Goal: Task Accomplishment & Management: Manage account settings

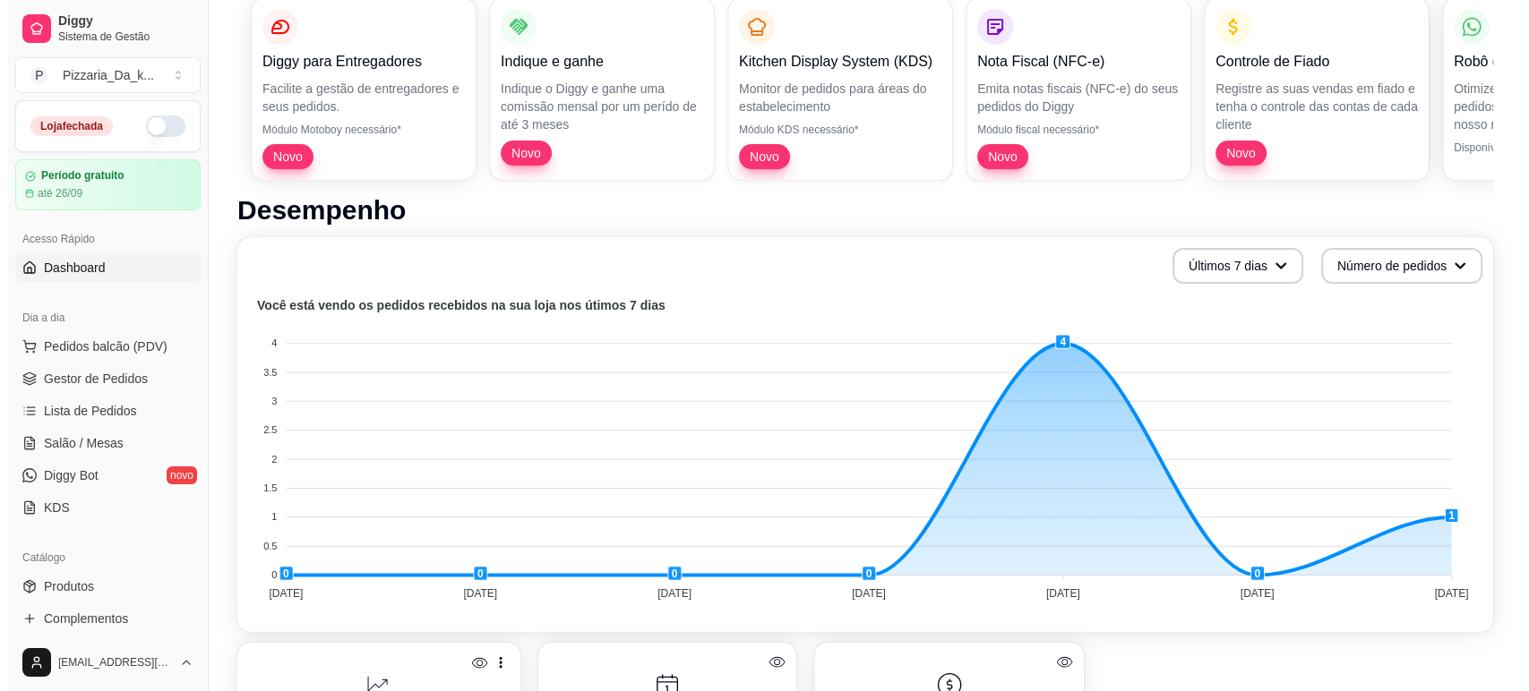
scroll to position [195, 0]
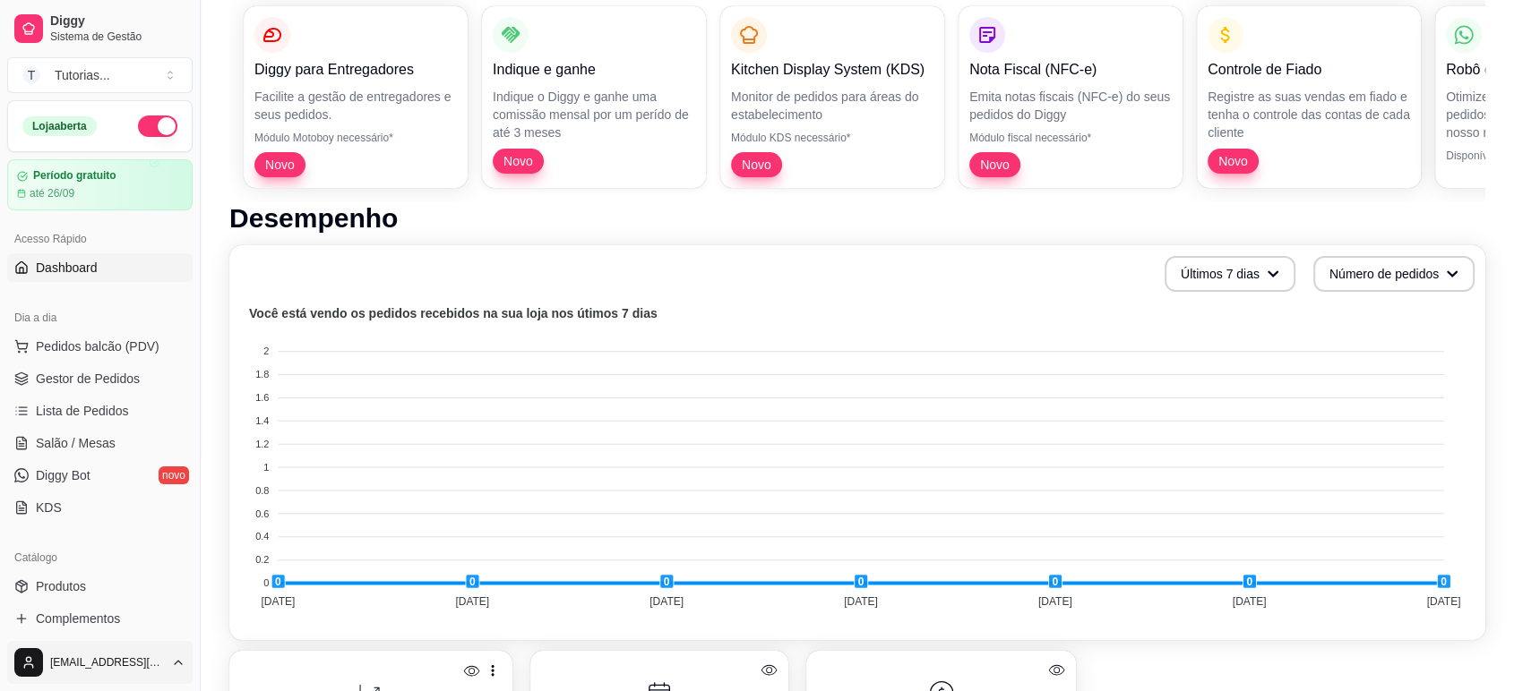
click at [167, 496] on html "Diggy Sistema de Gestão T Tutorias ... Loja aberta Período gratuito até 26/09 A…" at bounding box center [757, 150] width 1514 height 691
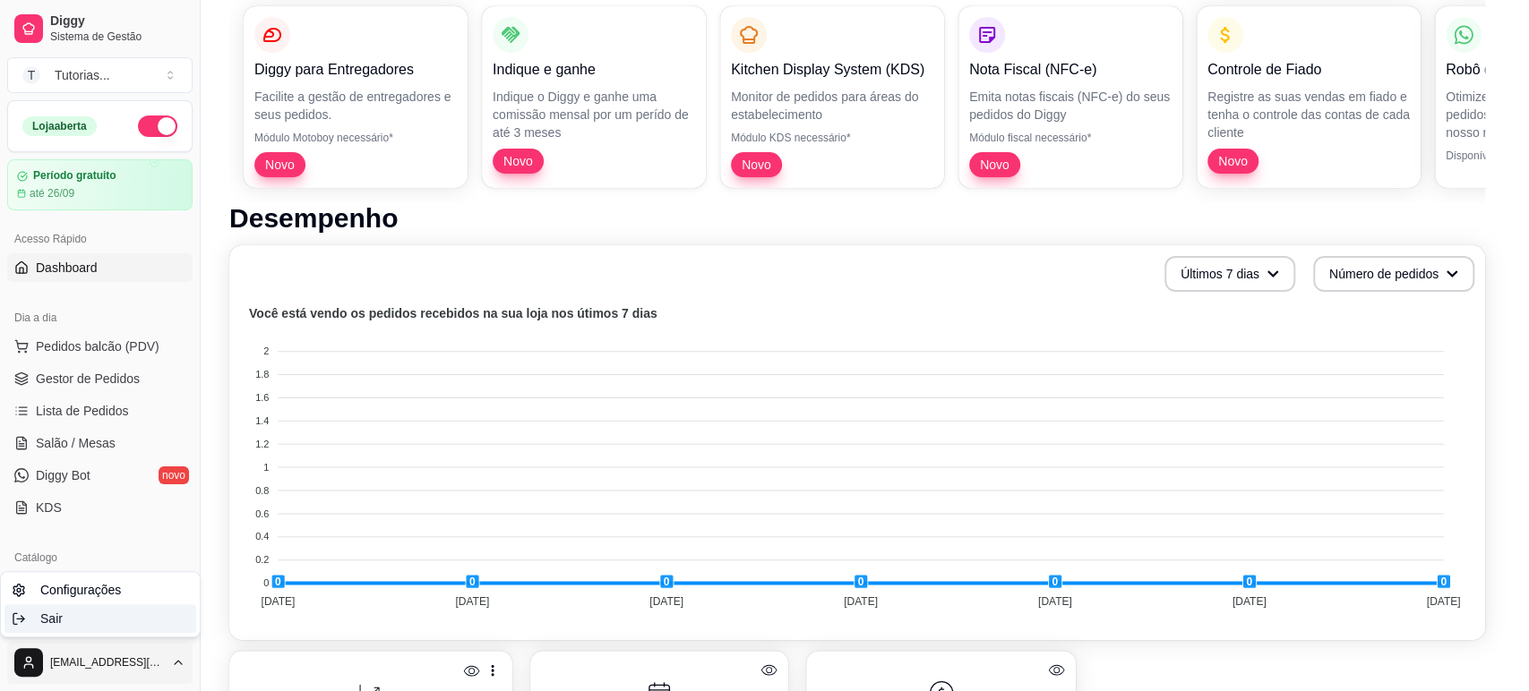
click at [88, 612] on div "Sair" at bounding box center [100, 619] width 192 height 29
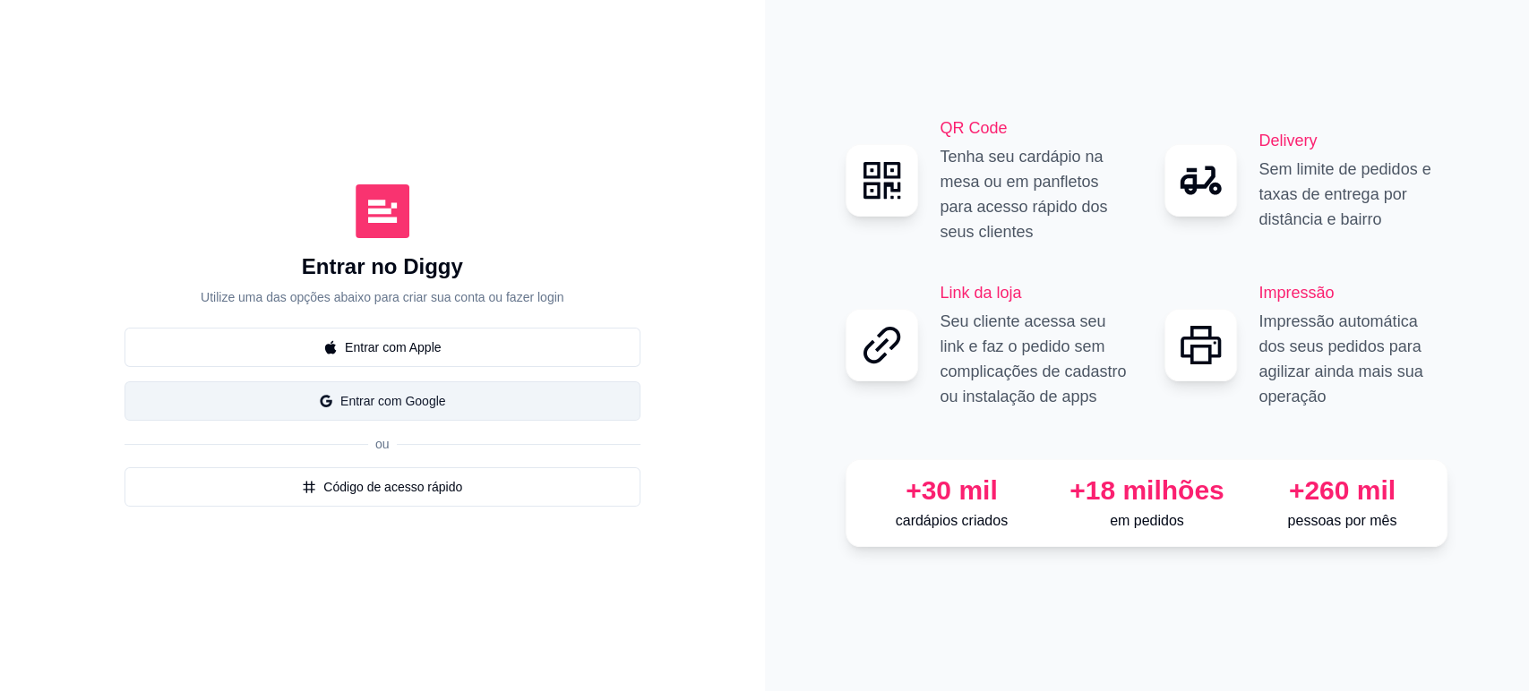
click at [380, 399] on button "Entrar com Google" at bounding box center [383, 401] width 516 height 39
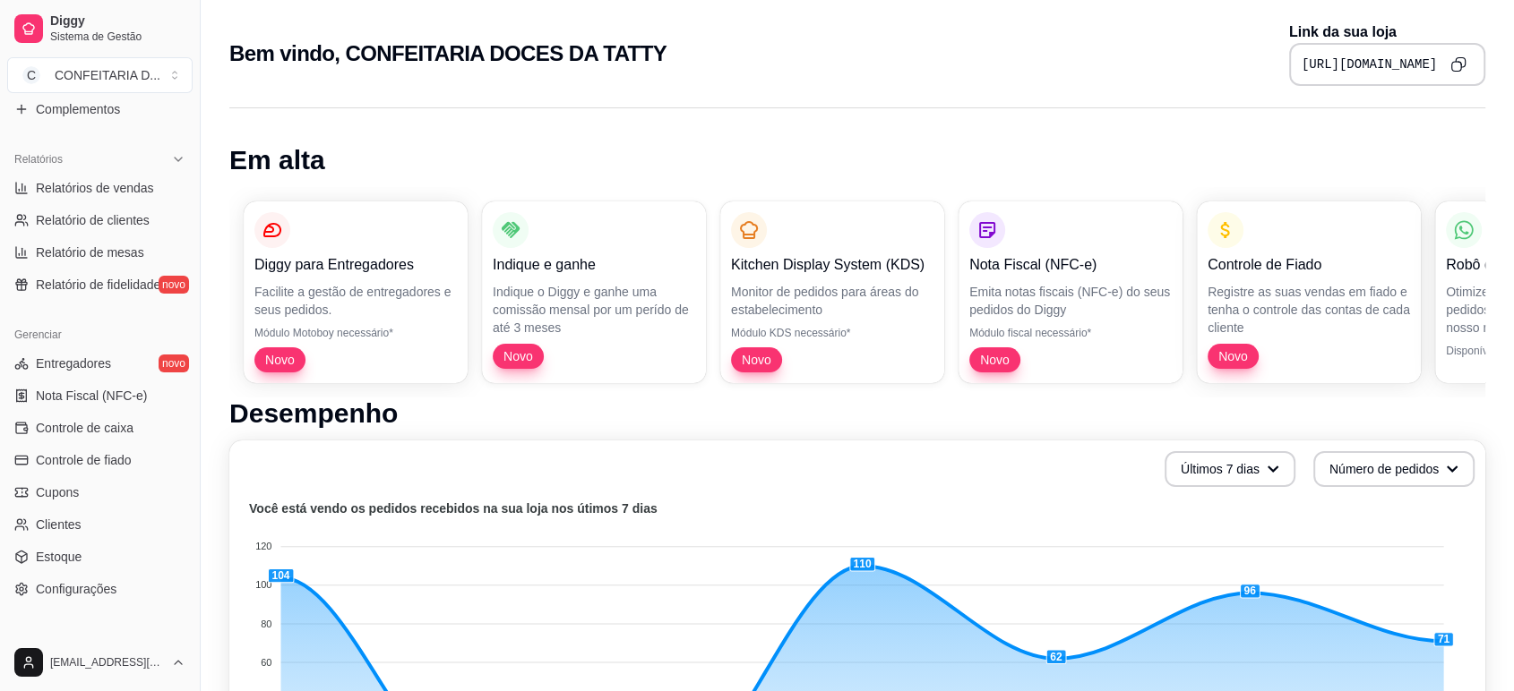
scroll to position [545, 0]
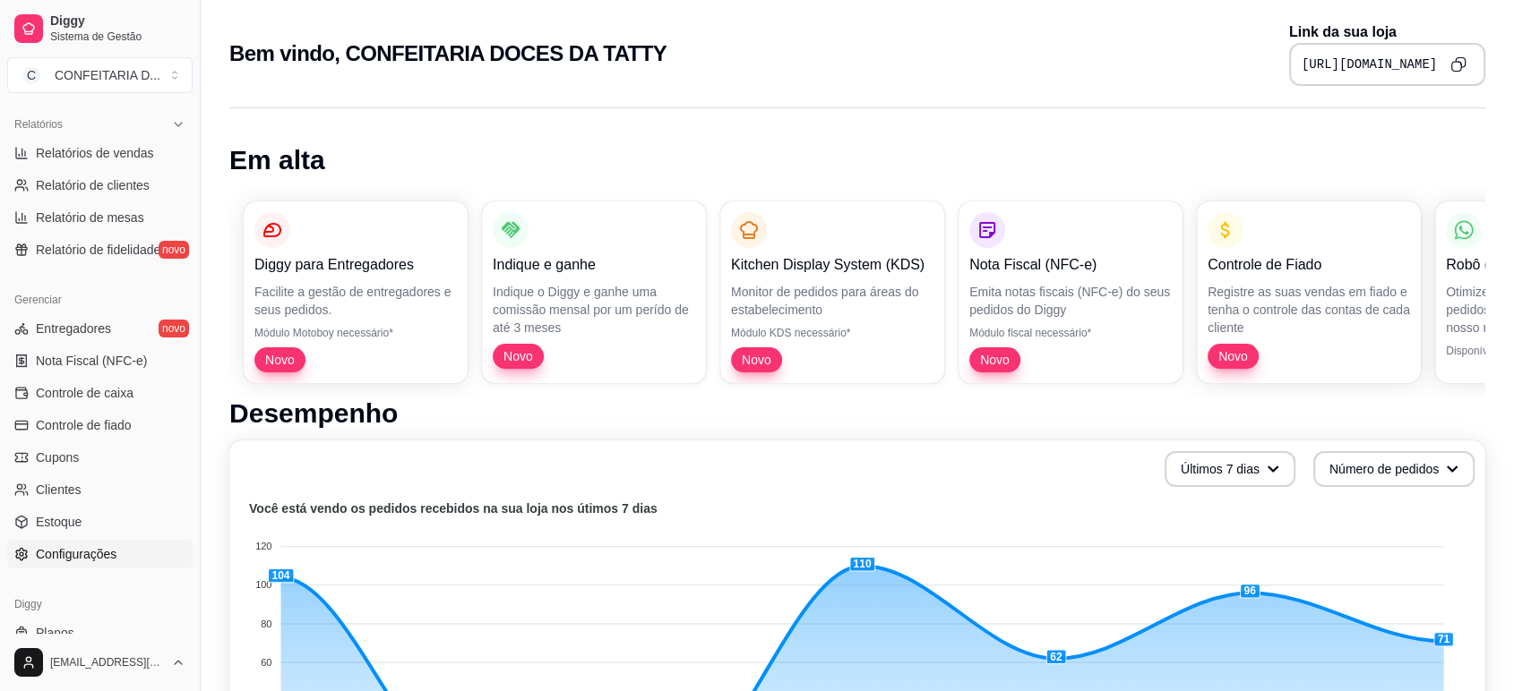
click at [142, 559] on link "Configurações" at bounding box center [99, 554] width 185 height 29
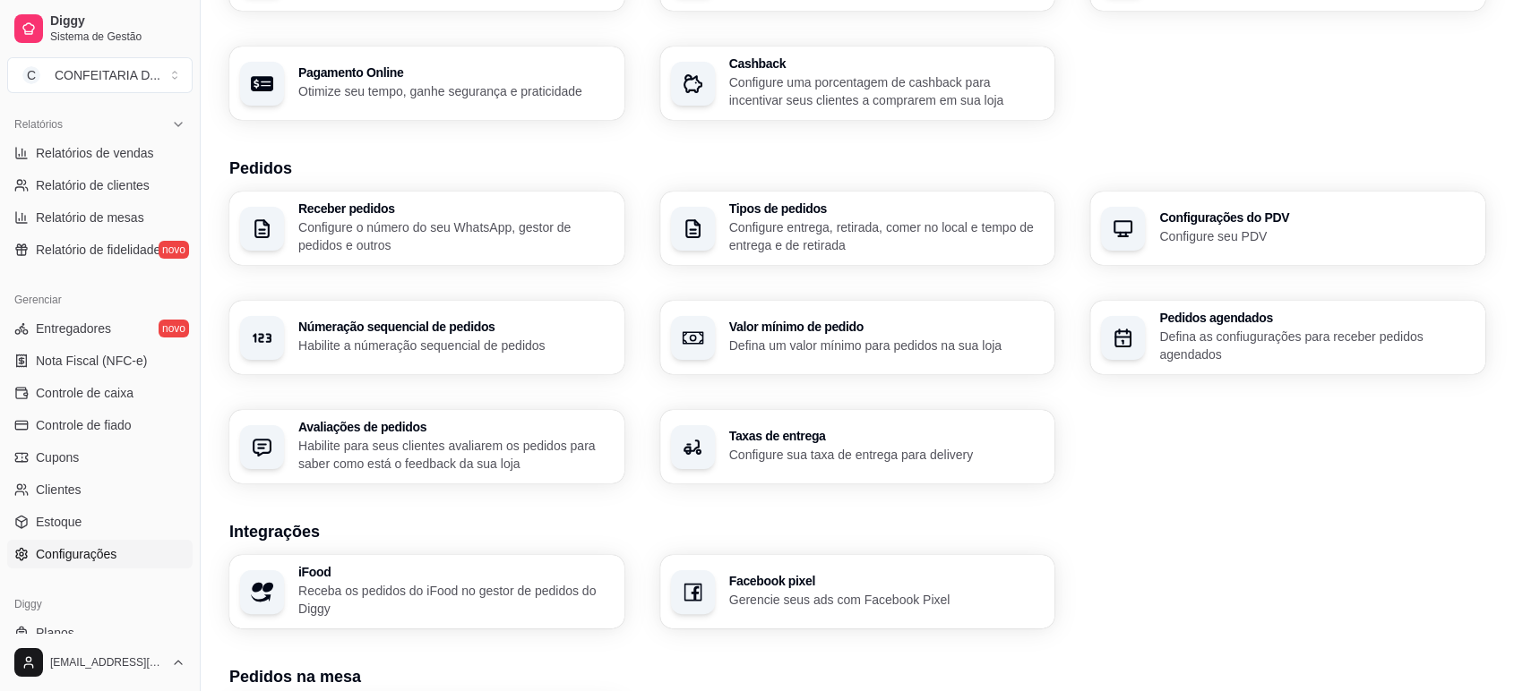
scroll to position [99, 0]
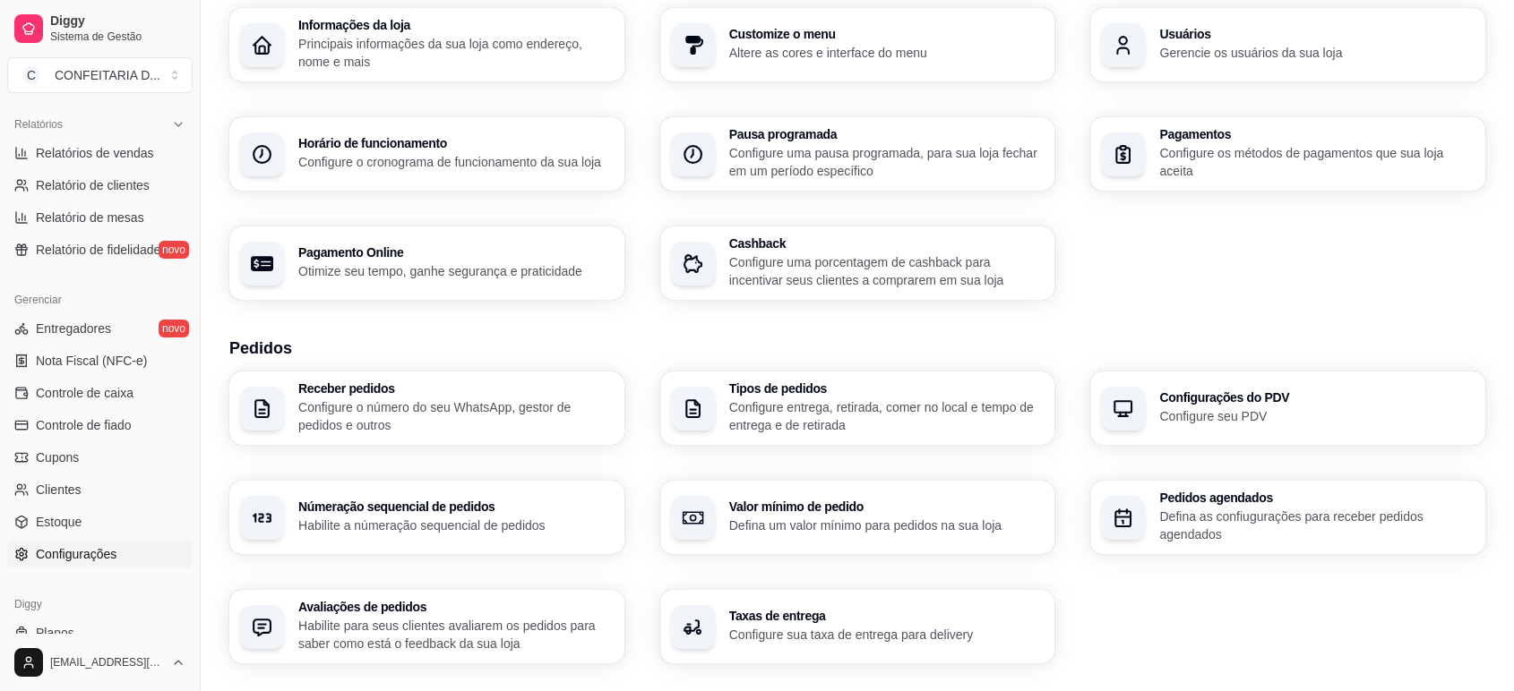
click at [397, 420] on p "Configure o número do seu WhatsApp, gestor de pedidos e outros" at bounding box center [455, 417] width 315 height 36
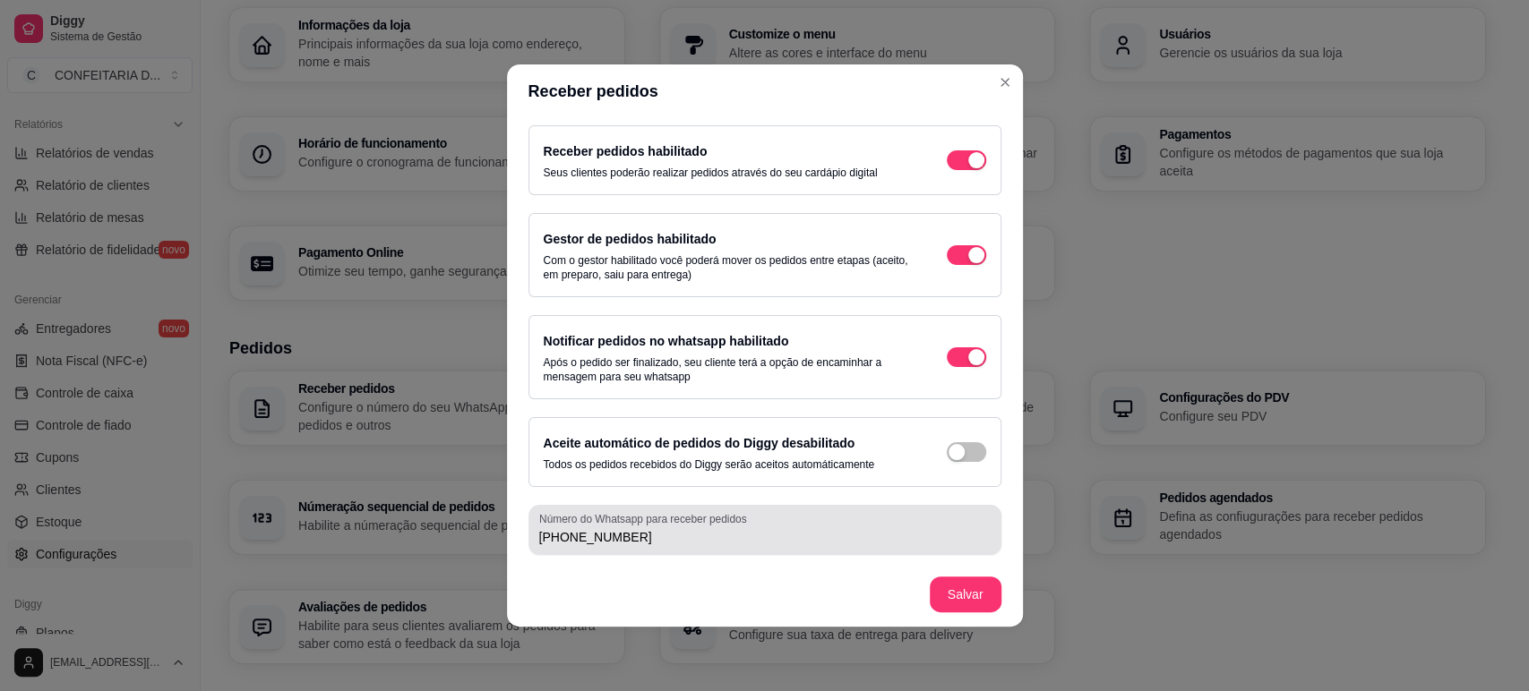
click at [657, 548] on div "Número do Whatsapp para receber pedidos [PHONE_NUMBER]" at bounding box center [764, 530] width 473 height 50
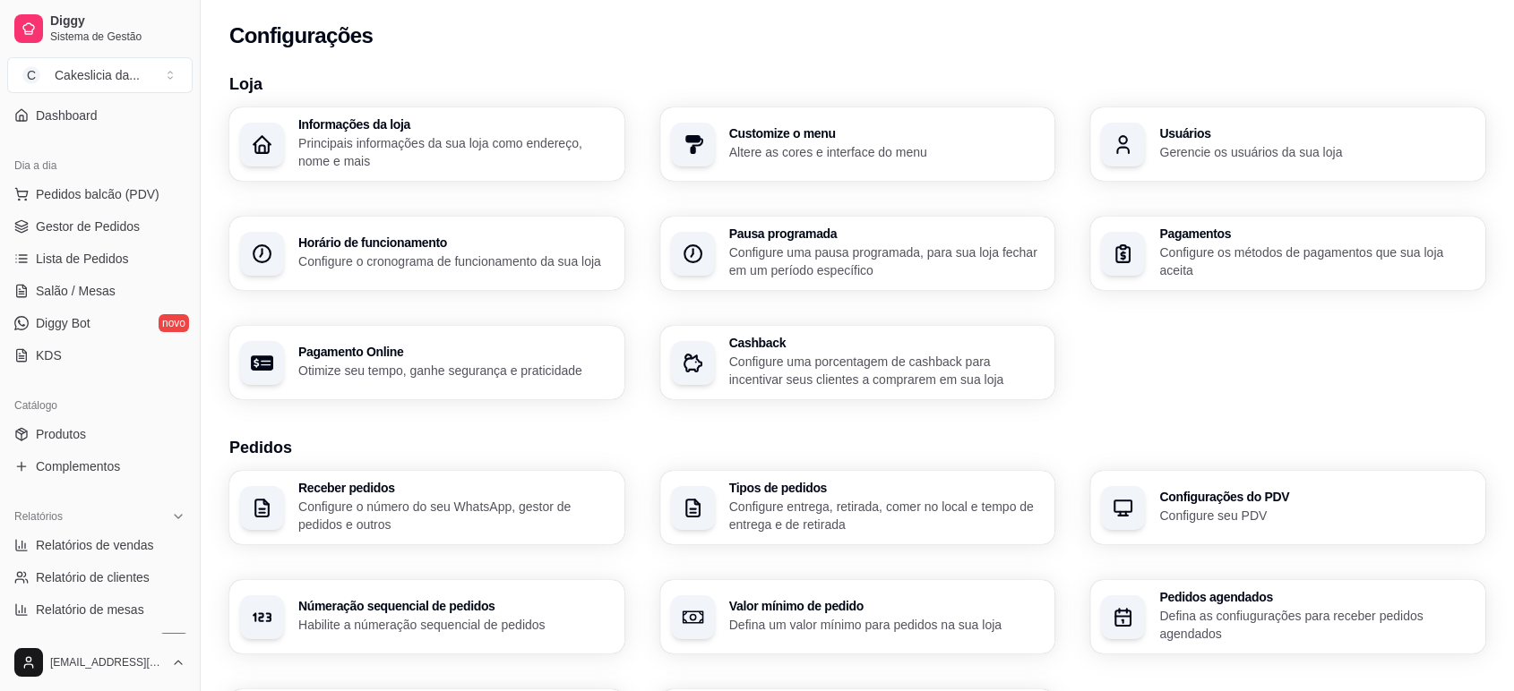
scroll to position [0, 0]
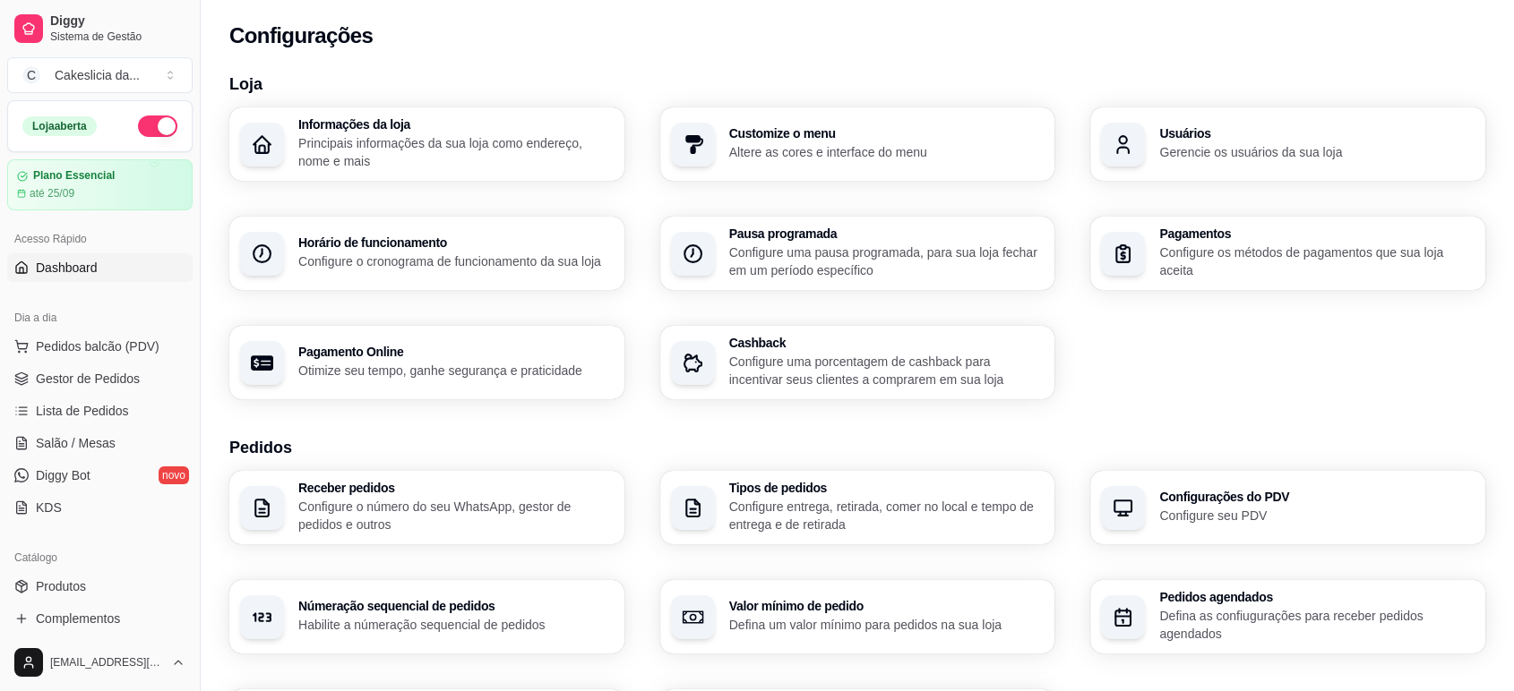
click at [89, 271] on span "Dashboard" at bounding box center [67, 268] width 62 height 18
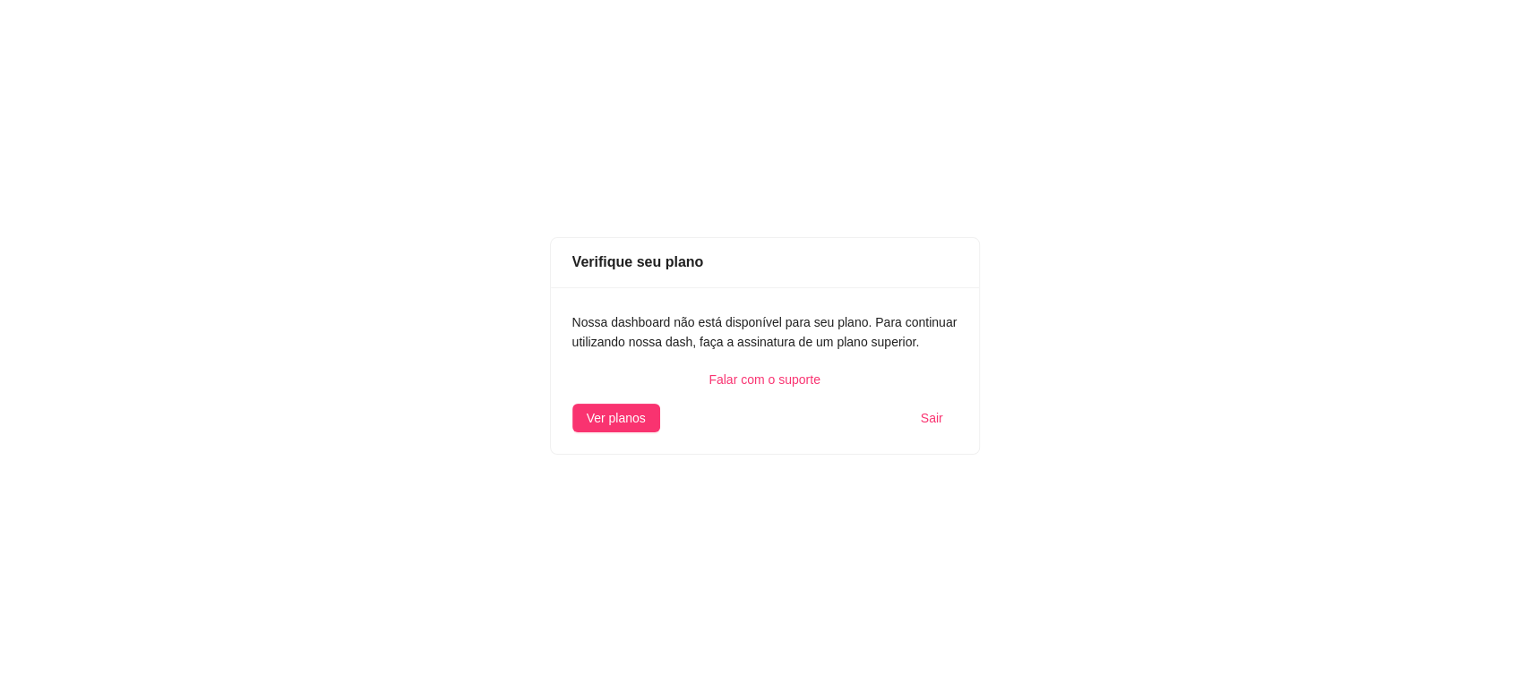
drag, startPoint x: 663, startPoint y: 91, endPoint x: 675, endPoint y: 41, distance: 51.7
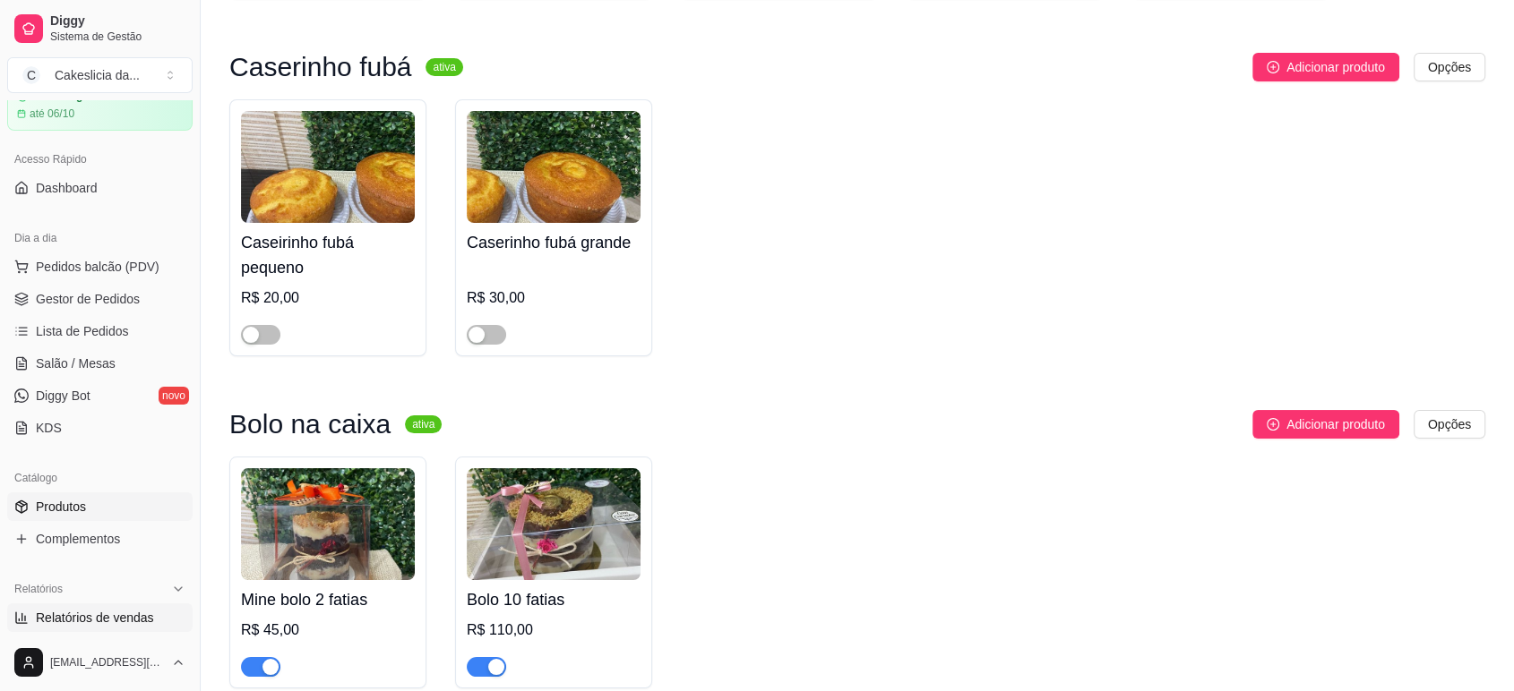
scroll to position [199, 0]
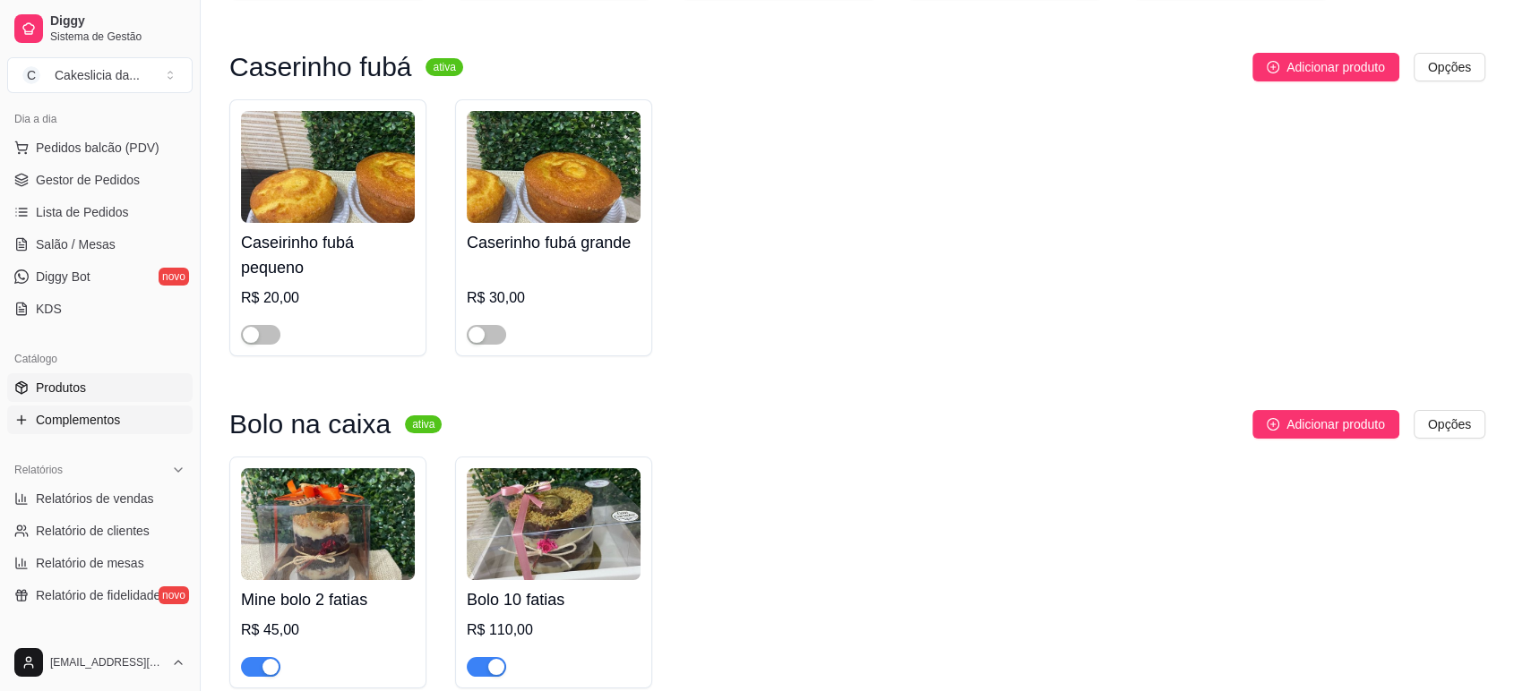
click at [107, 421] on span "Complementos" at bounding box center [78, 420] width 84 height 18
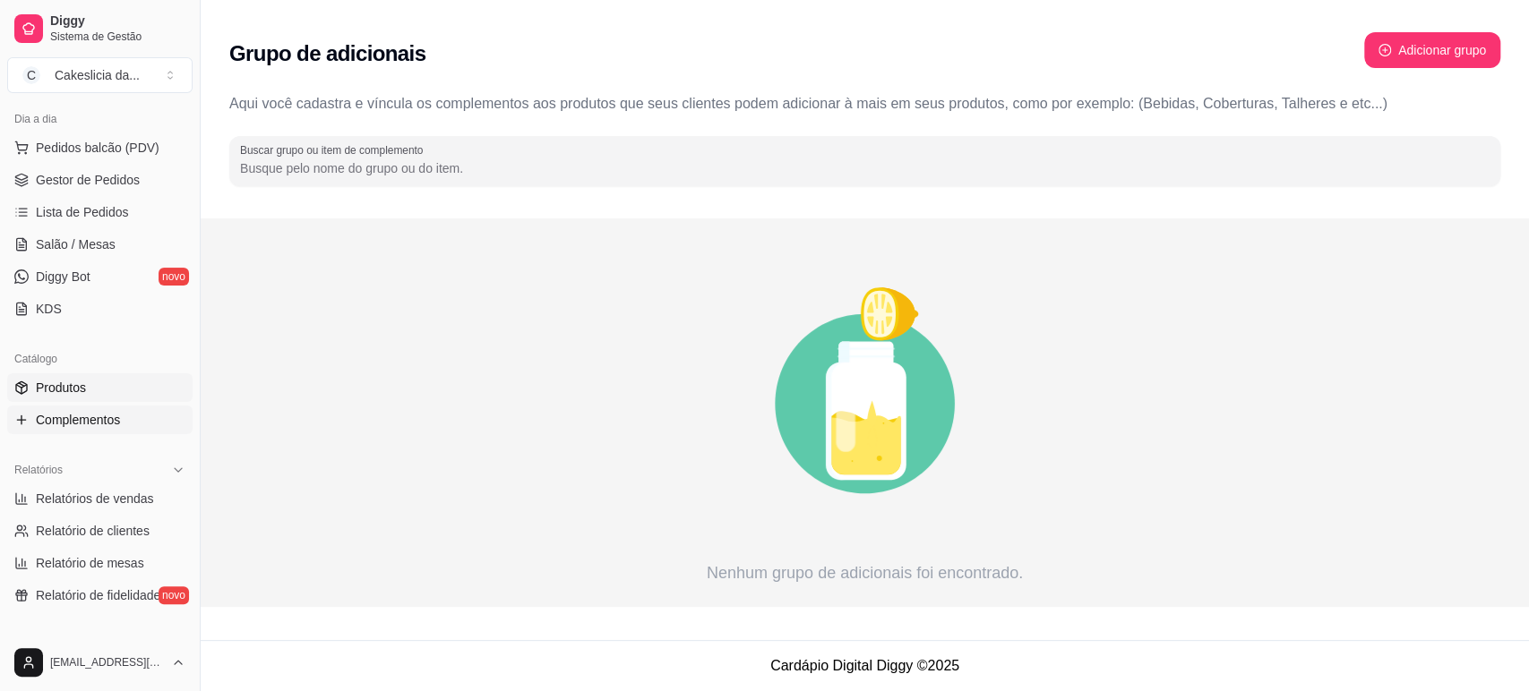
click at [107, 385] on link "Produtos" at bounding box center [99, 388] width 185 height 29
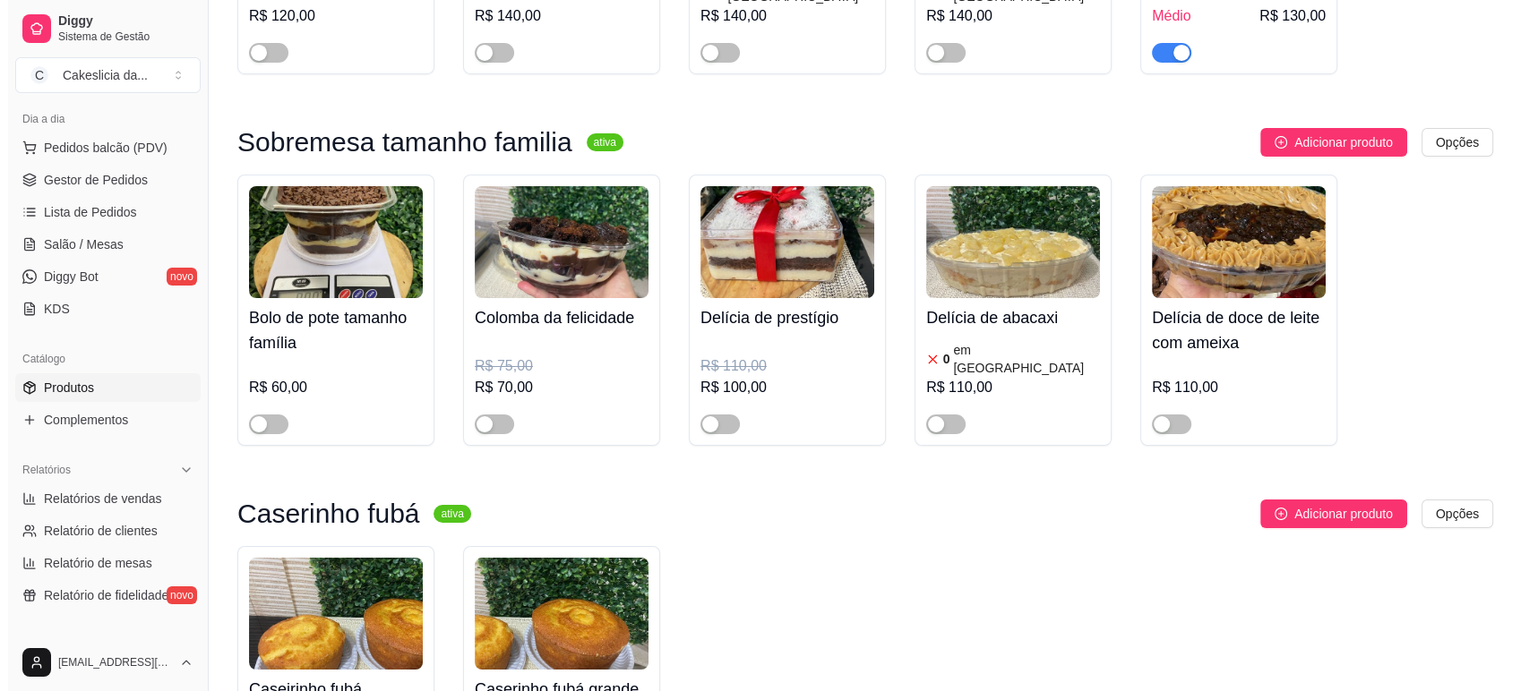
scroll to position [6816, 0]
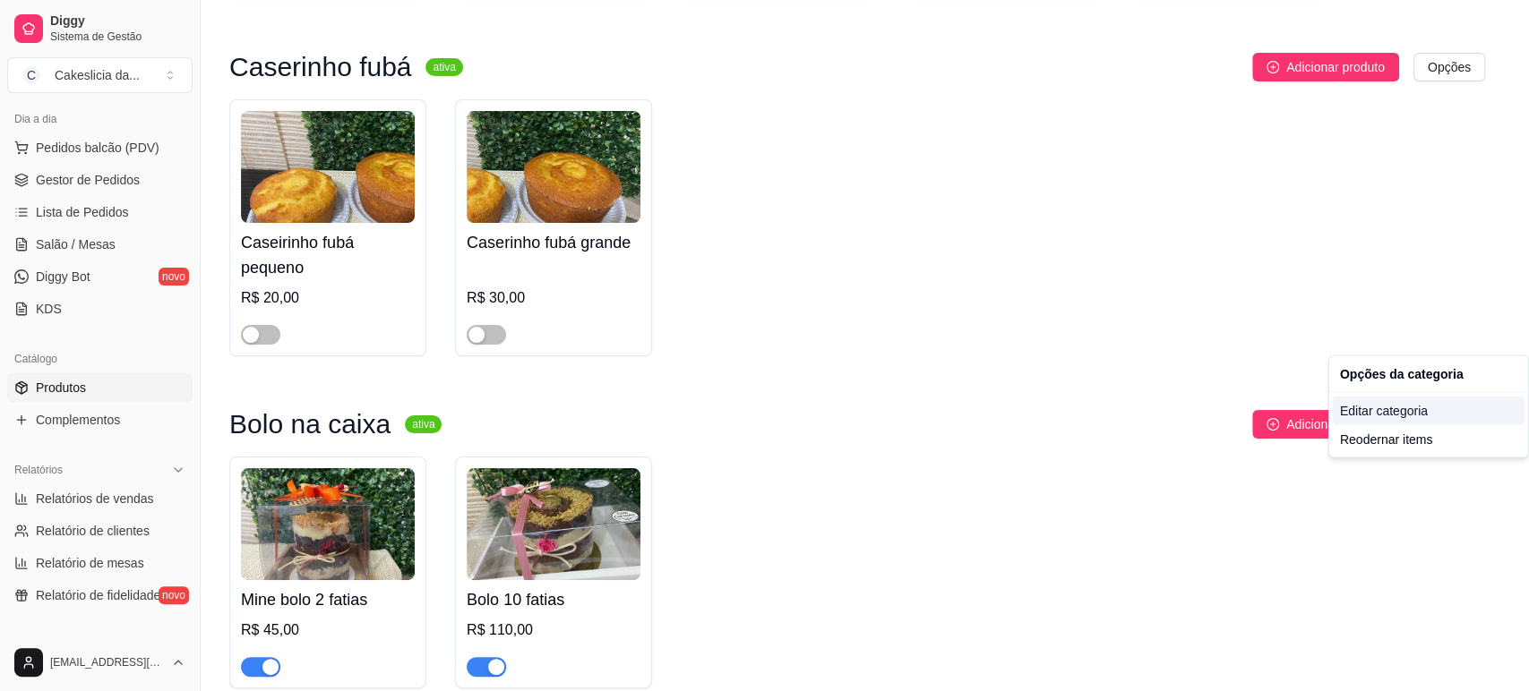
click at [1379, 404] on div "Editar categoria" at bounding box center [1429, 410] width 192 height 29
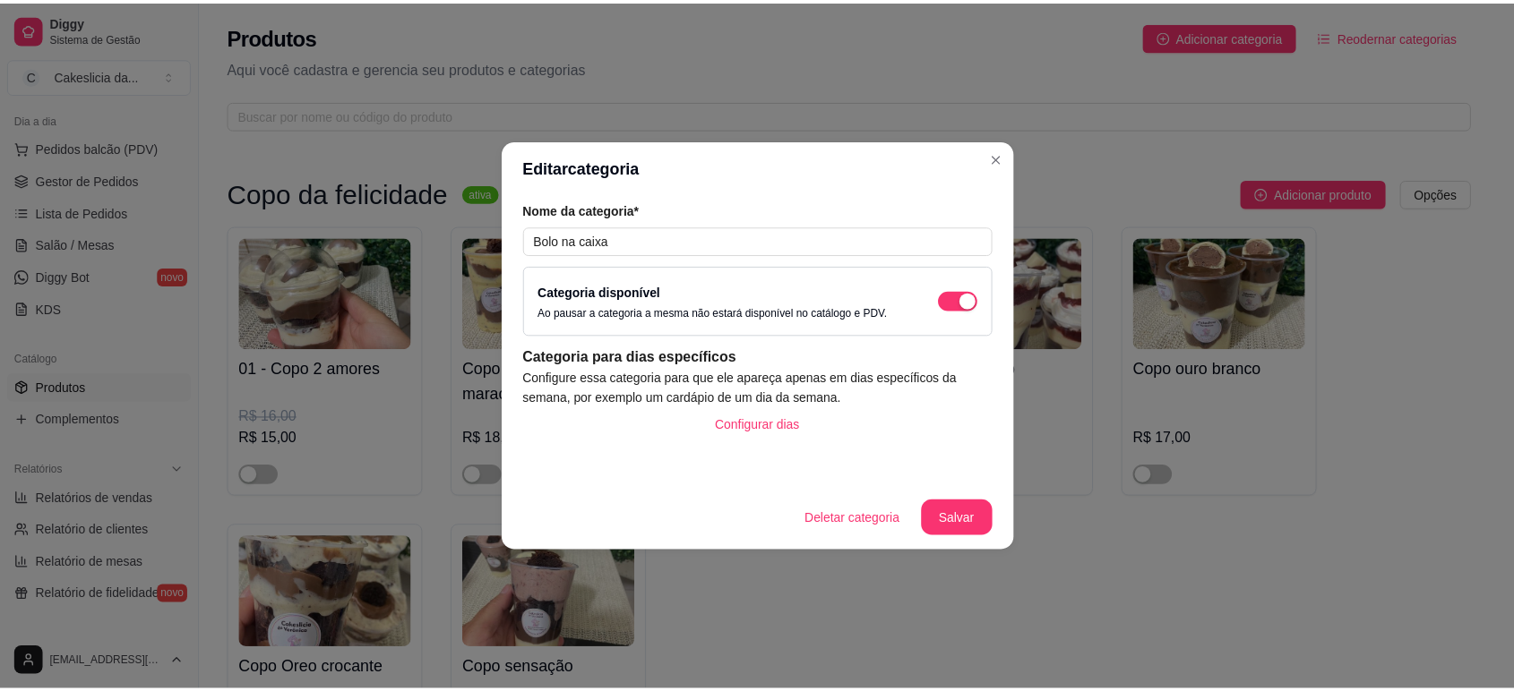
scroll to position [6807, 0]
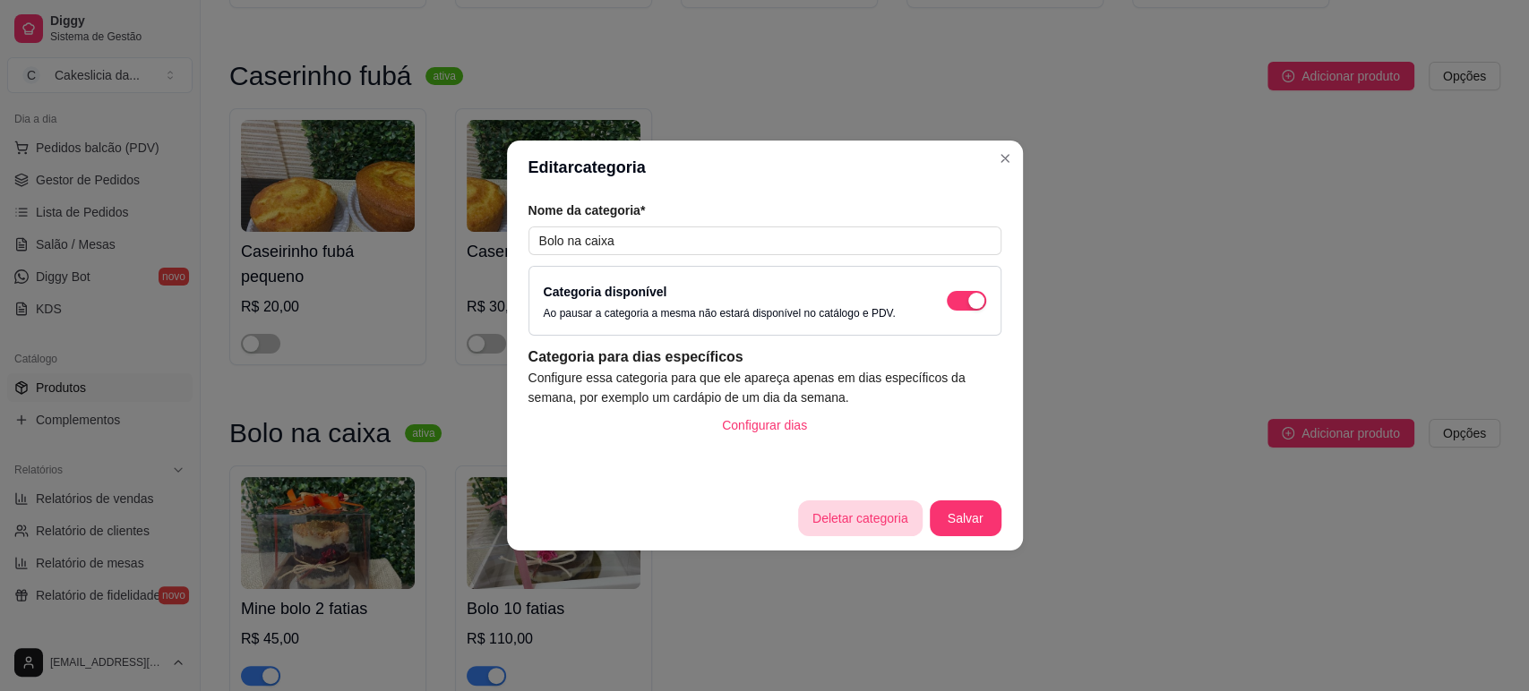
click at [840, 520] on button "Deletar categoria" at bounding box center [860, 519] width 125 height 36
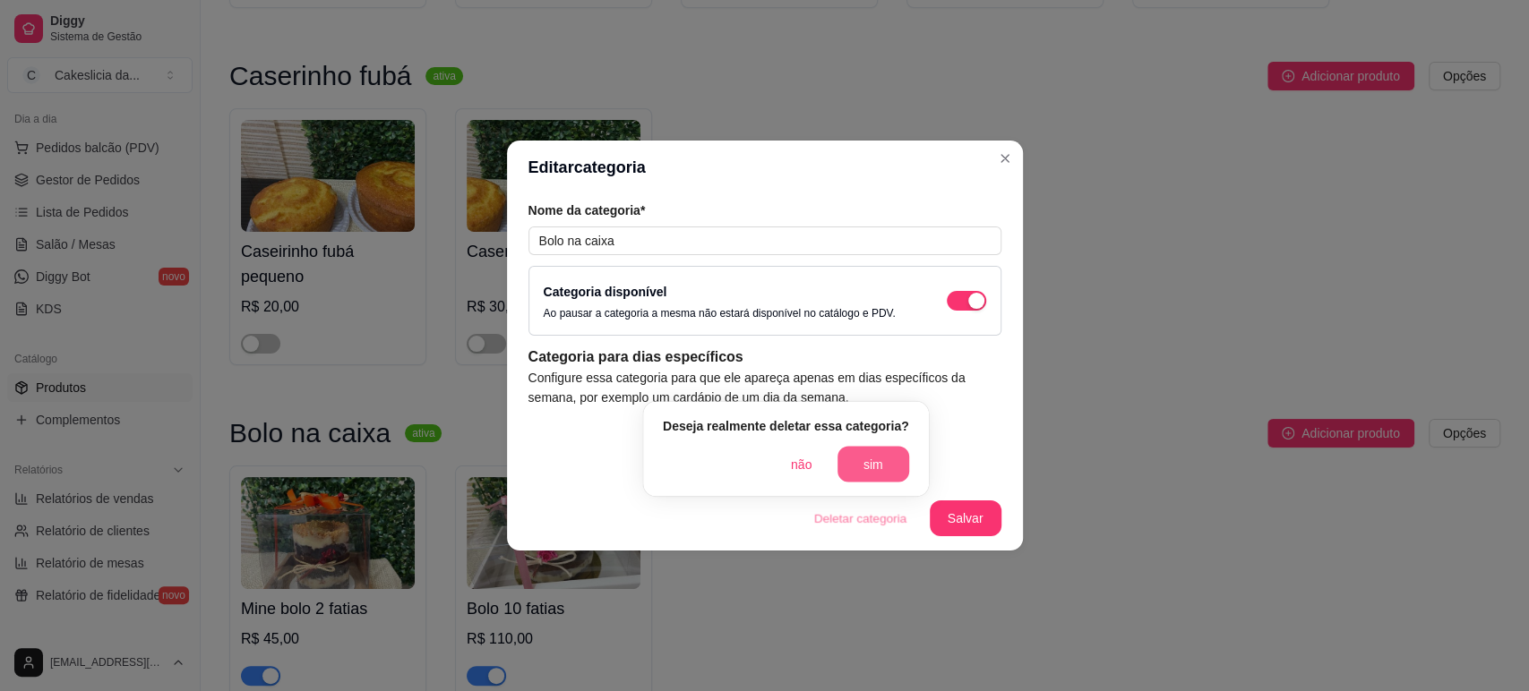
click at [865, 450] on button "sim" at bounding box center [873, 464] width 72 height 36
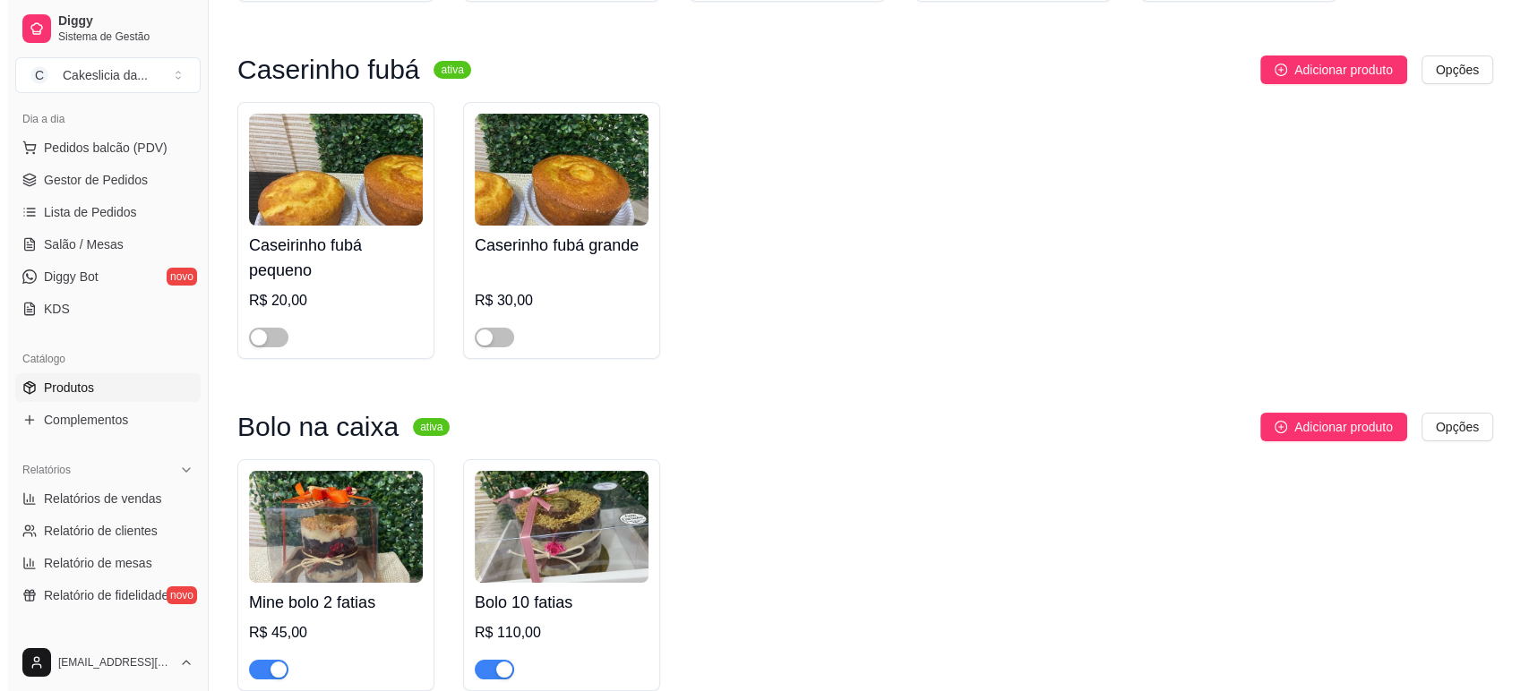
scroll to position [6816, 0]
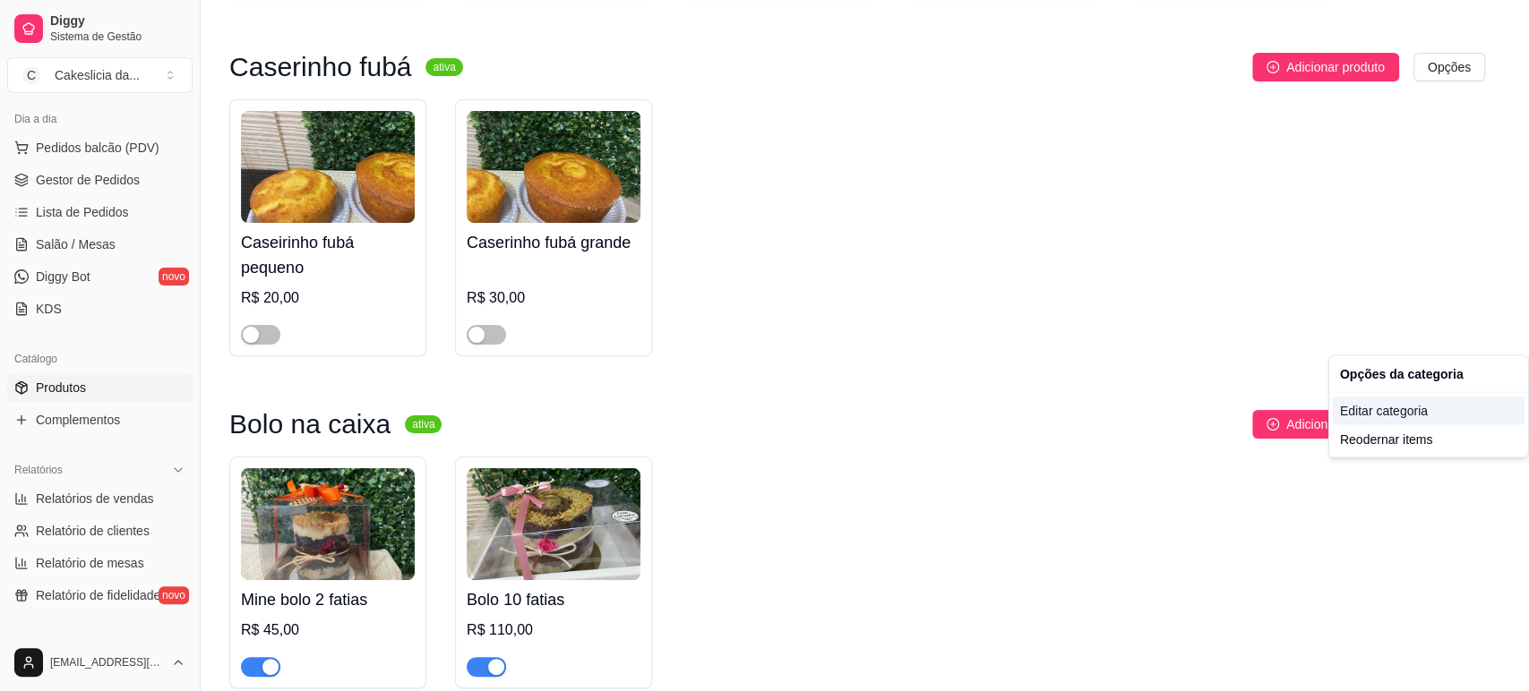
click at [1359, 407] on div "Editar categoria" at bounding box center [1429, 410] width 192 height 29
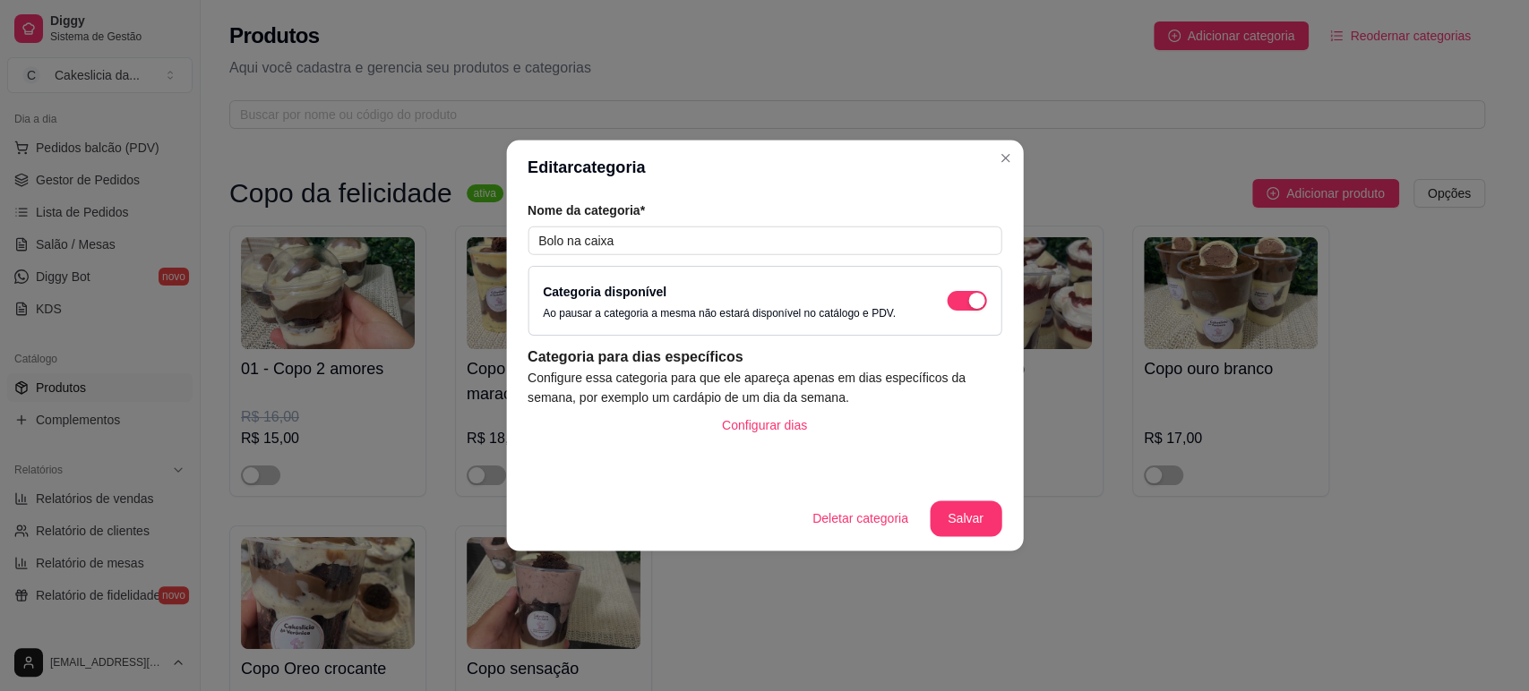
scroll to position [6807, 0]
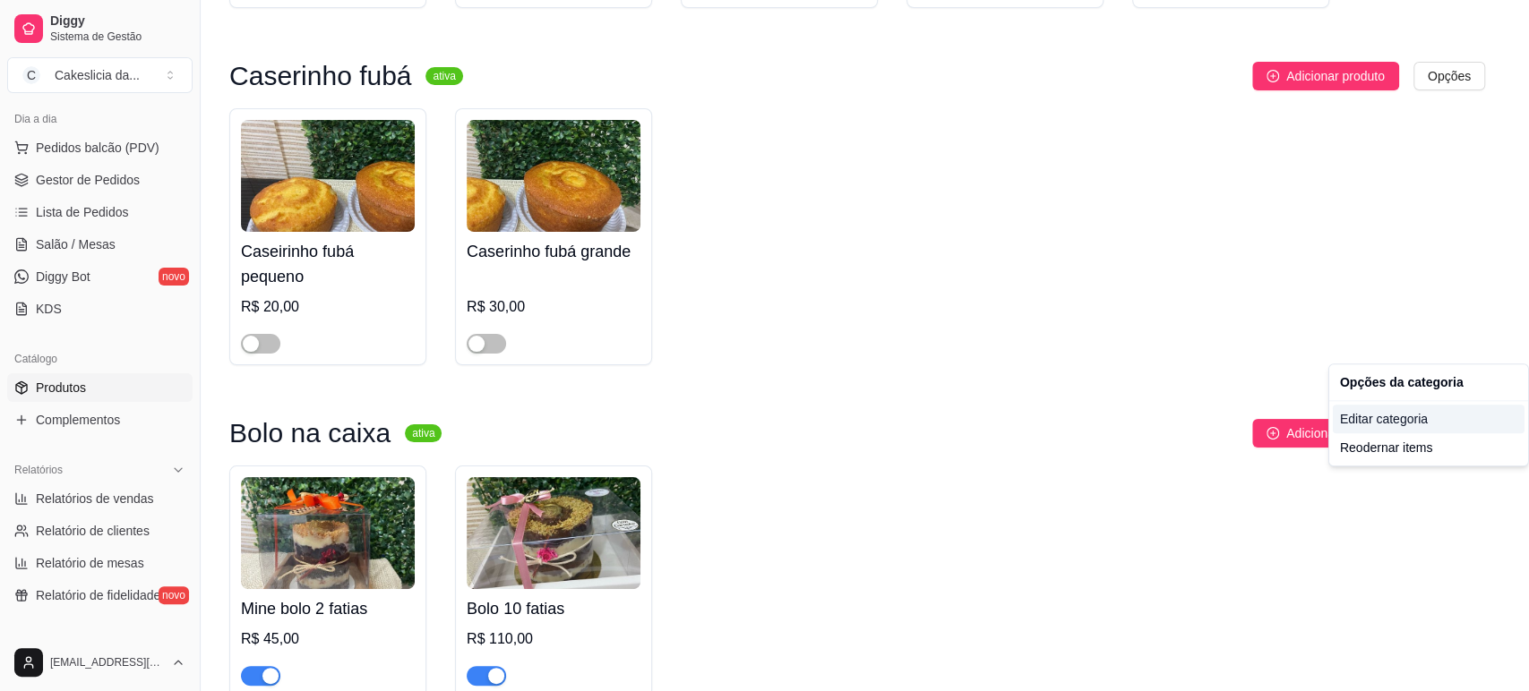
click at [1361, 416] on div "Editar categoria" at bounding box center [1429, 419] width 192 height 29
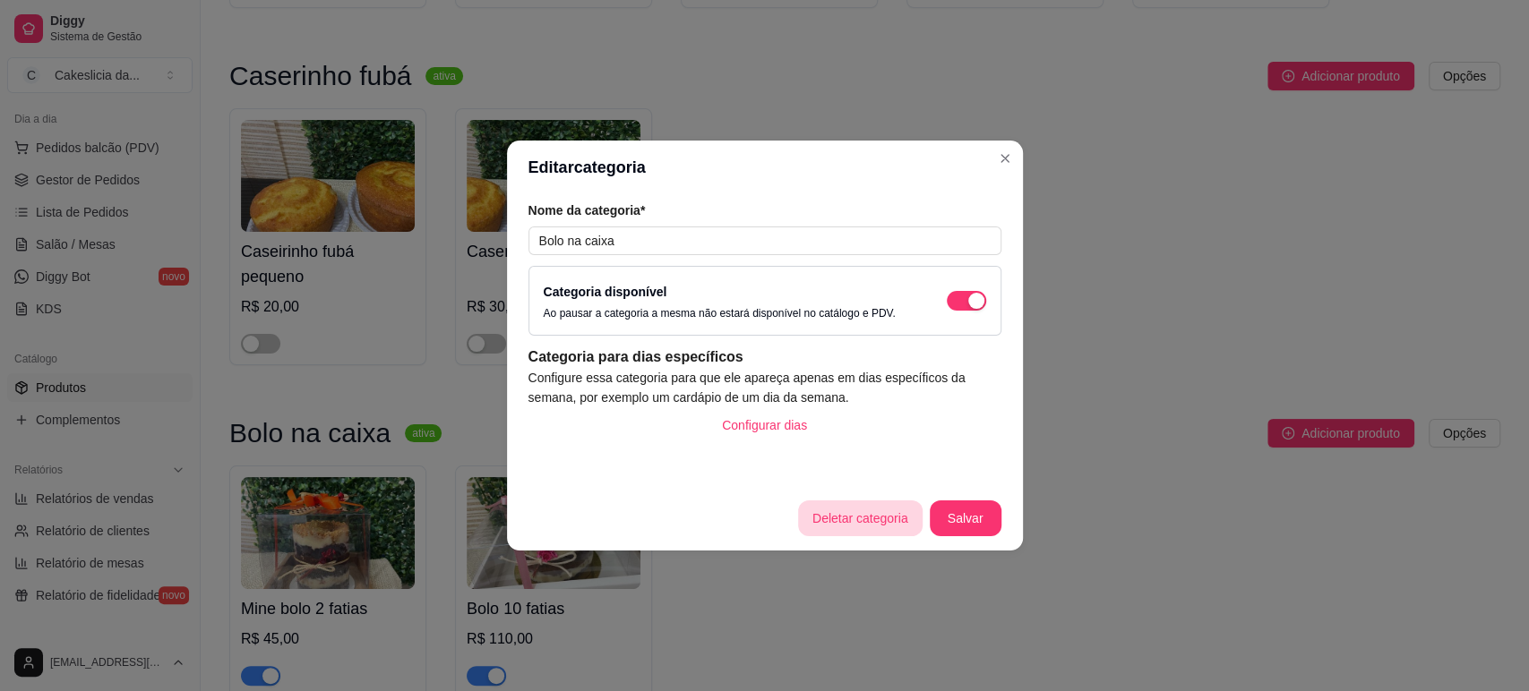
scroll to position [6484, 0]
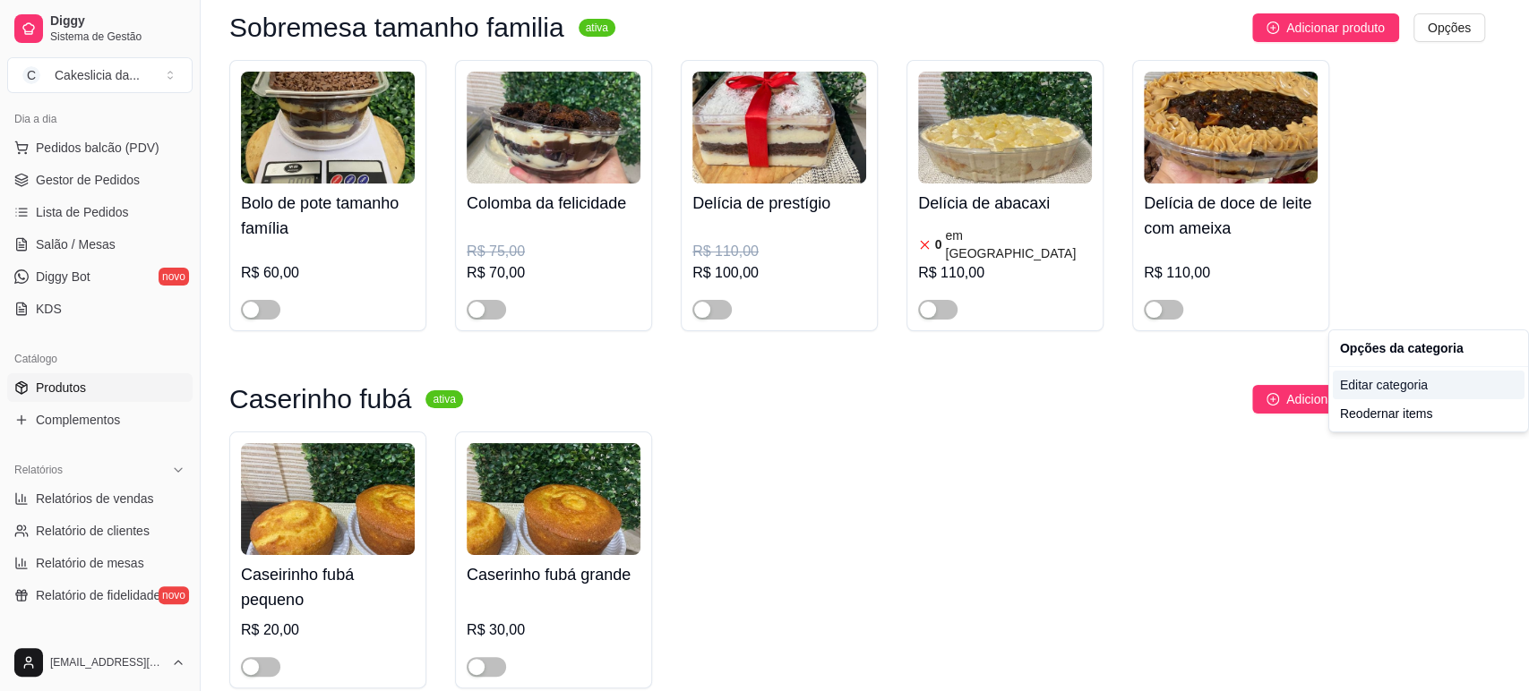
click at [1361, 387] on div "Editar categoria" at bounding box center [1429, 385] width 192 height 29
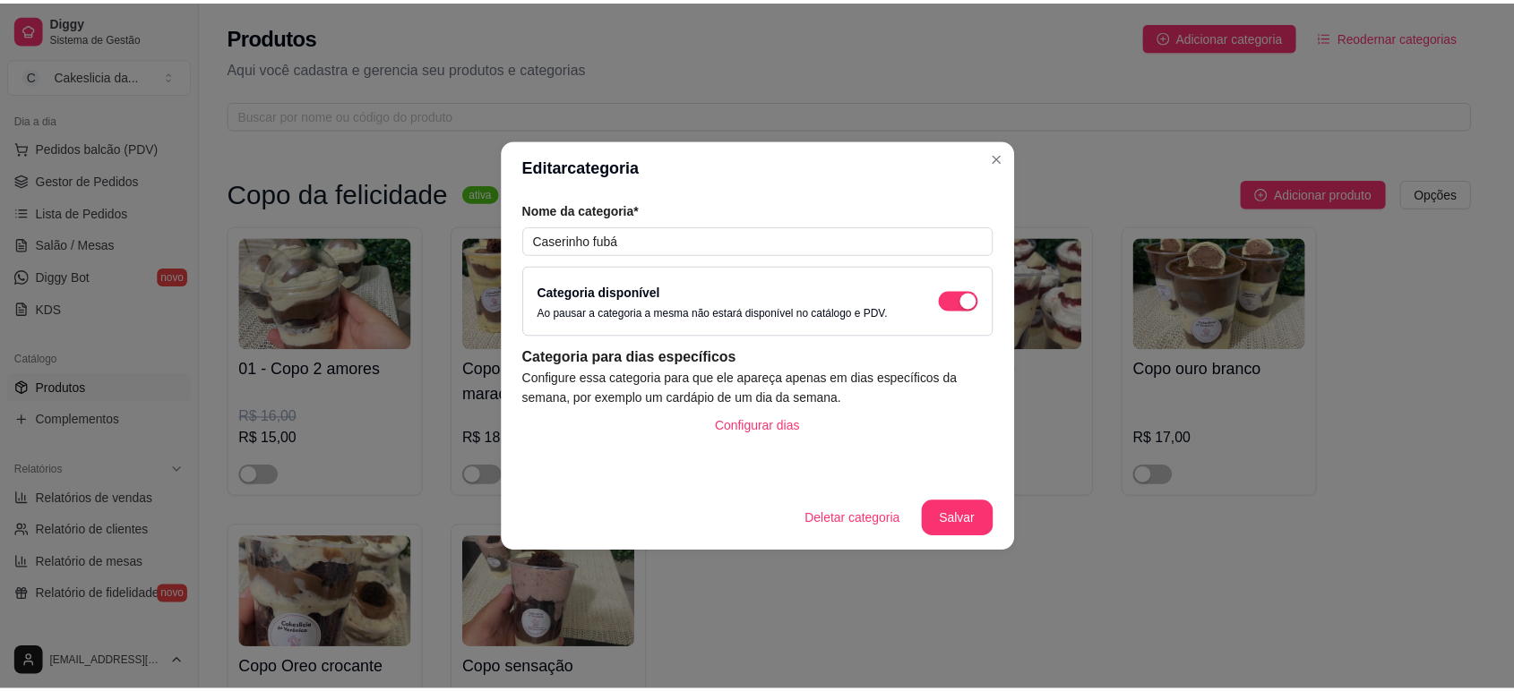
scroll to position [6449, 0]
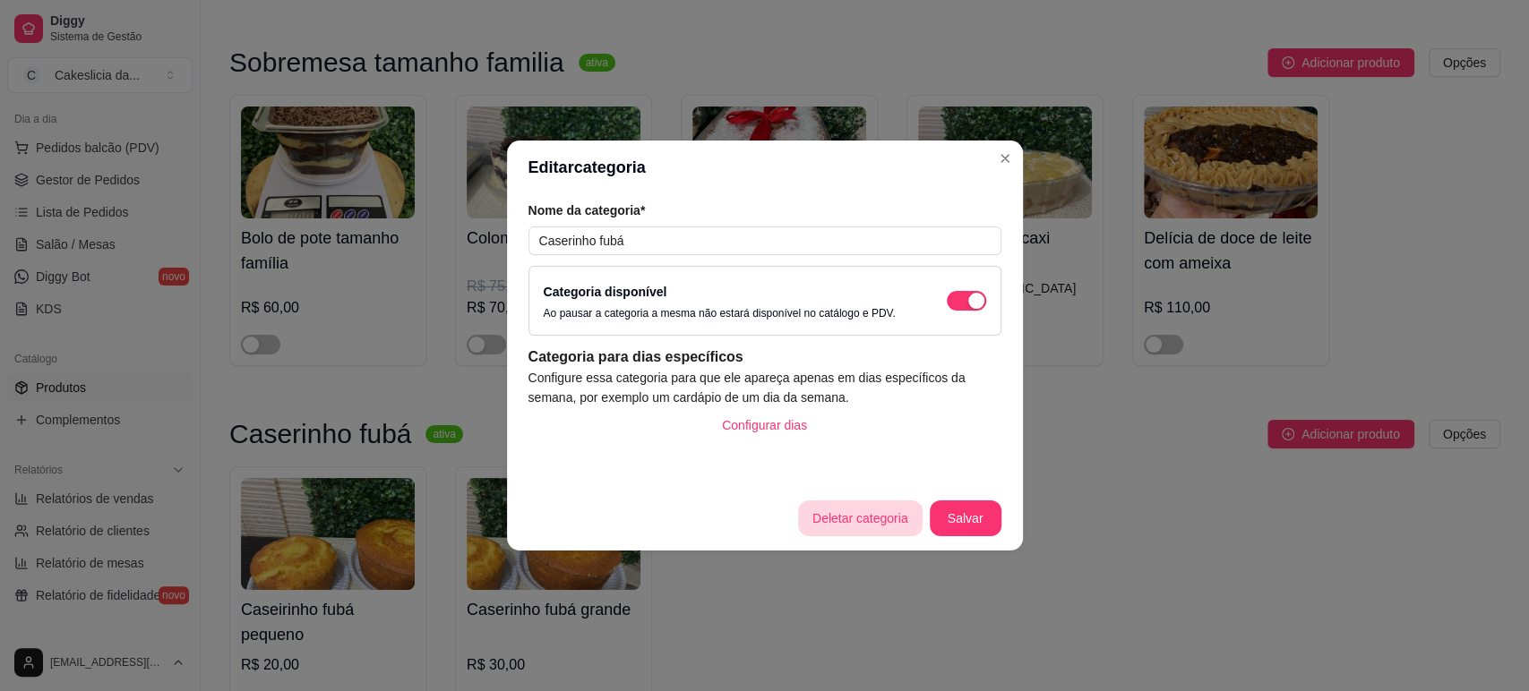
click at [869, 525] on button "Deletar categoria" at bounding box center [860, 519] width 125 height 36
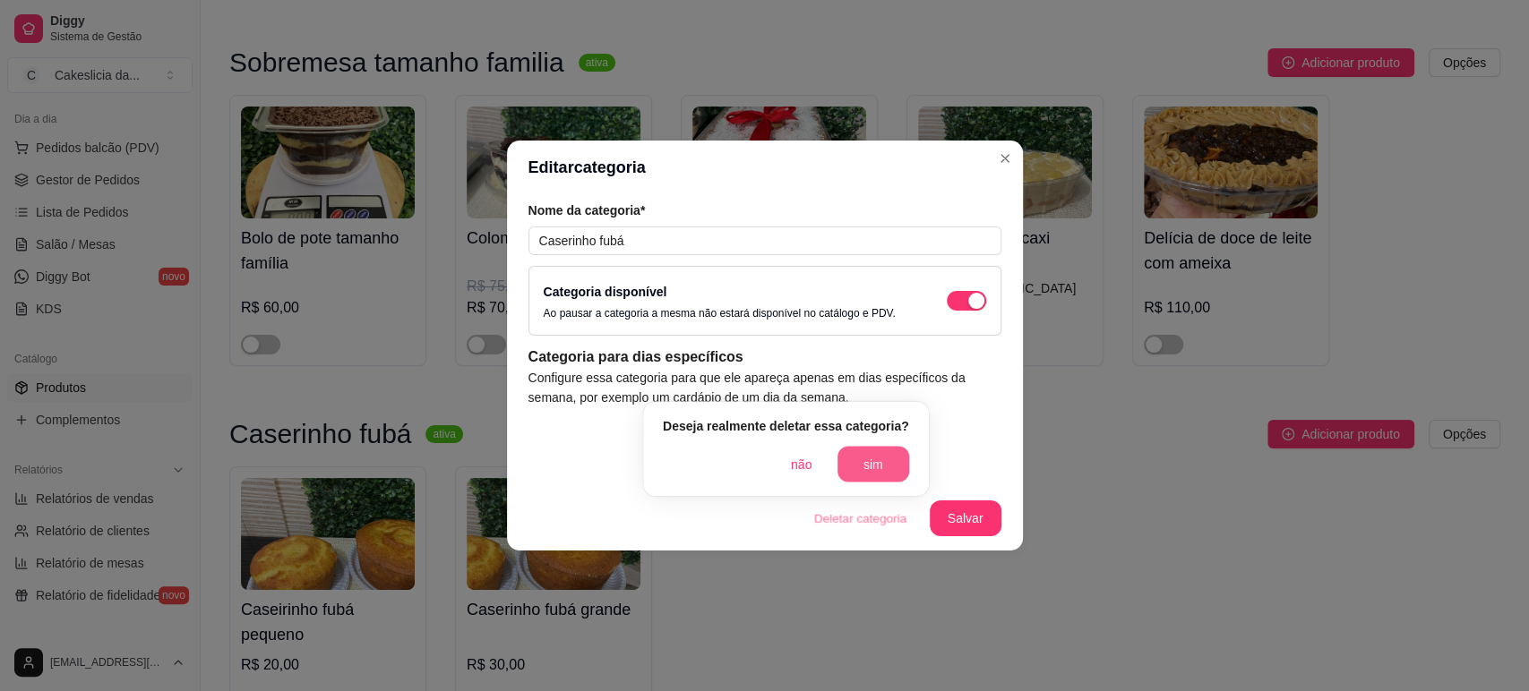
click at [864, 457] on button "sim" at bounding box center [873, 464] width 72 height 36
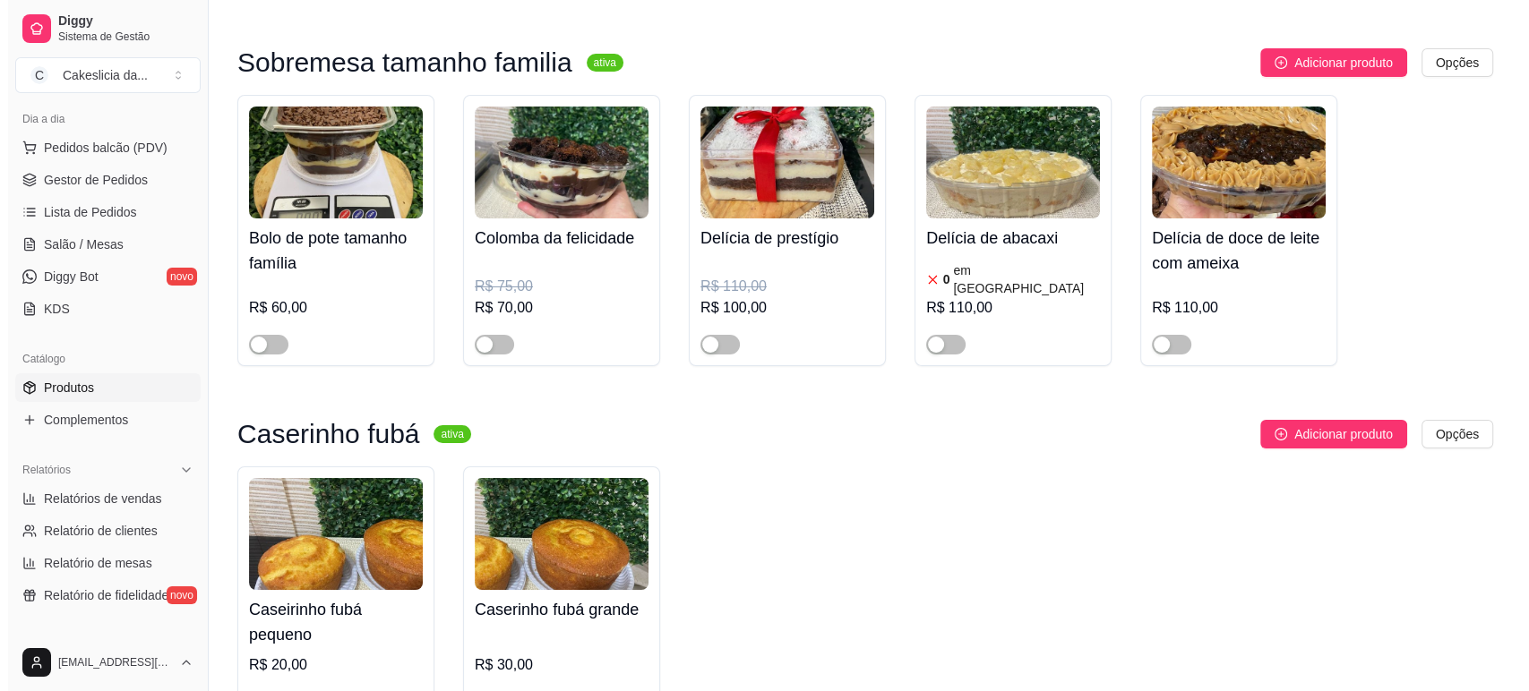
scroll to position [6127, 0]
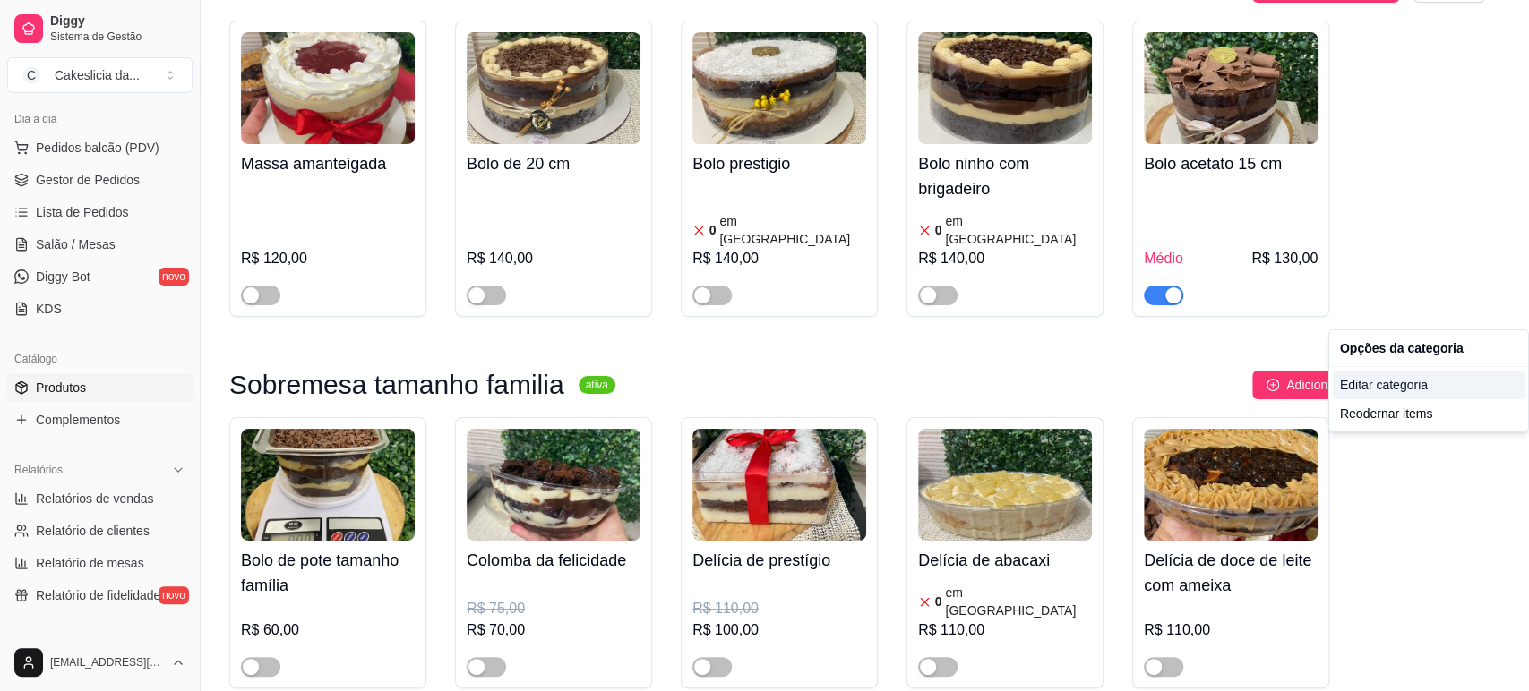
click at [1367, 382] on div "Editar categoria" at bounding box center [1429, 385] width 192 height 29
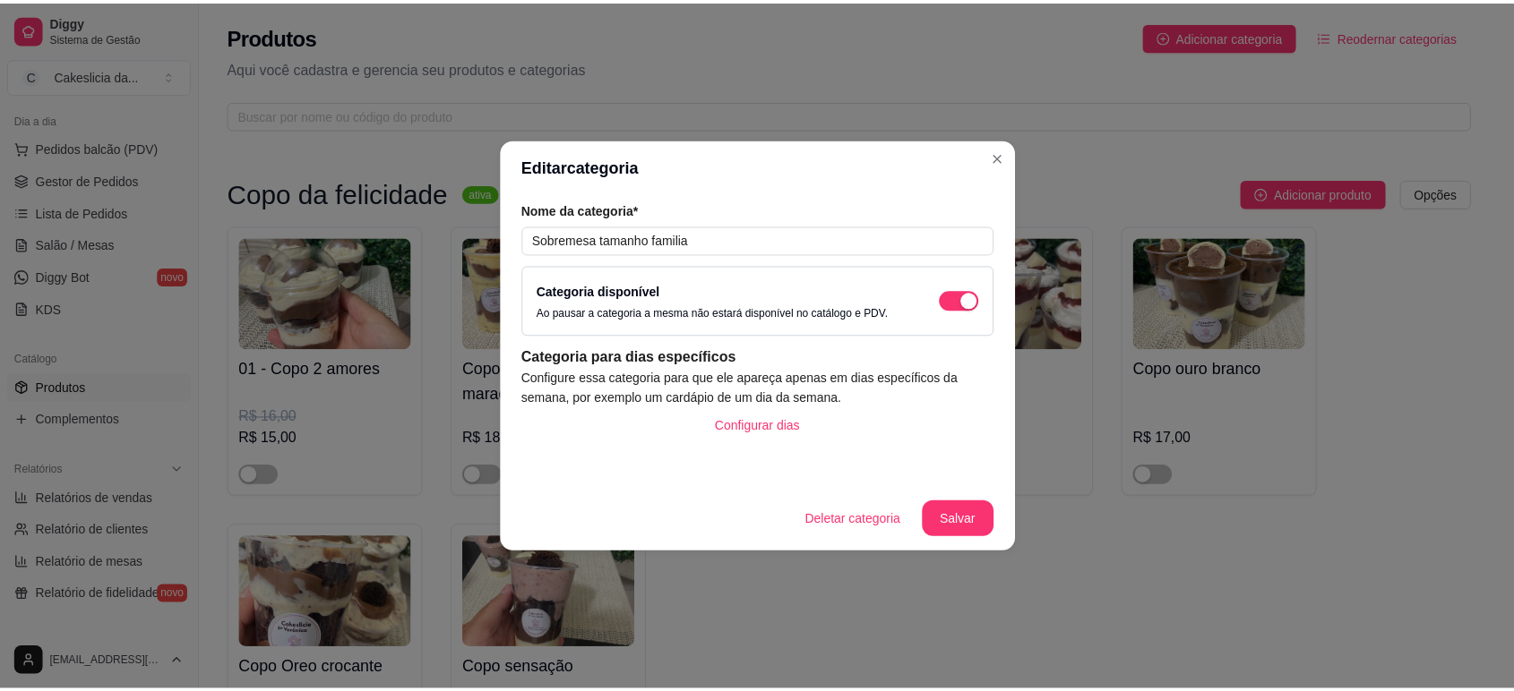
scroll to position [6092, 0]
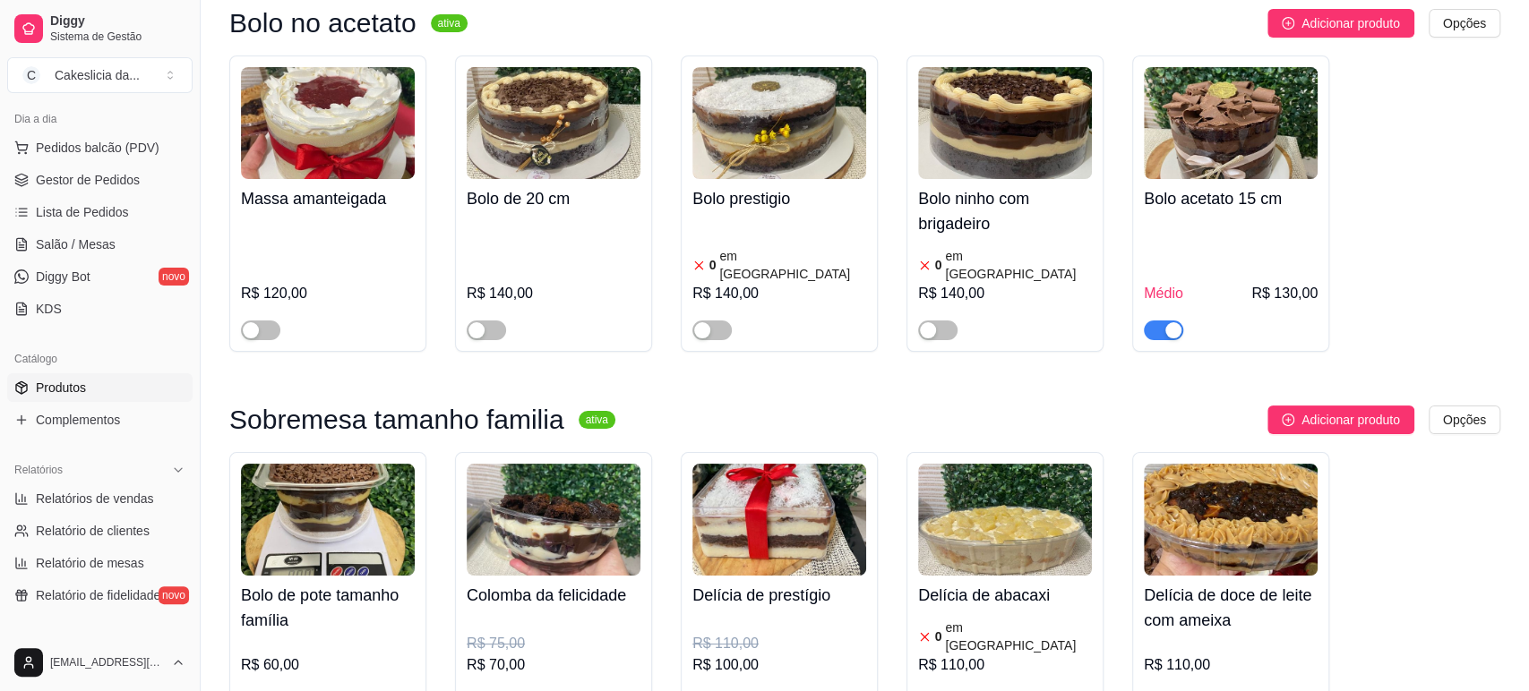
click at [838, 519] on button "Deletar categoria" at bounding box center [860, 519] width 125 height 36
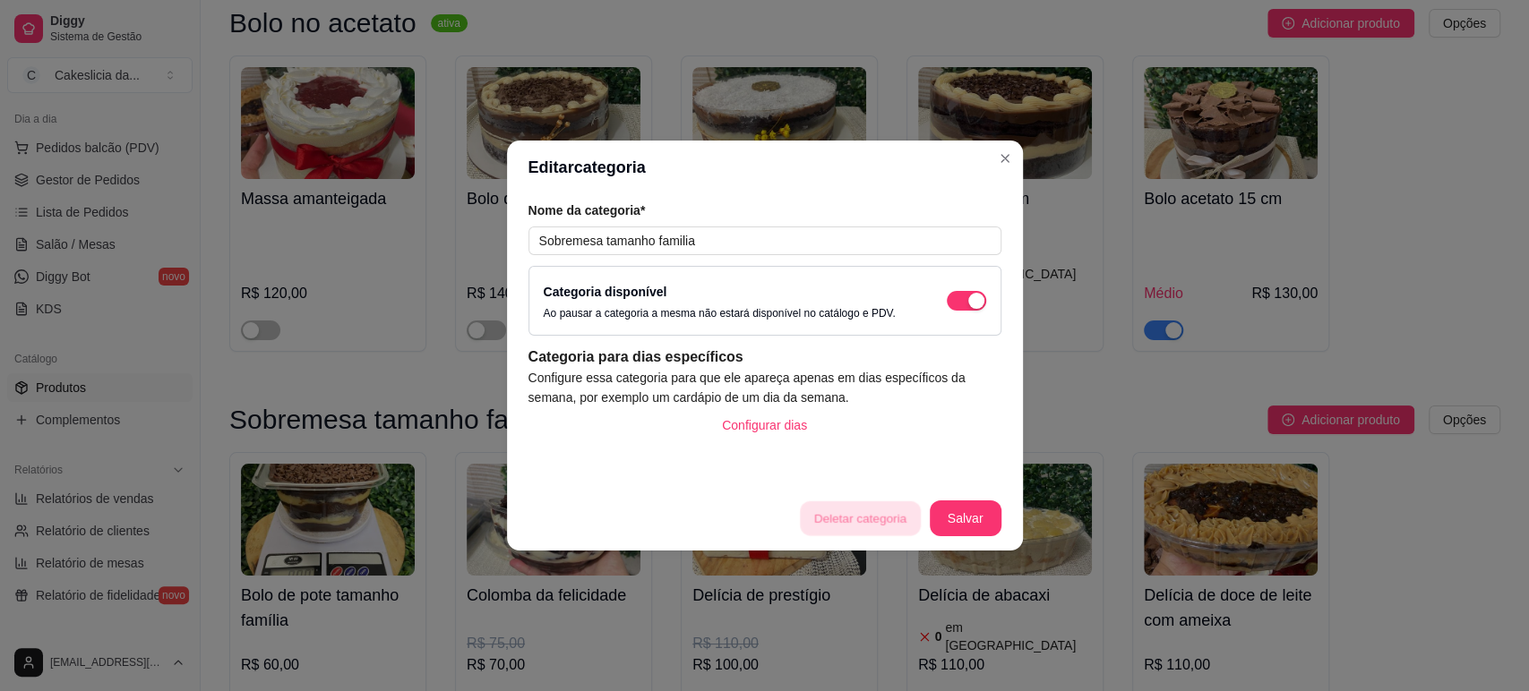
click at [866, 471] on button "sim" at bounding box center [884, 469] width 57 height 29
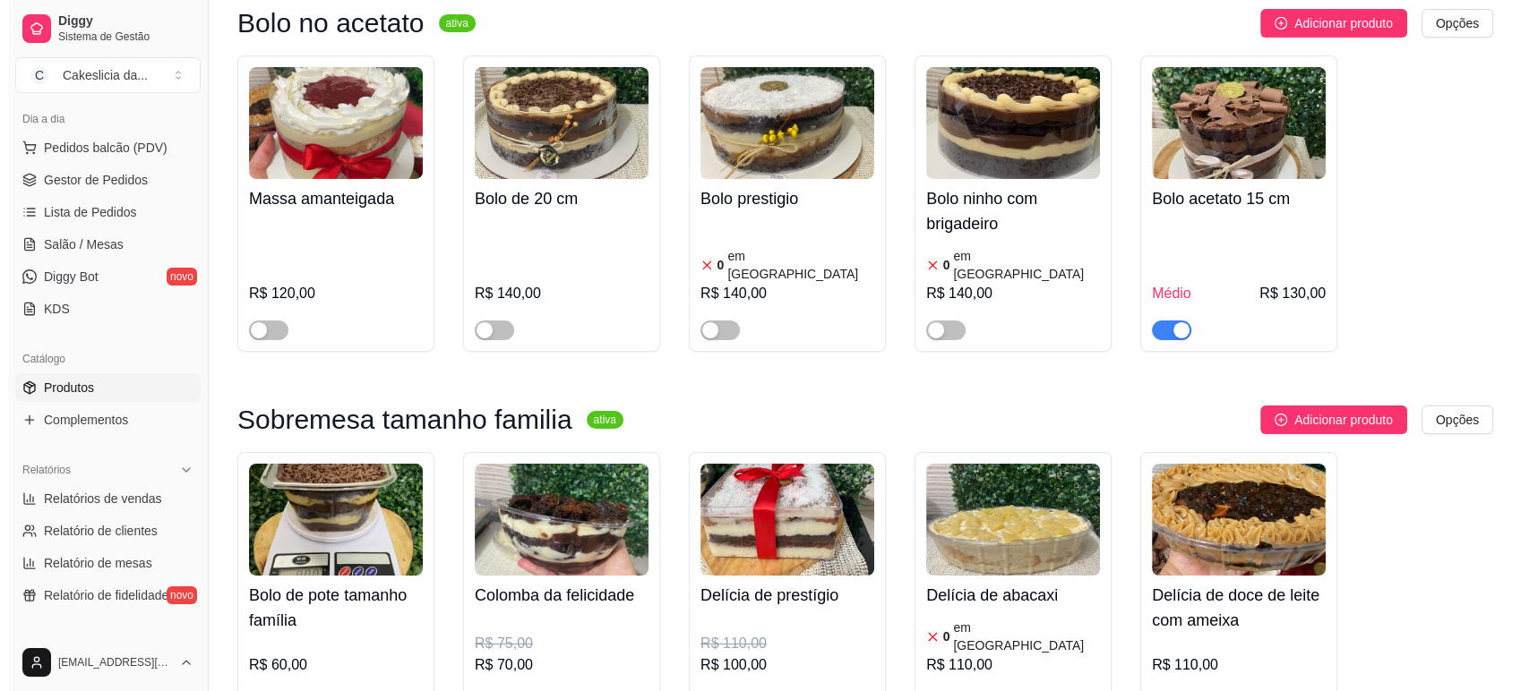
scroll to position [5768, 0]
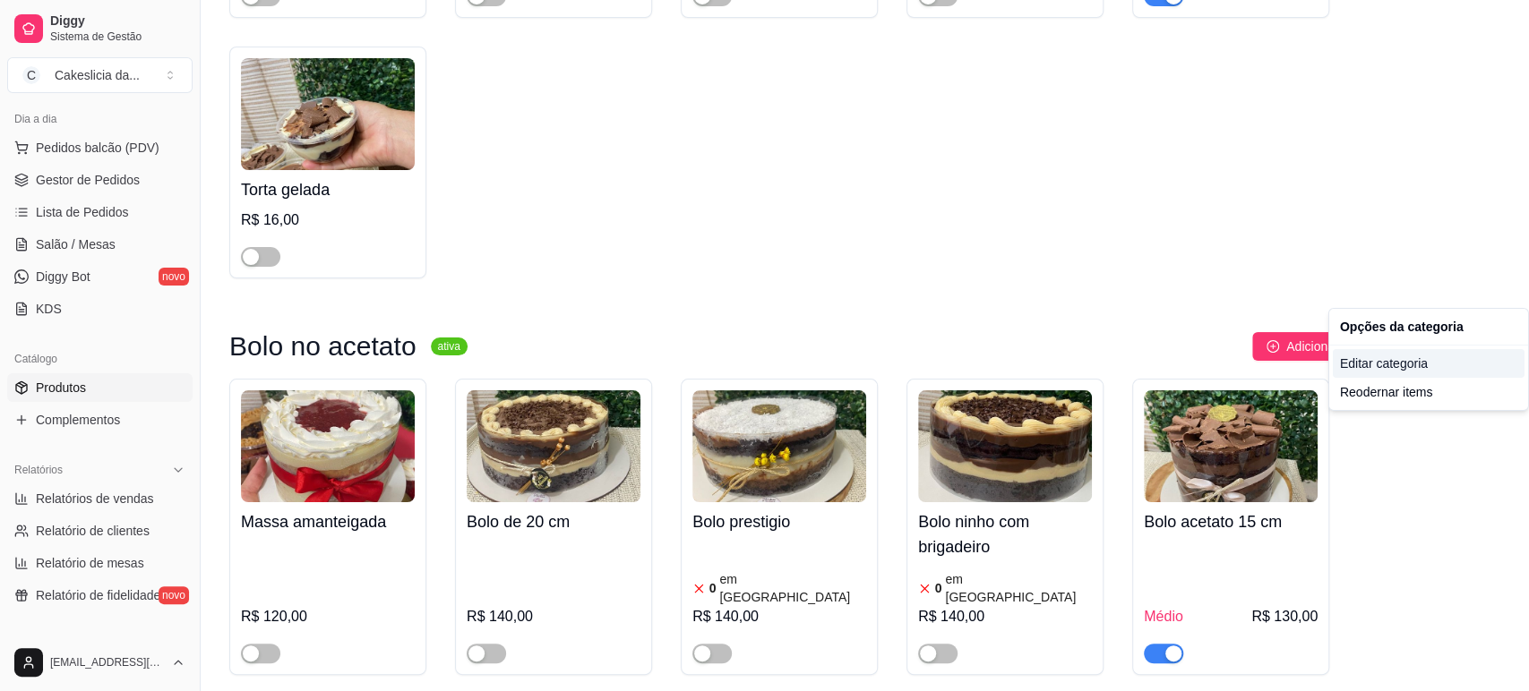
click at [1381, 363] on div "Editar categoria" at bounding box center [1429, 363] width 192 height 29
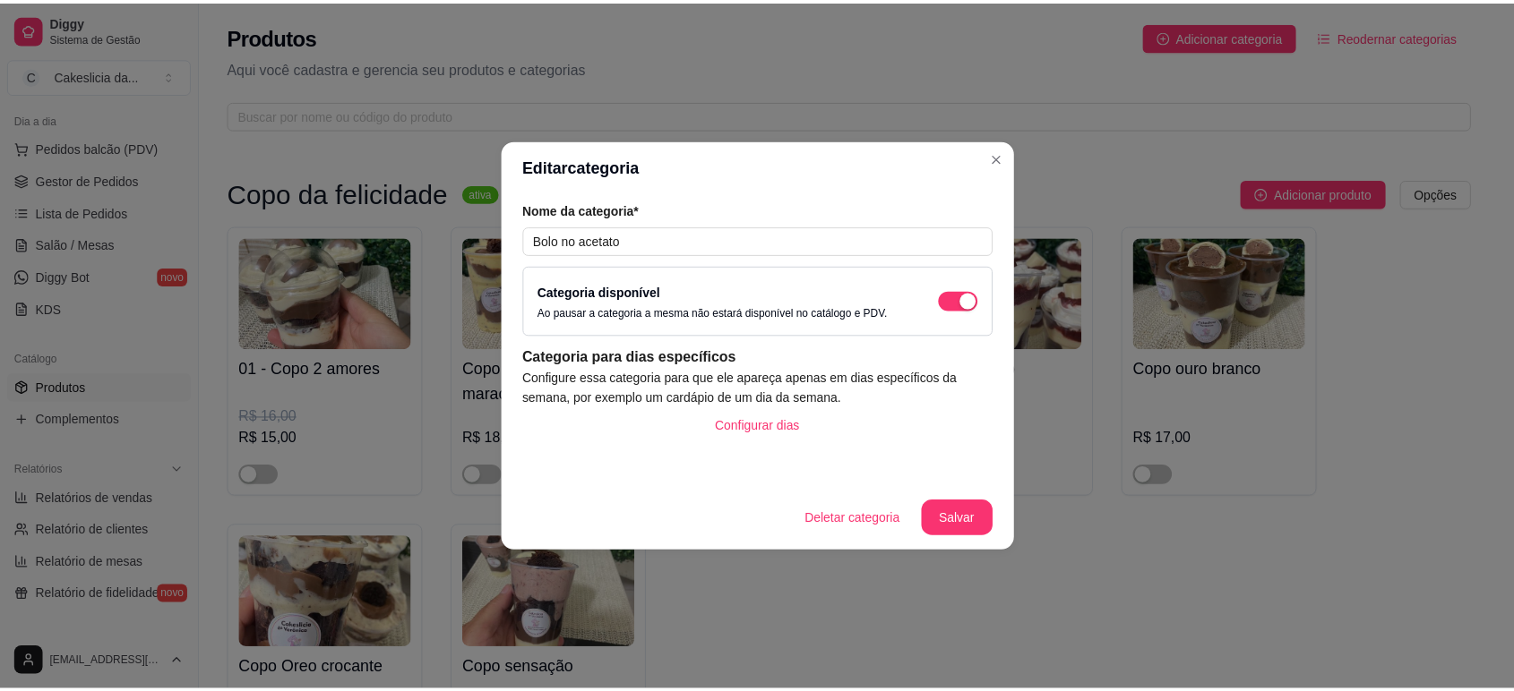
scroll to position [5712, 0]
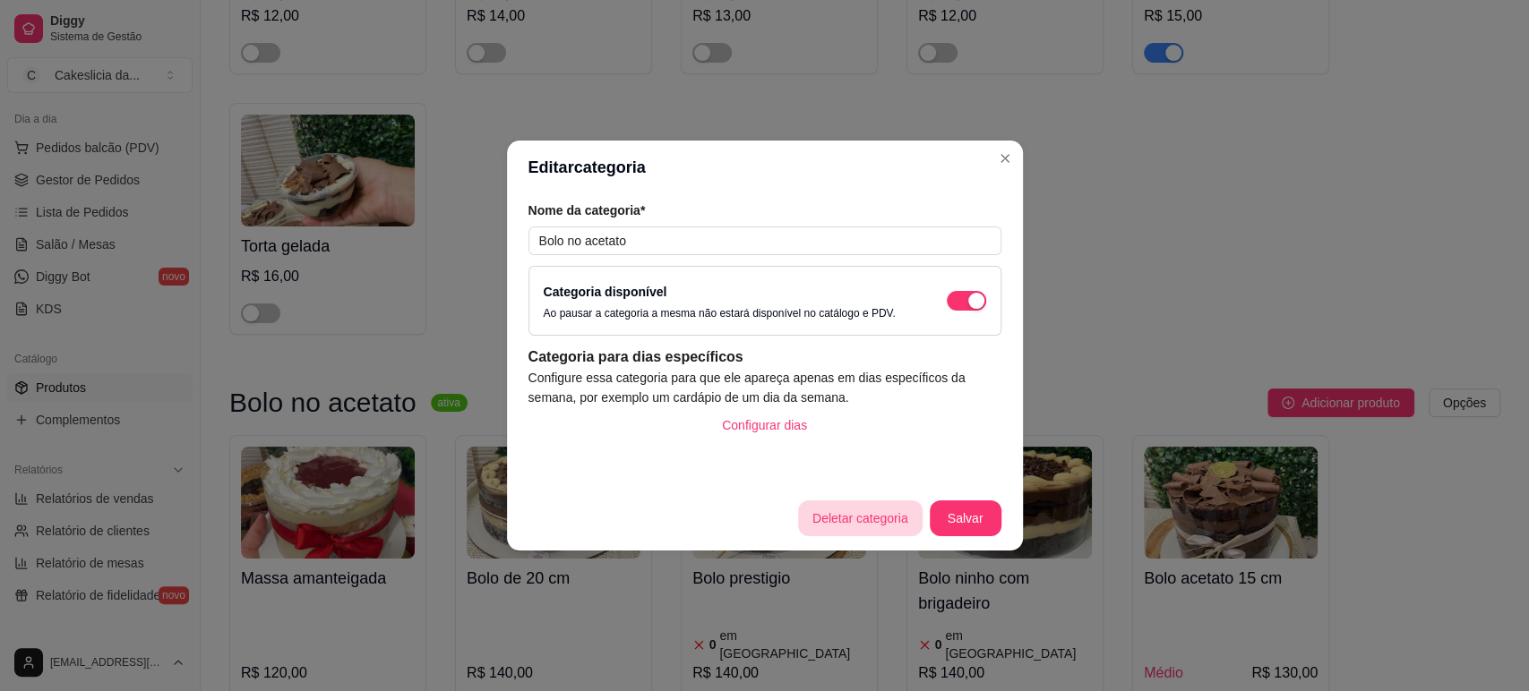
click at [841, 514] on button "Deletar categoria" at bounding box center [860, 519] width 125 height 36
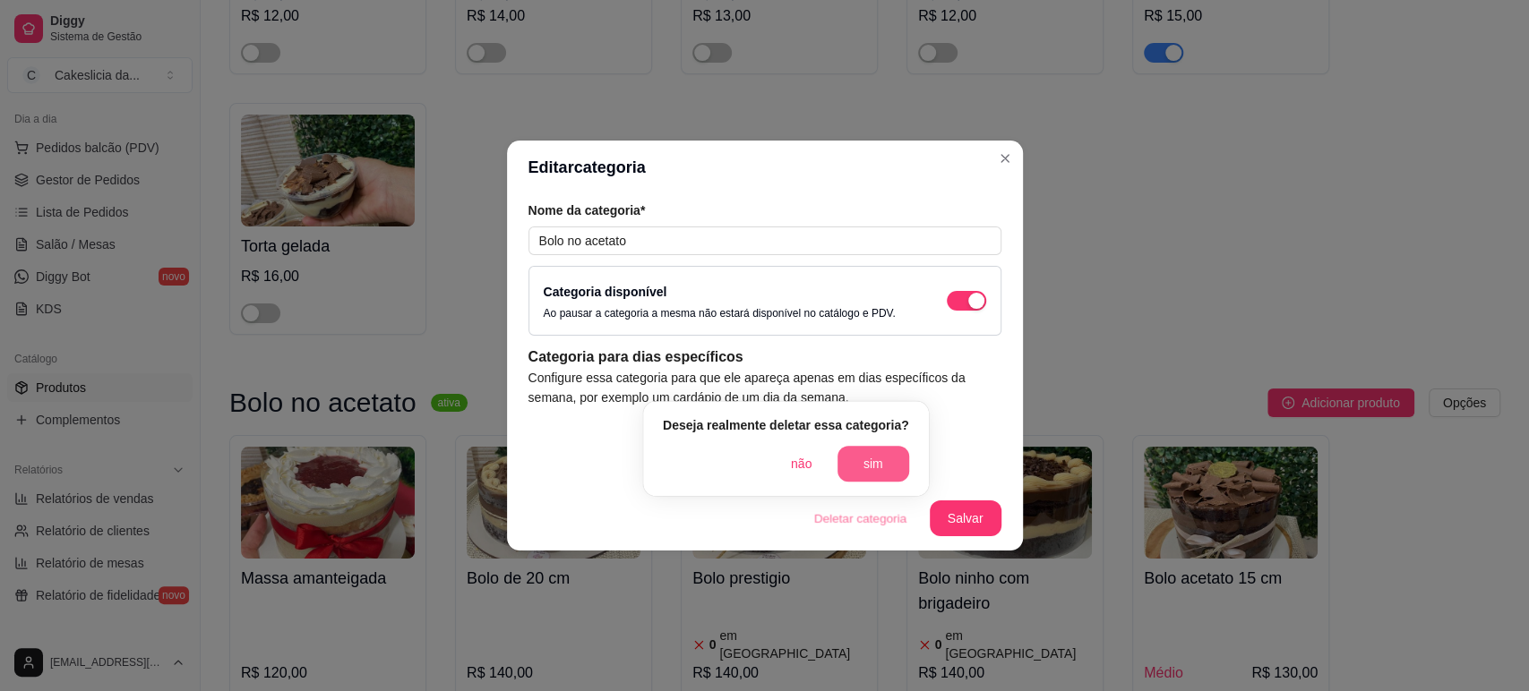
click at [877, 456] on button "sim" at bounding box center [873, 464] width 72 height 36
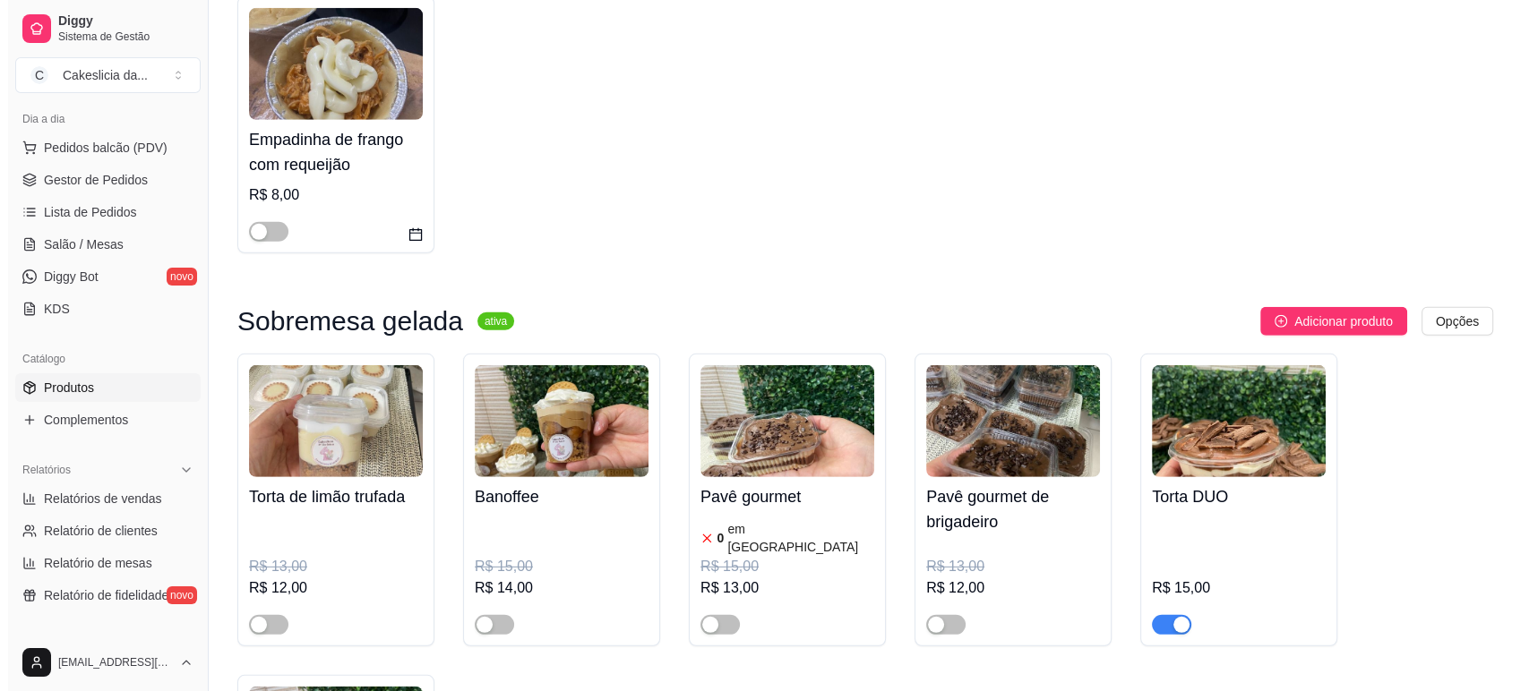
scroll to position [5090, 0]
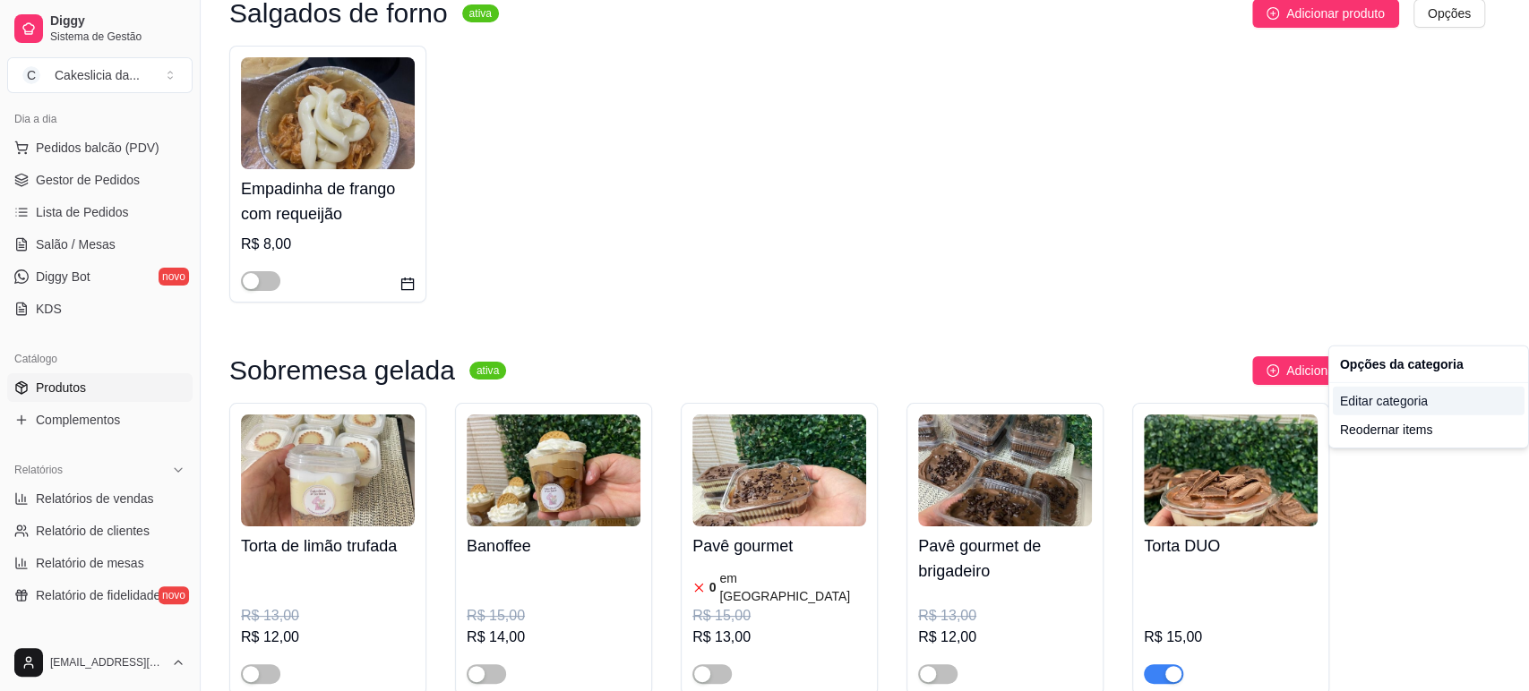
click at [1383, 391] on div "Editar categoria" at bounding box center [1429, 401] width 192 height 29
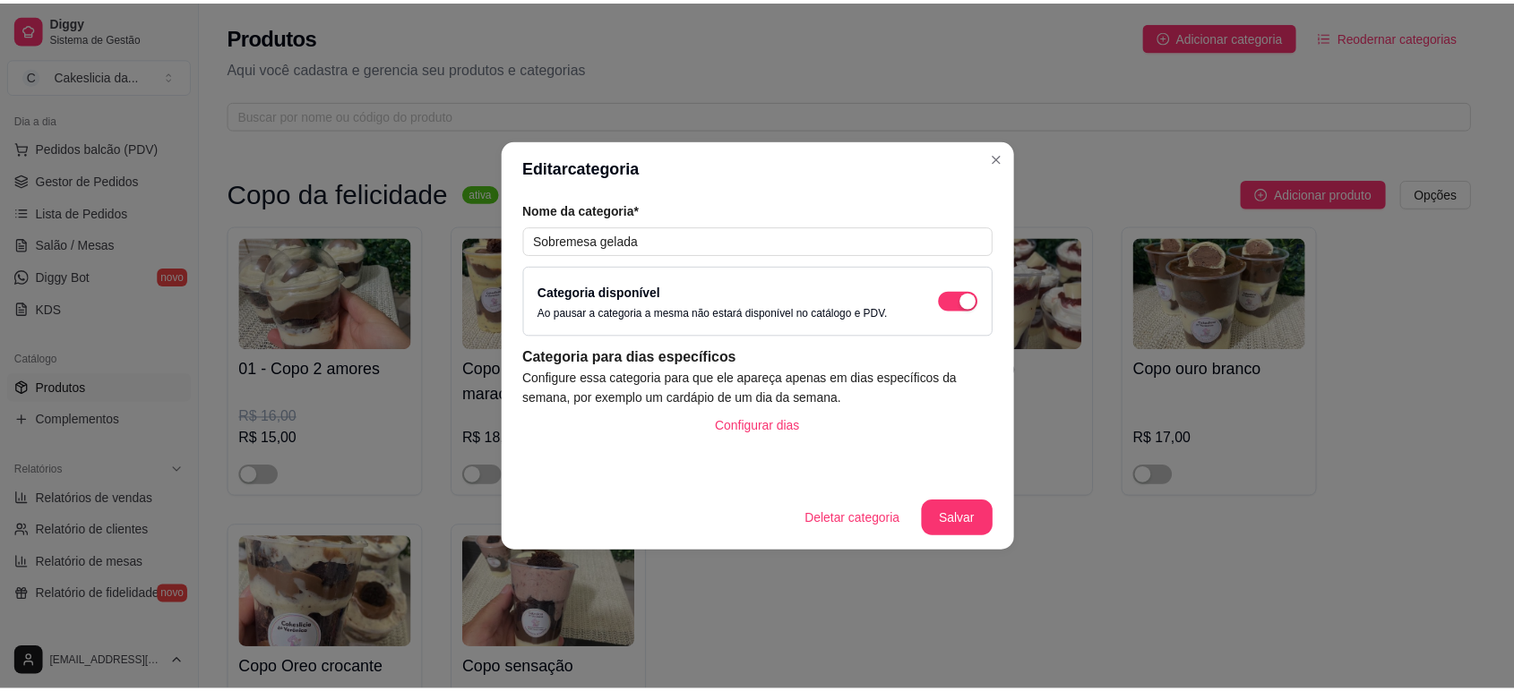
scroll to position [5072, 0]
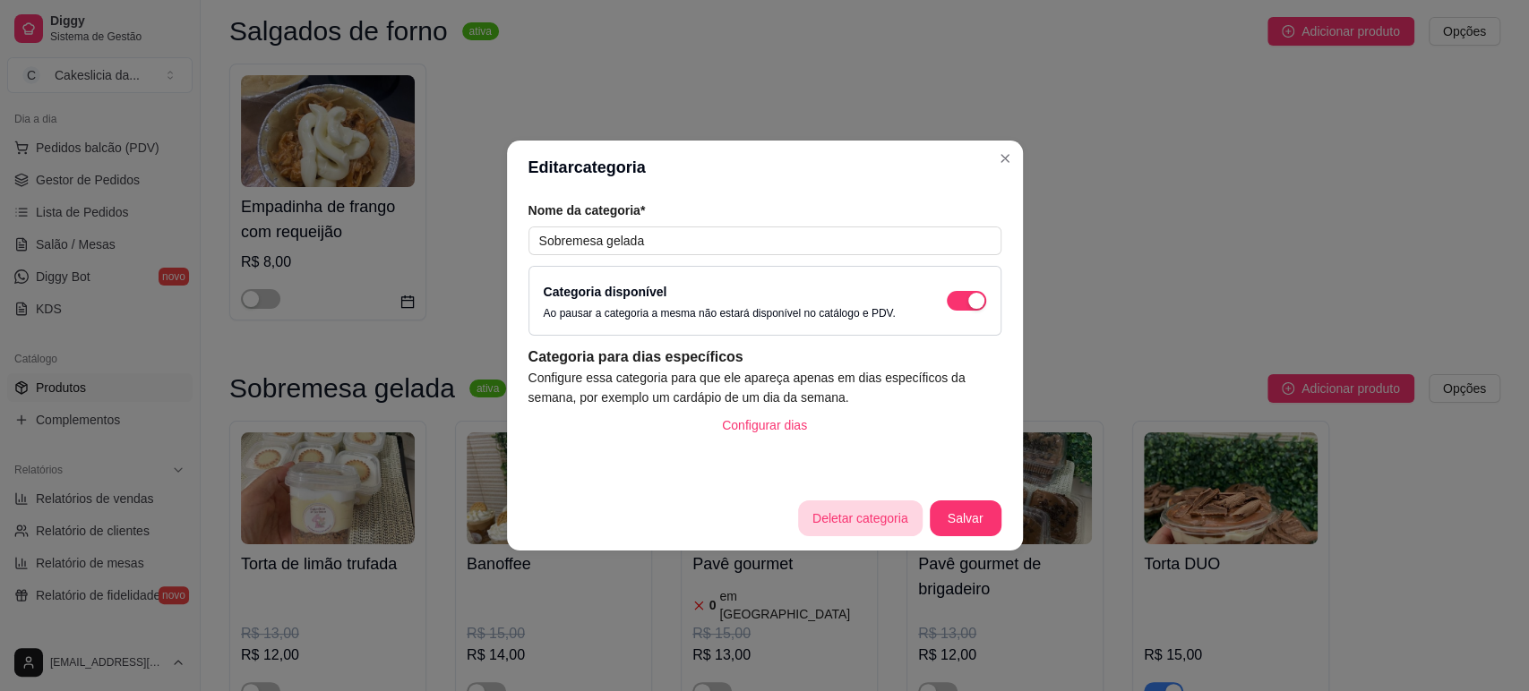
click at [866, 524] on button "Deletar categoria" at bounding box center [860, 519] width 125 height 36
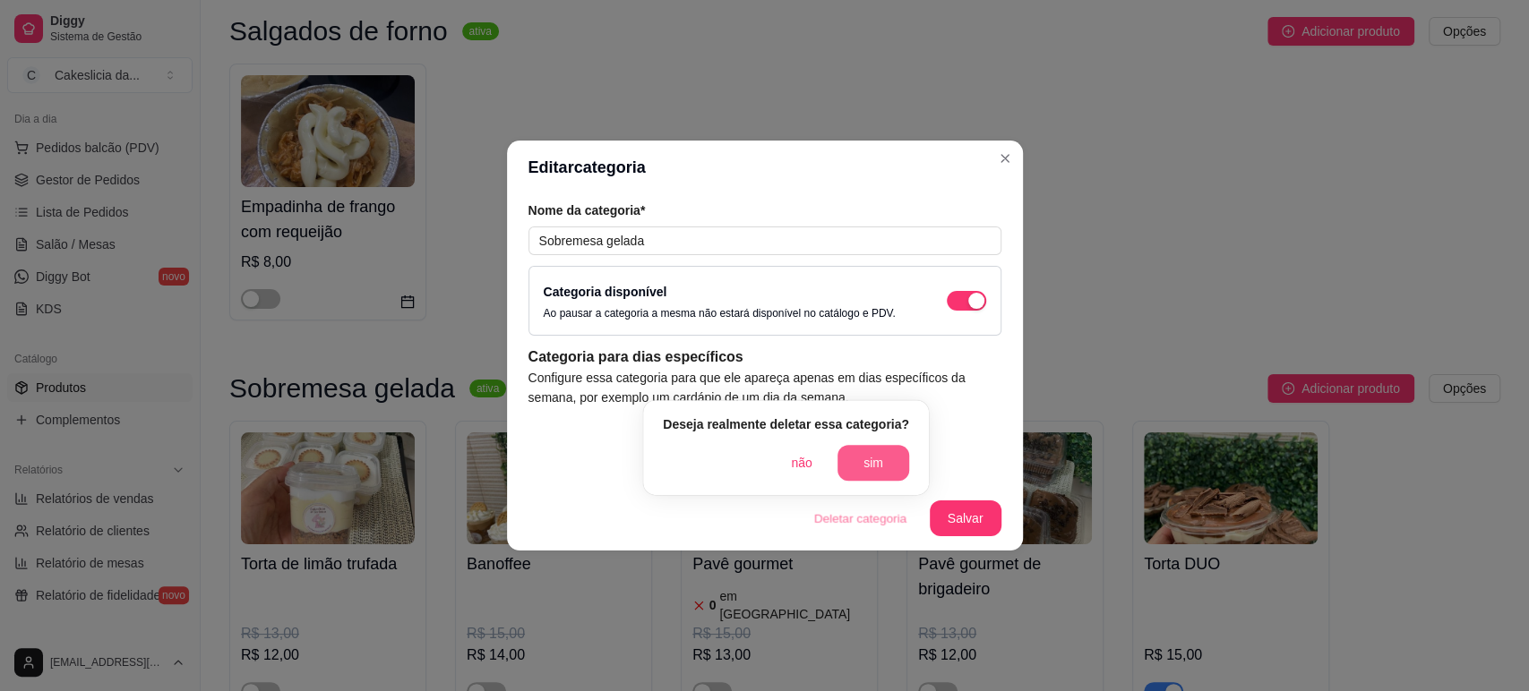
click at [879, 458] on button "sim" at bounding box center [873, 463] width 72 height 36
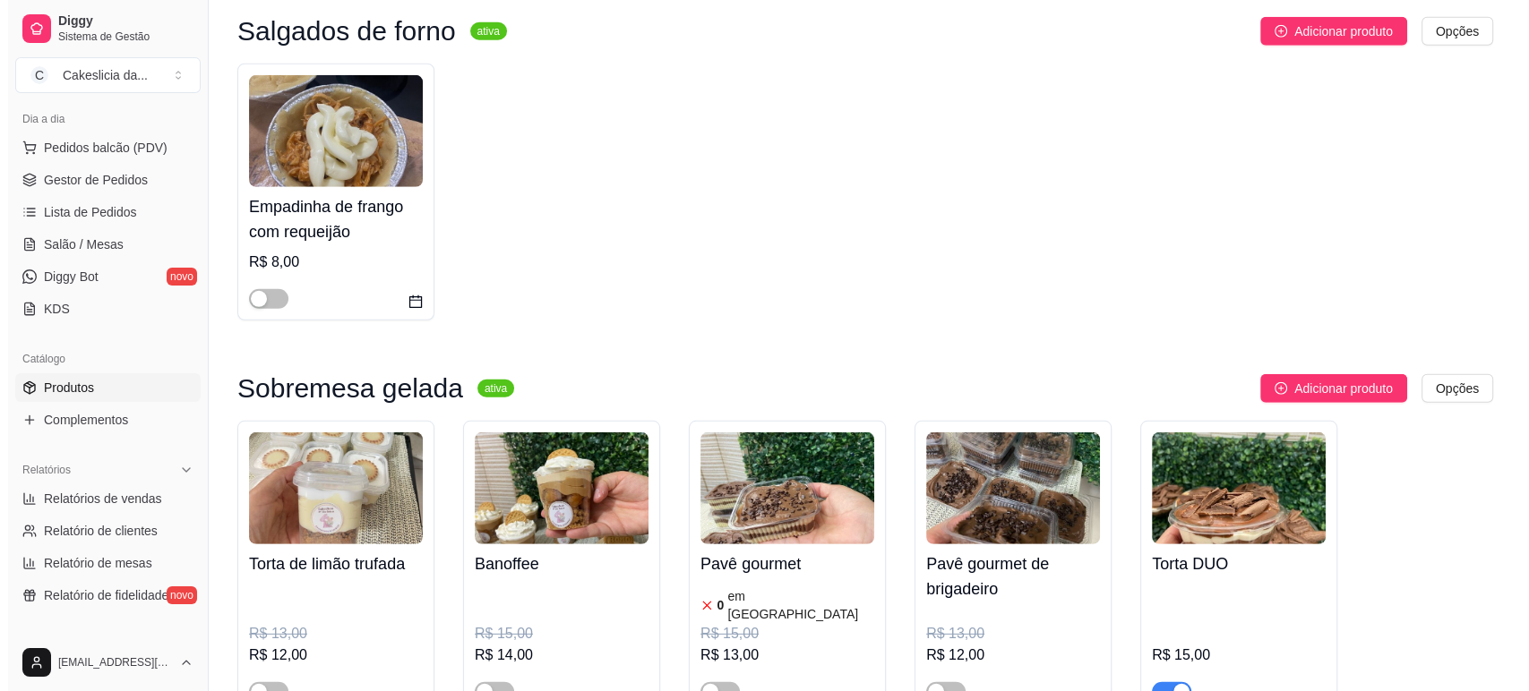
scroll to position [4748, 0]
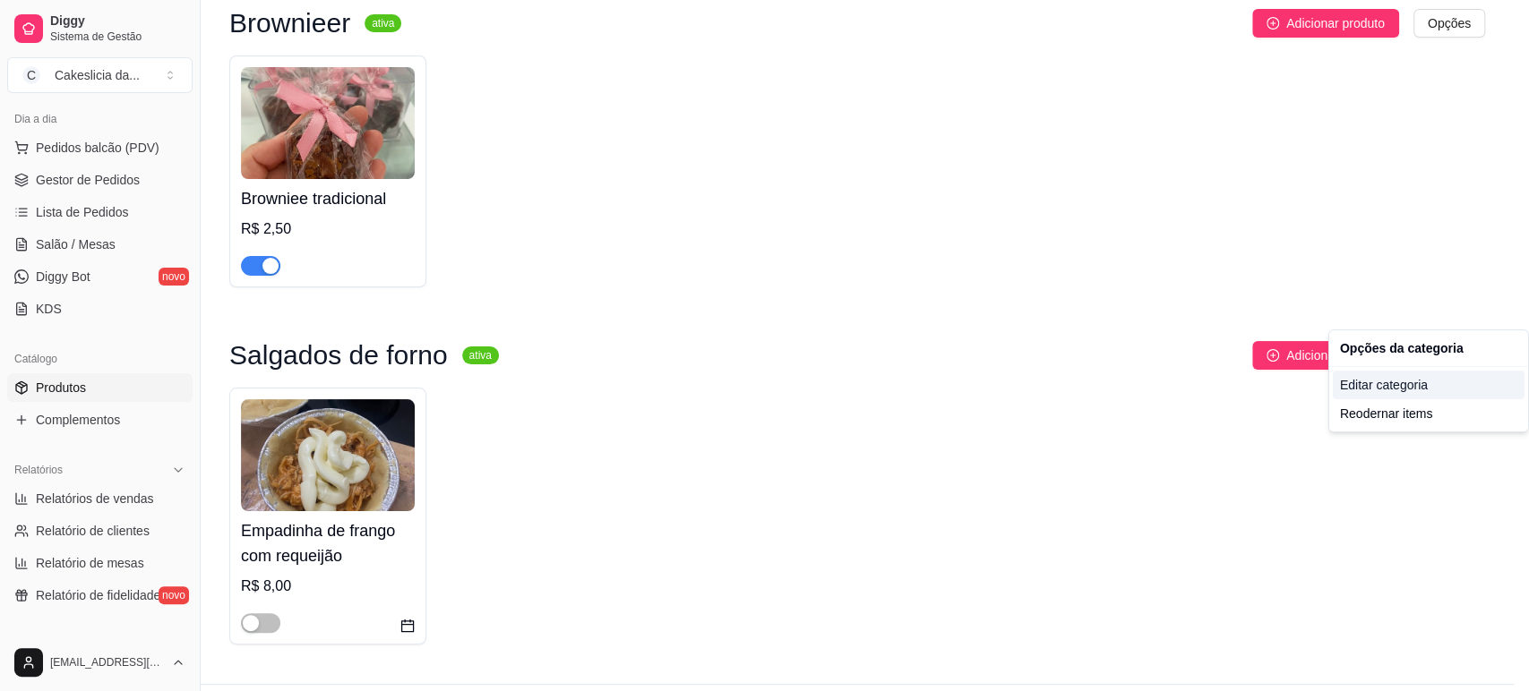
click at [1359, 380] on div "Editar categoria" at bounding box center [1429, 385] width 192 height 29
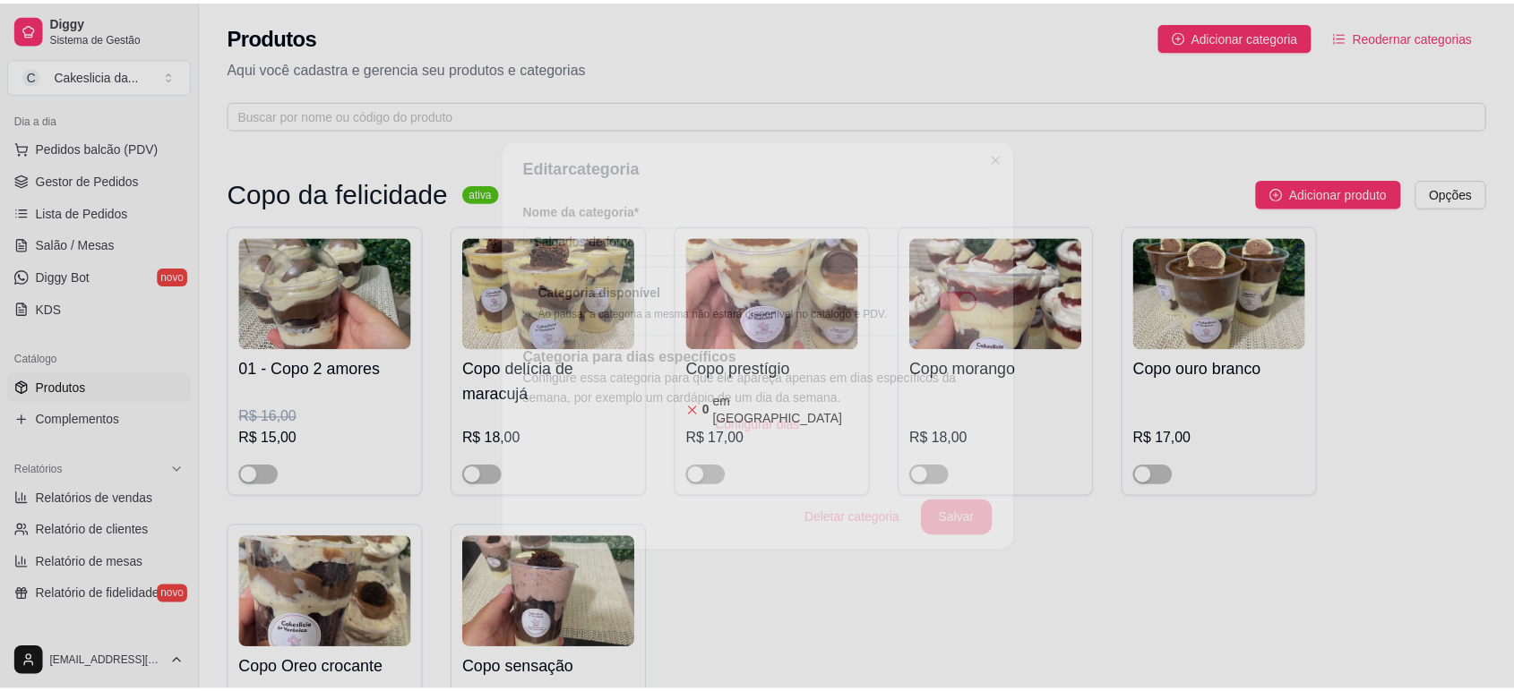
scroll to position [4714, 0]
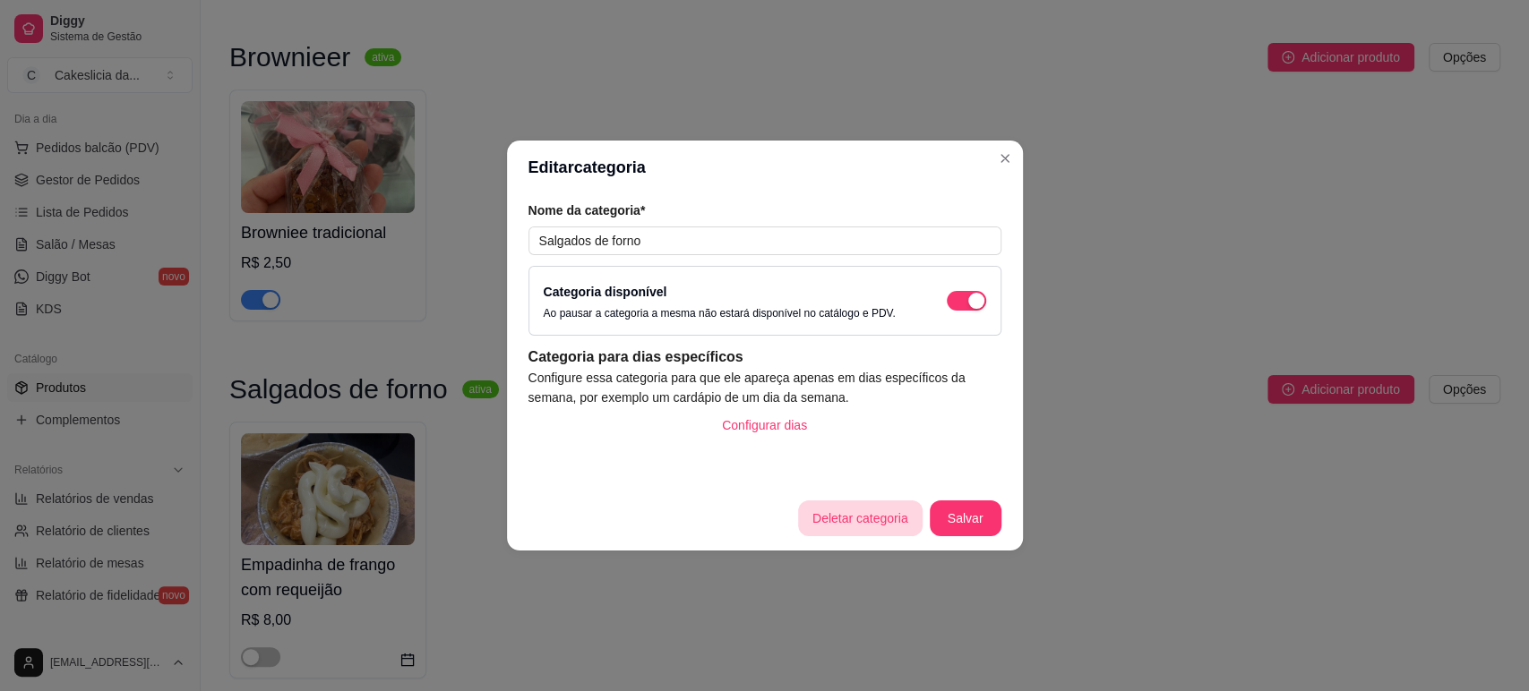
click at [882, 520] on button "Deletar categoria" at bounding box center [860, 519] width 125 height 36
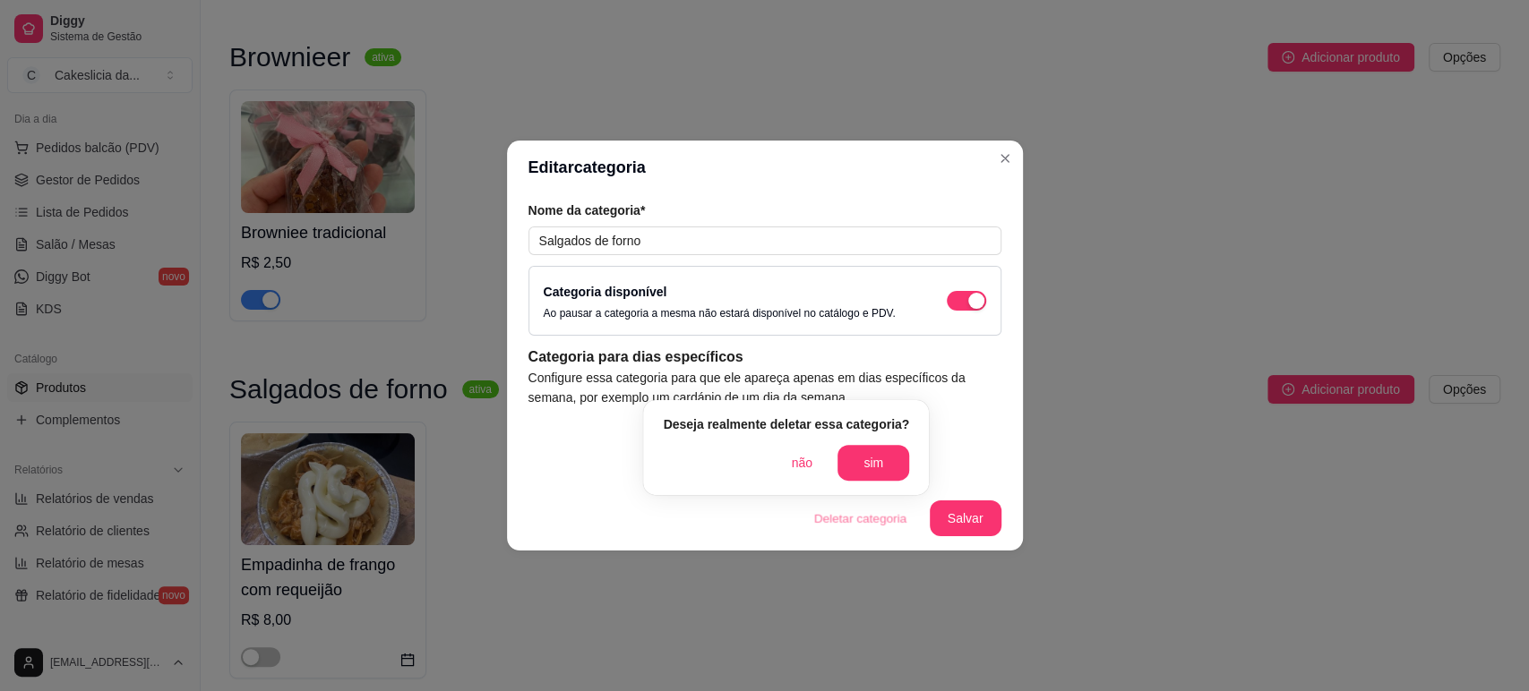
click at [895, 460] on button "sim" at bounding box center [873, 463] width 72 height 36
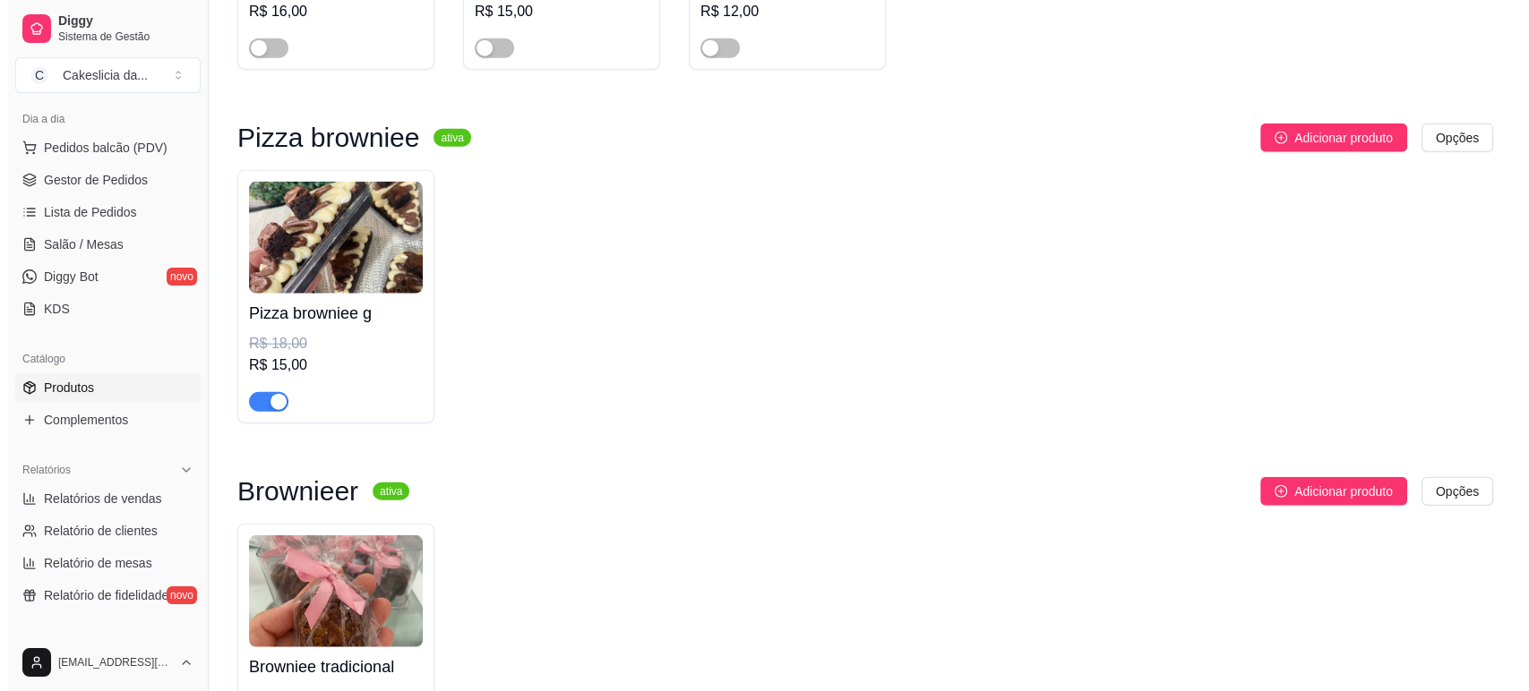
scroll to position [4391, 0]
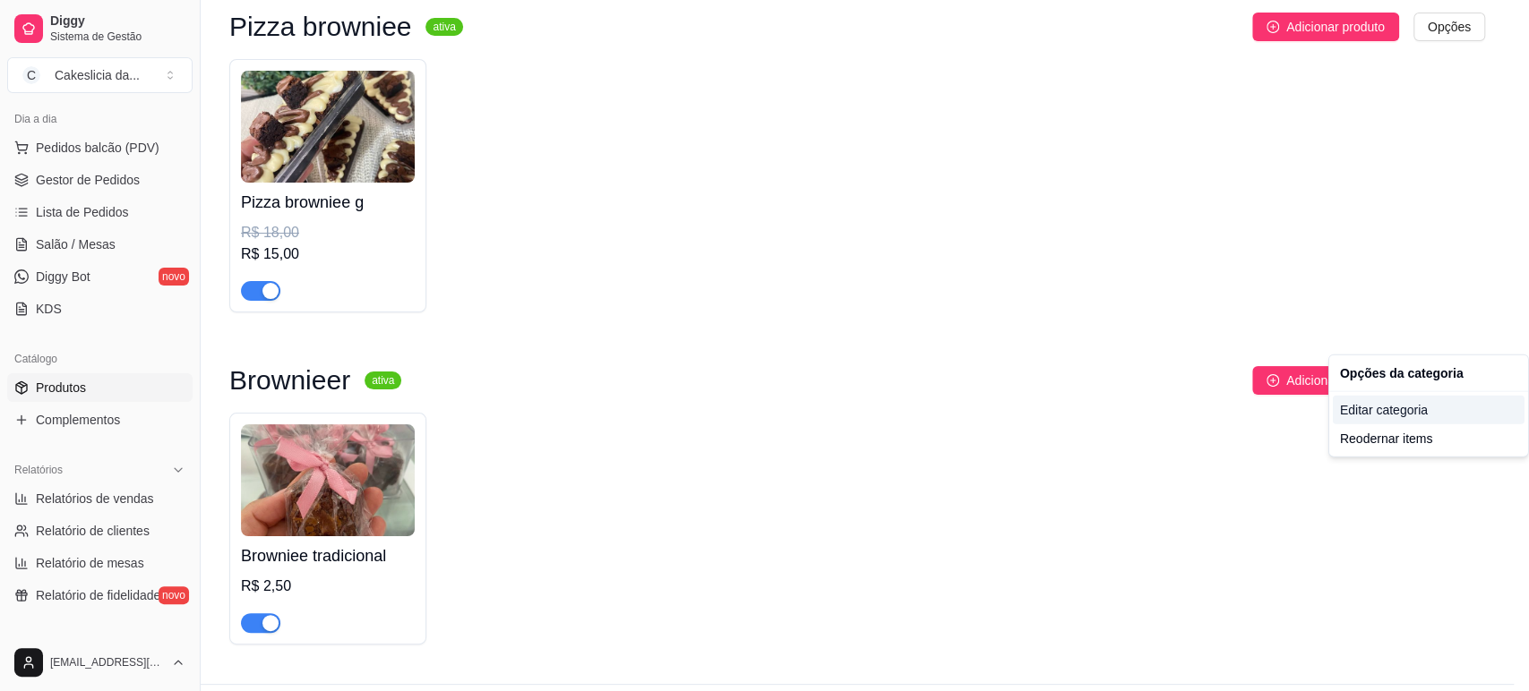
click at [1352, 402] on div "Editar categoria" at bounding box center [1429, 410] width 192 height 29
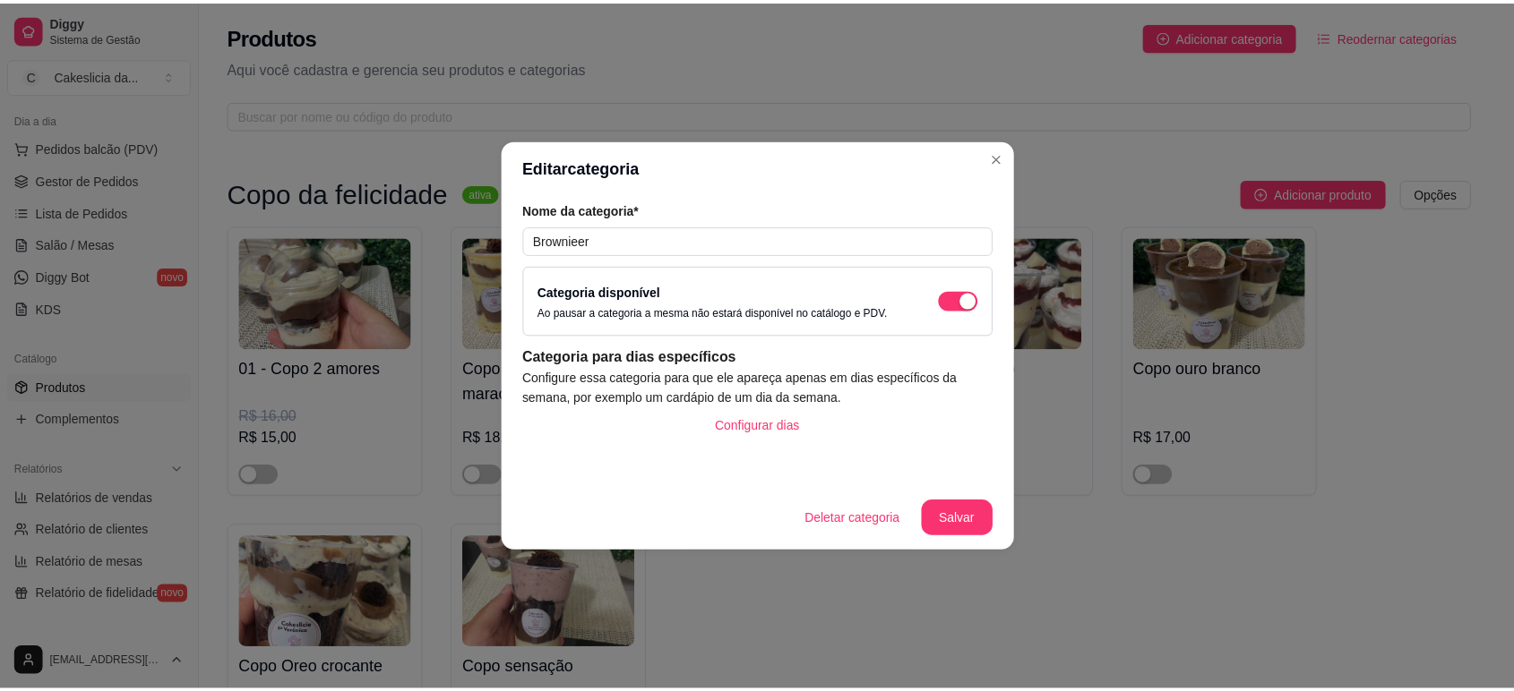
scroll to position [4381, 0]
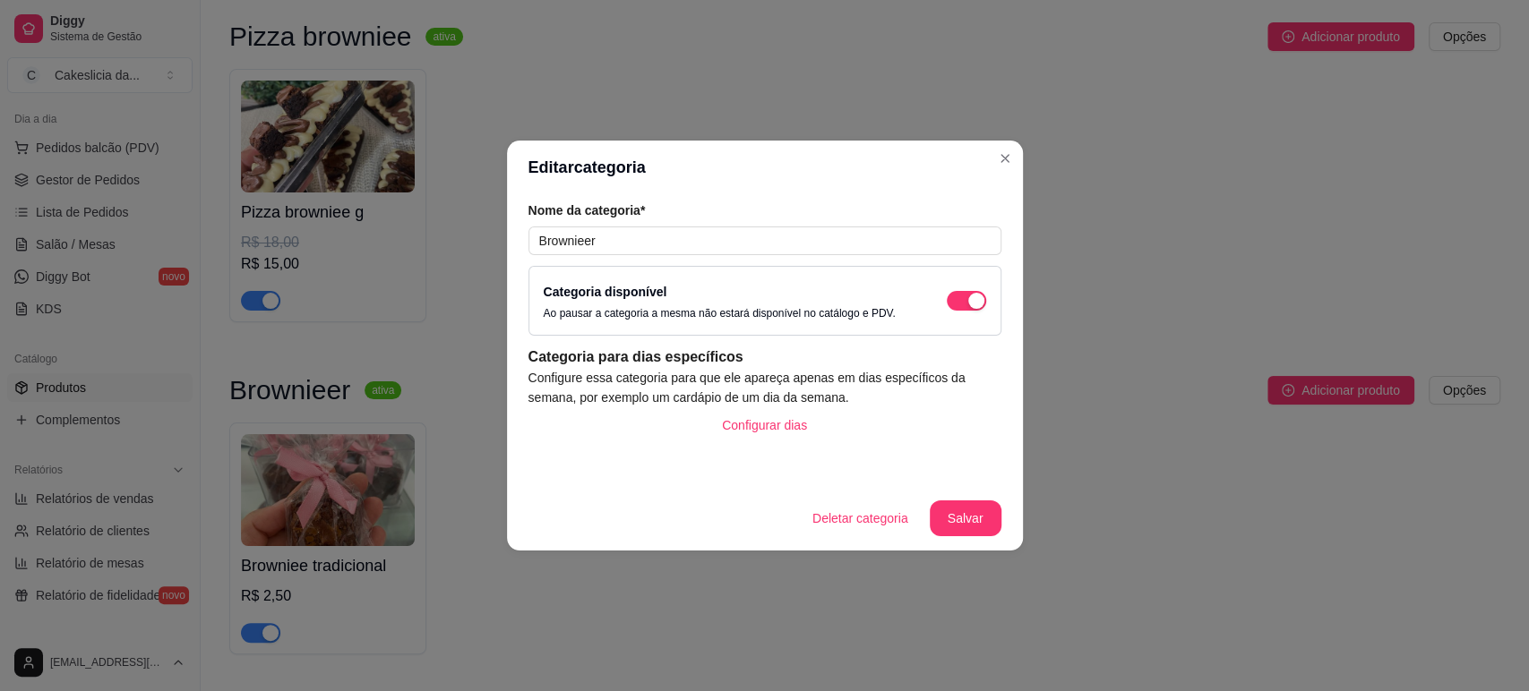
click at [863, 506] on button "Deletar categoria" at bounding box center [860, 519] width 125 height 36
click at [877, 455] on button "sim" at bounding box center [873, 463] width 72 height 36
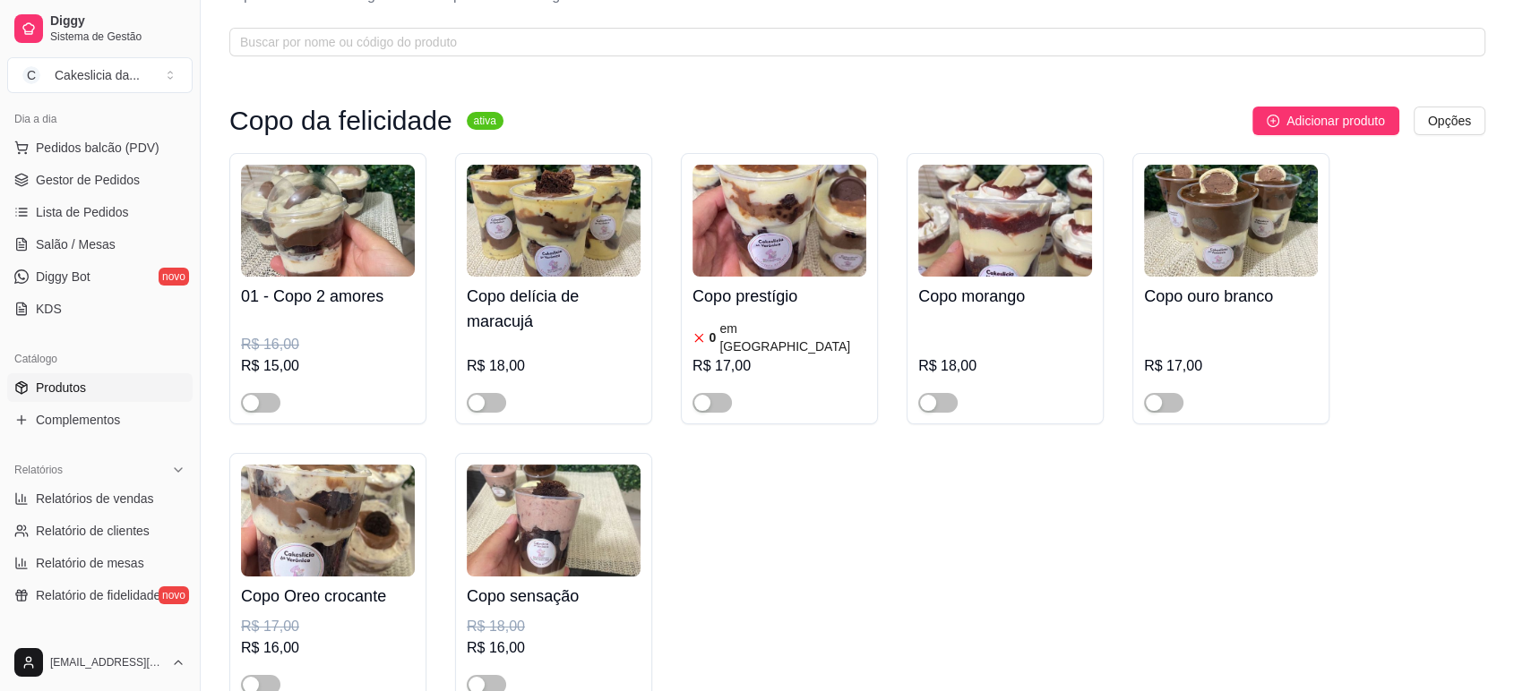
scroll to position [0, 0]
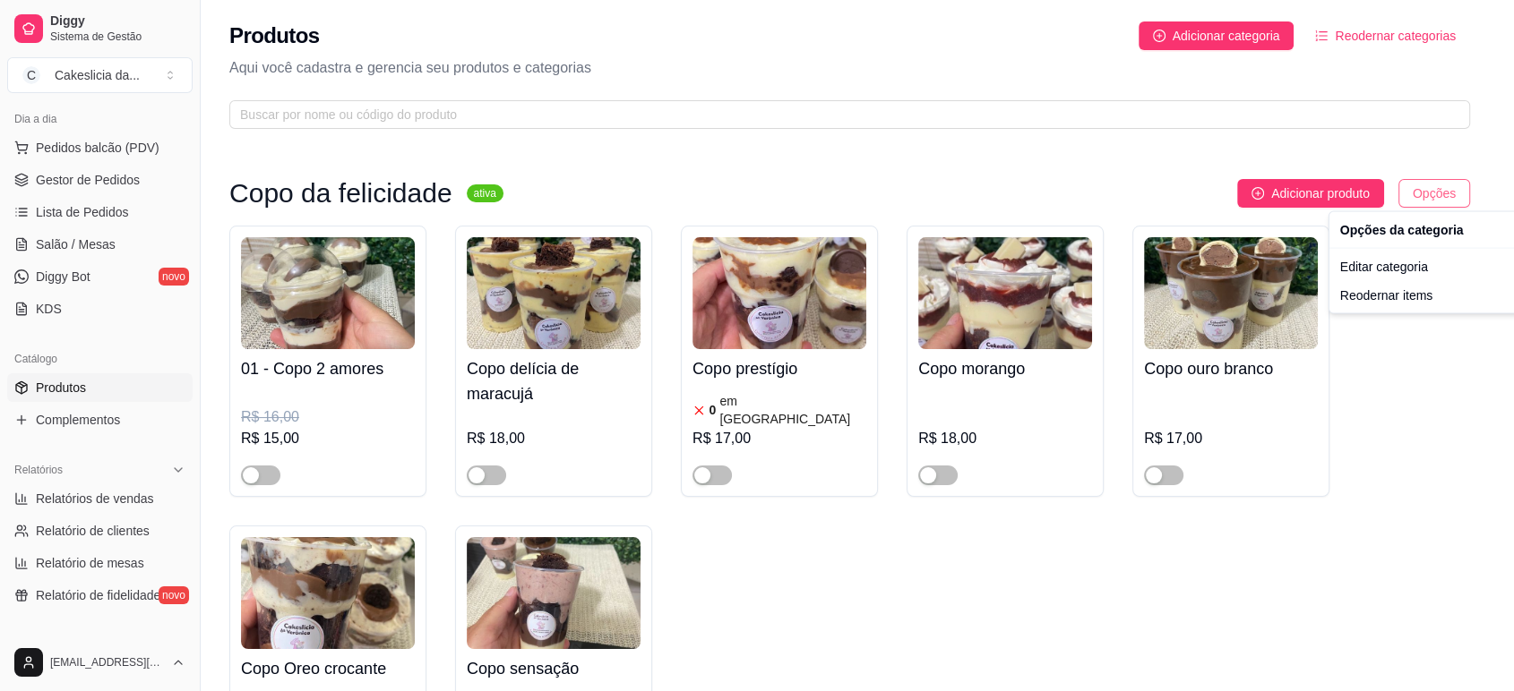
click at [1447, 184] on html "Diggy Sistema de Gestão C Cakeslicia da ... Loja aberta Período gratuito até 06…" at bounding box center [757, 345] width 1514 height 691
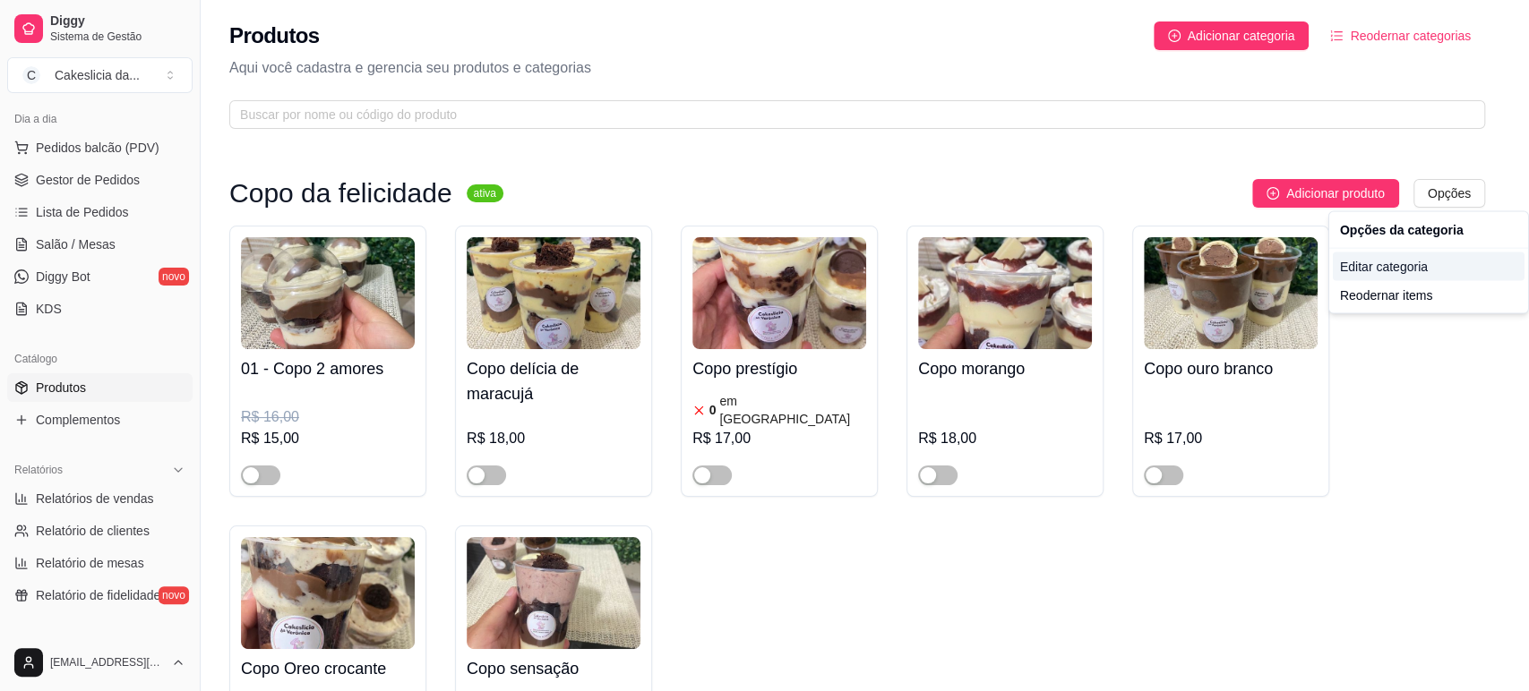
click at [1383, 264] on div "Editar categoria" at bounding box center [1429, 267] width 192 height 29
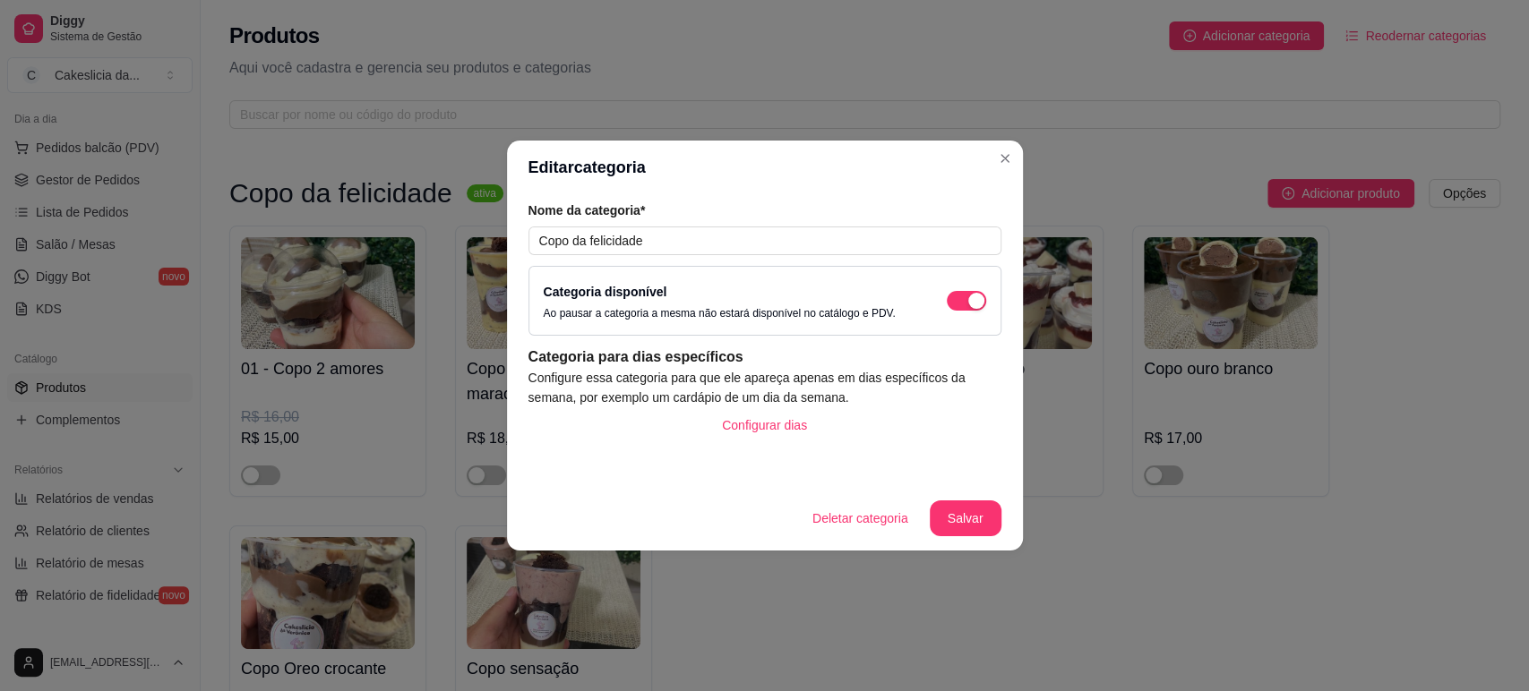
click at [860, 527] on button "Deletar categoria" at bounding box center [860, 519] width 125 height 36
click at [865, 460] on button "sim" at bounding box center [883, 469] width 57 height 29
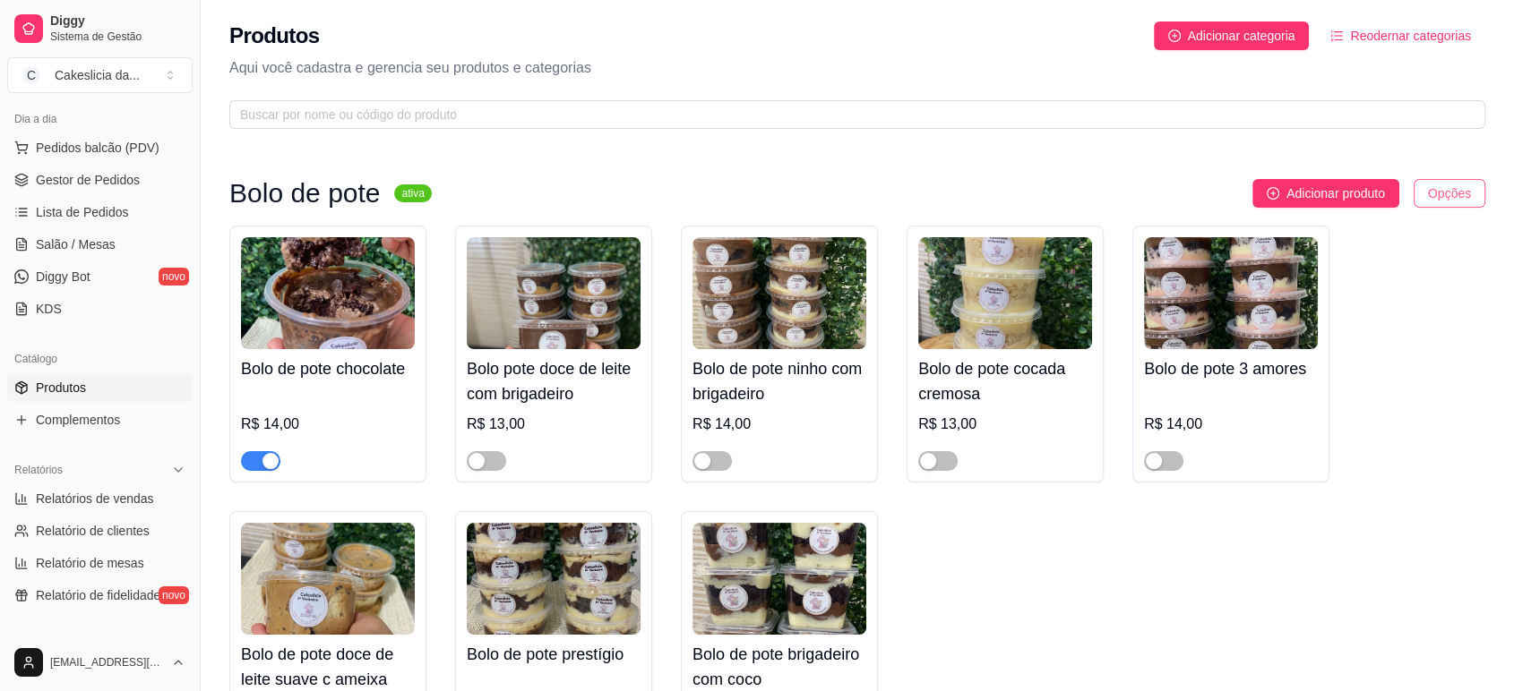
click at [1430, 192] on html "Diggy Sistema de Gestão C Cakeslicia da ... Loja aberta Período gratuito até 06…" at bounding box center [757, 345] width 1514 height 691
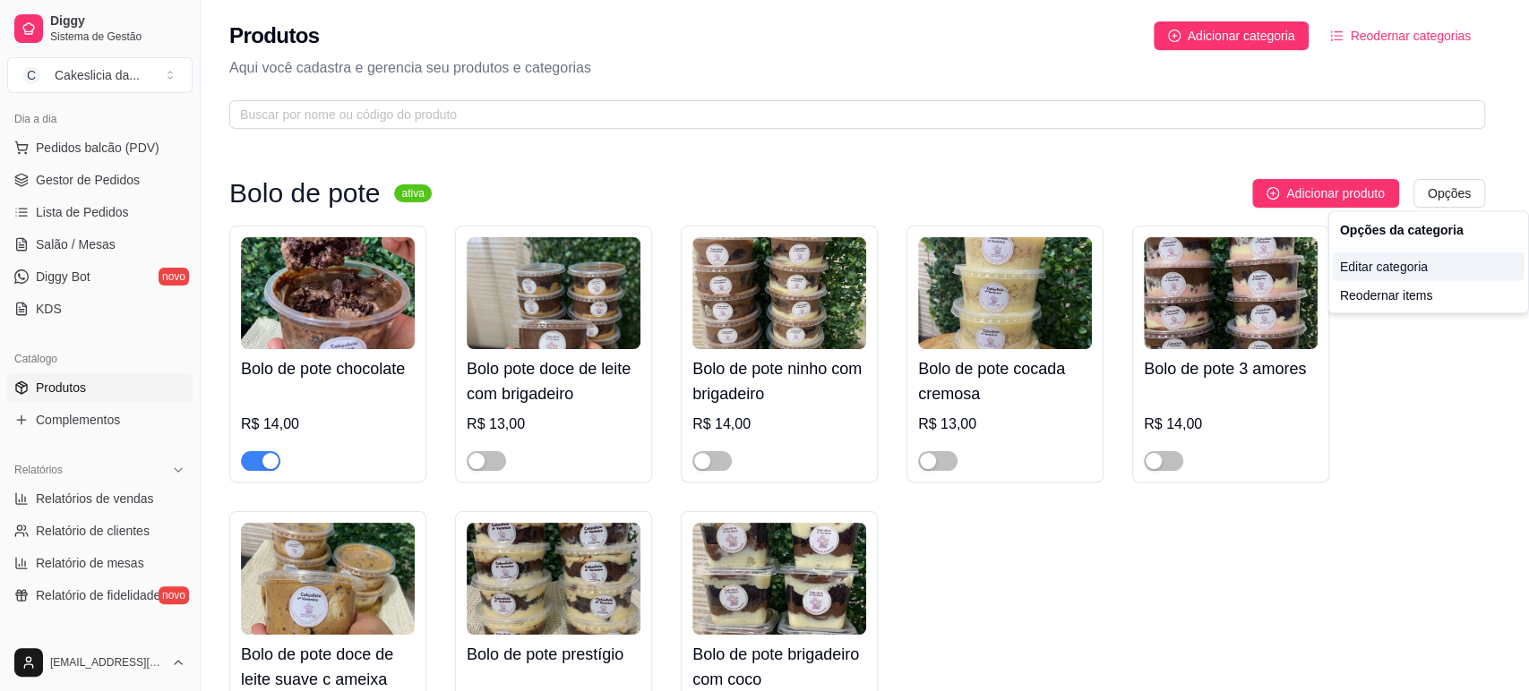
click at [1376, 271] on div "Editar categoria" at bounding box center [1429, 267] width 192 height 29
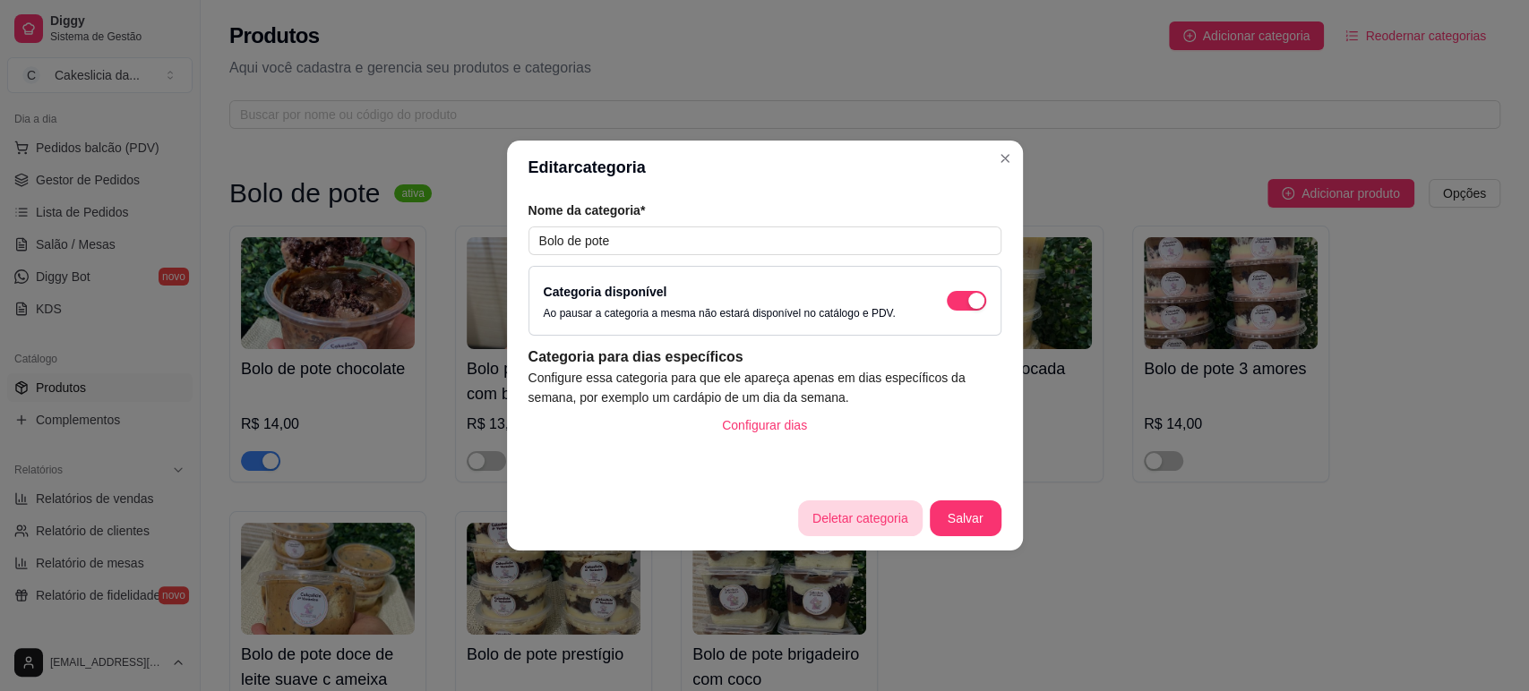
click at [868, 520] on button "Deletar categoria" at bounding box center [860, 519] width 125 height 36
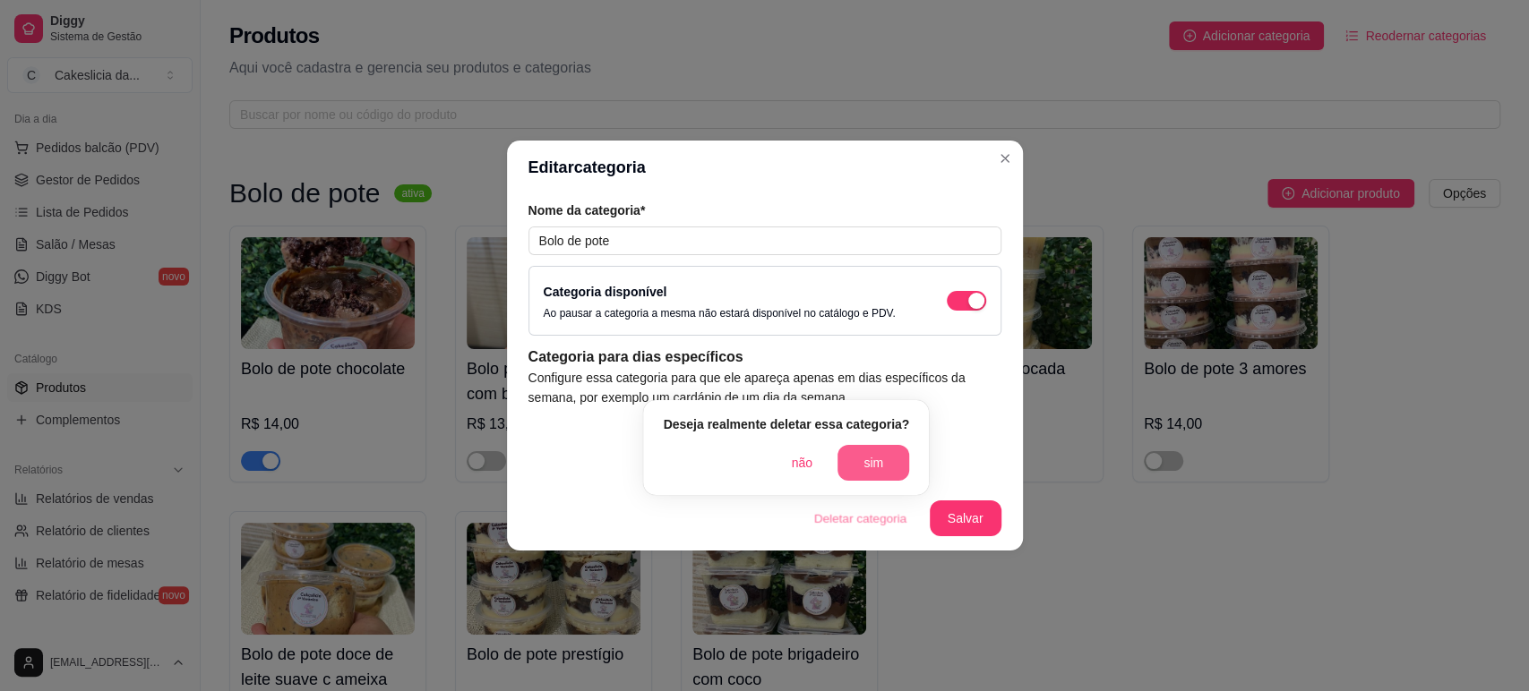
click at [879, 452] on button "sim" at bounding box center [873, 463] width 72 height 36
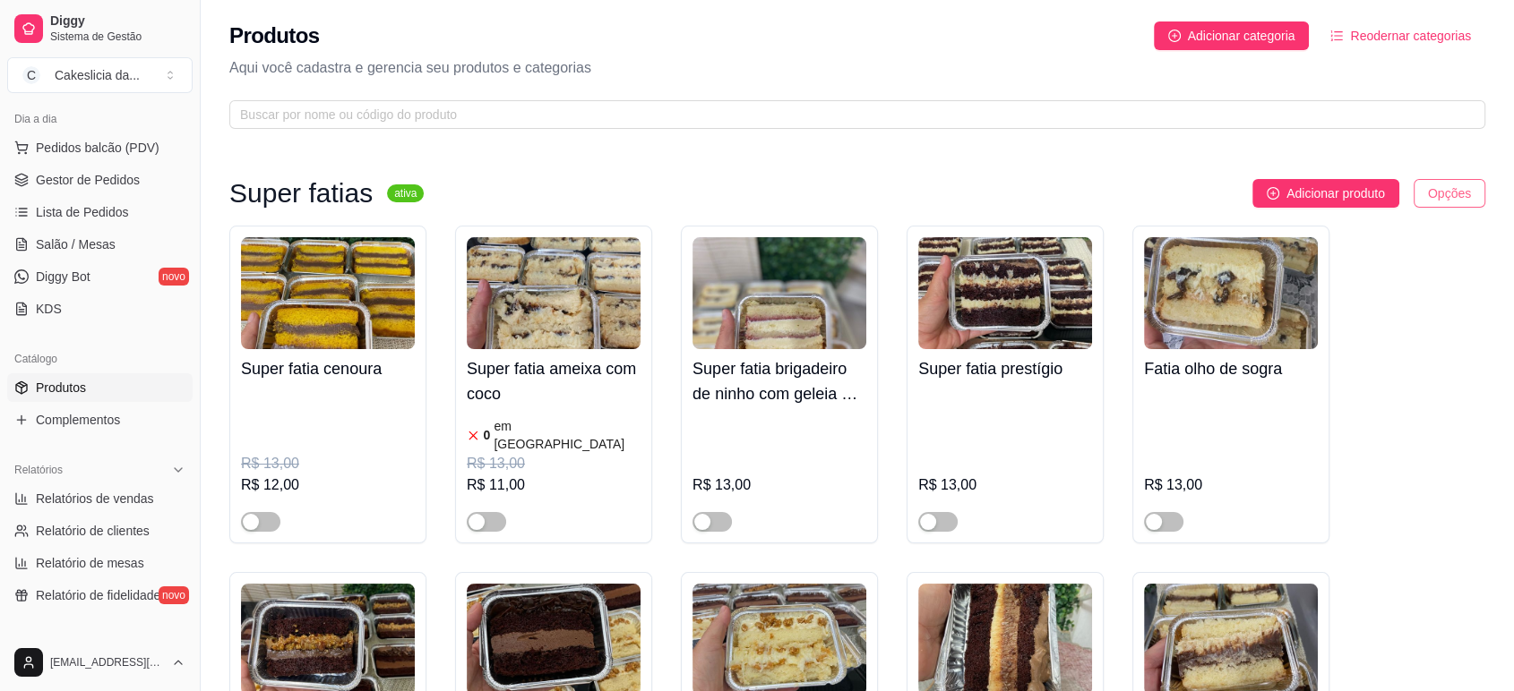
click at [1432, 189] on html "Diggy Sistema de Gestão C Cakeslicia da ... Loja aberta Período gratuito até 06…" at bounding box center [757, 345] width 1514 height 691
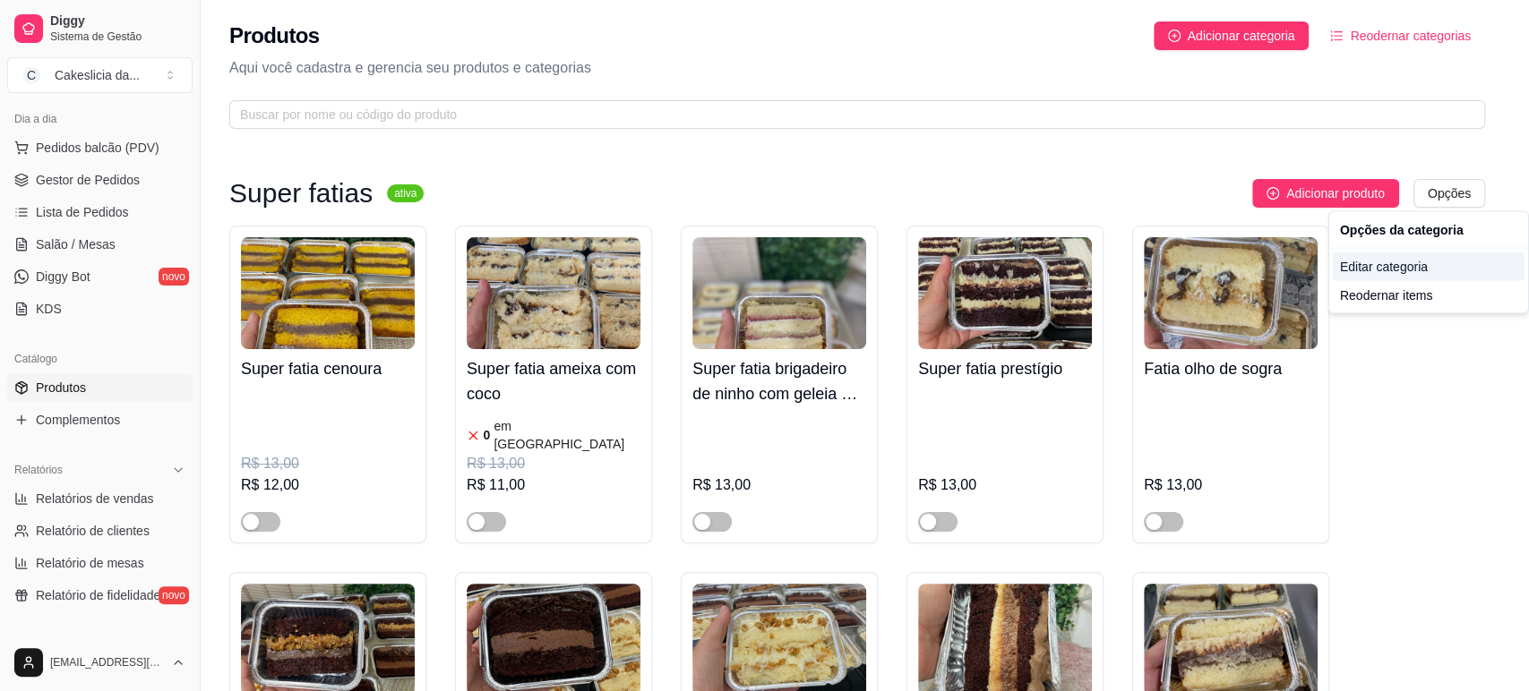
click at [1363, 262] on div "Editar categoria" at bounding box center [1429, 267] width 192 height 29
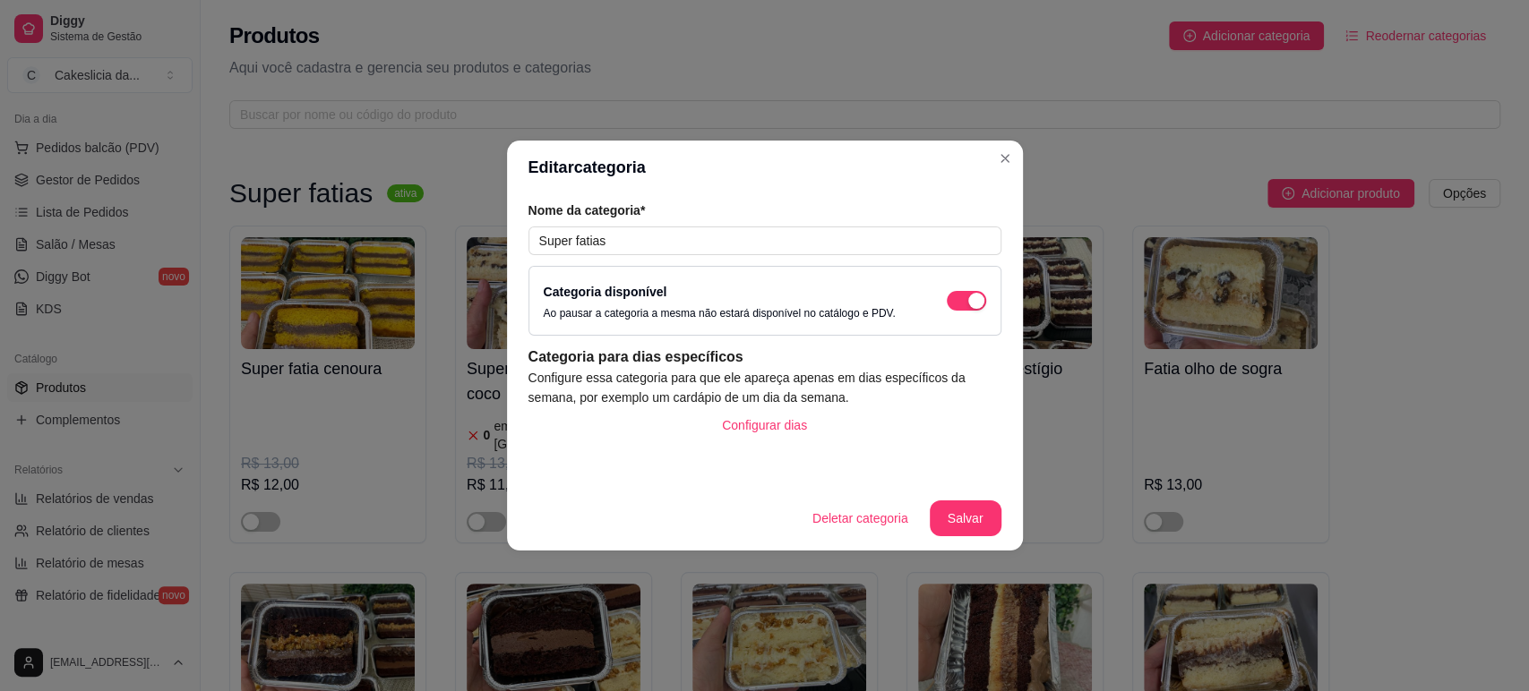
click at [848, 526] on button "Deletar categoria" at bounding box center [860, 519] width 125 height 36
click at [875, 468] on button "sim" at bounding box center [884, 469] width 57 height 29
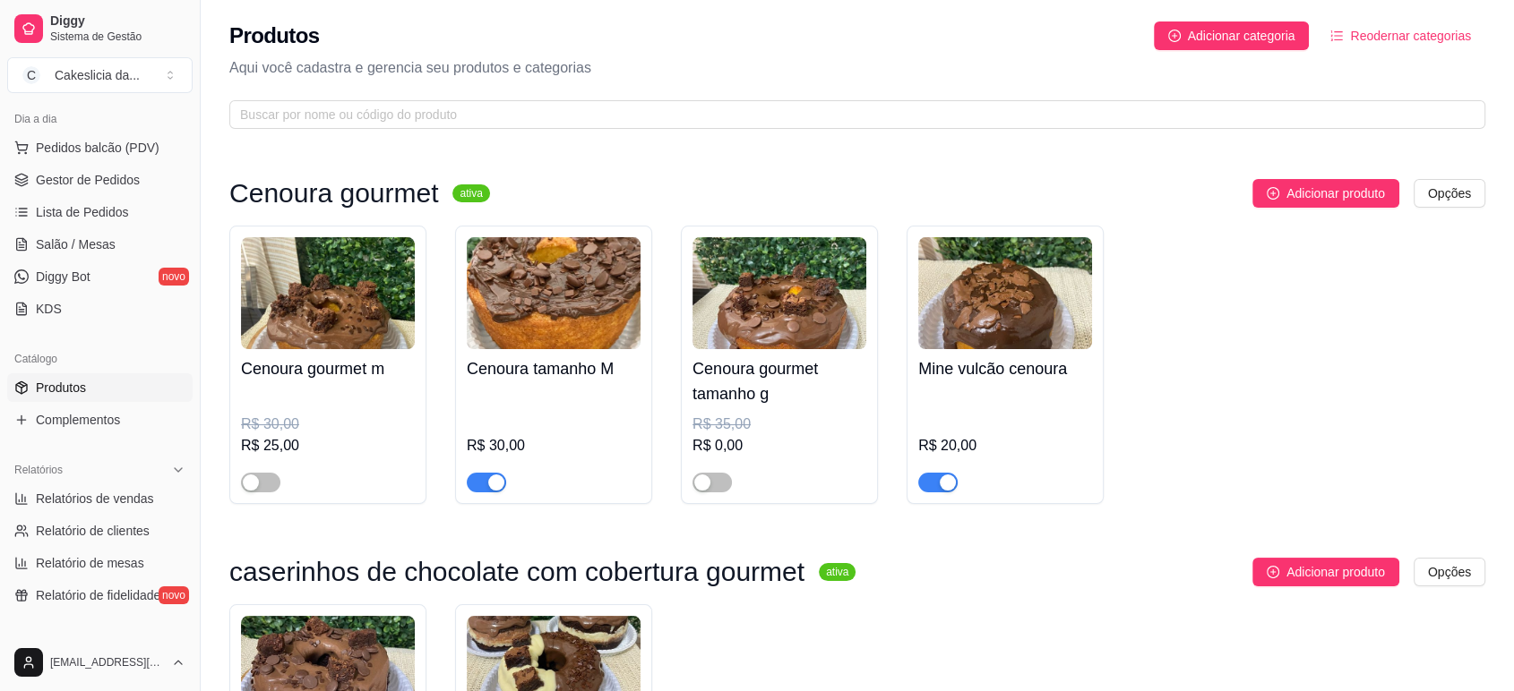
click at [1444, 202] on html "Diggy Sistema de Gestão C Cakeslicia da ... Loja aberta Período gratuito até 06…" at bounding box center [757, 345] width 1514 height 691
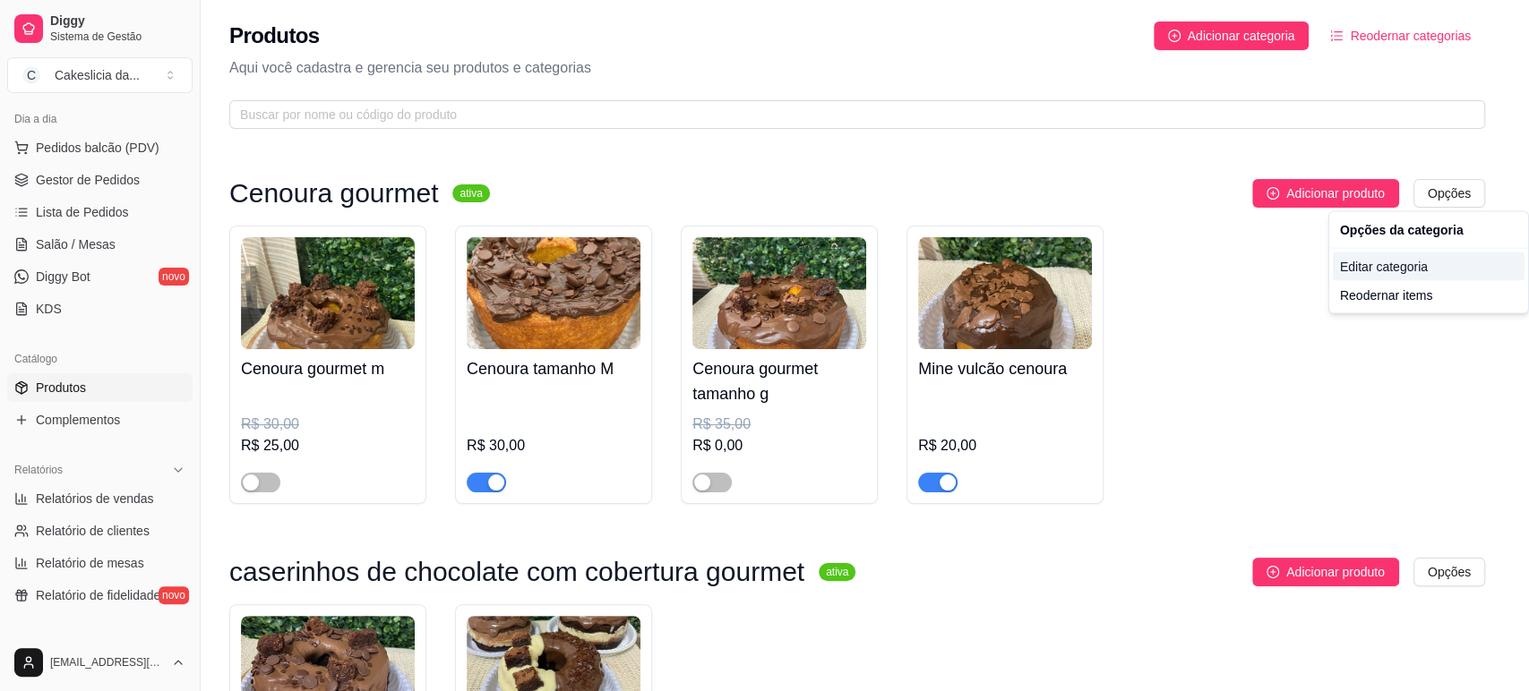
click at [1369, 264] on div "Editar categoria" at bounding box center [1429, 267] width 192 height 29
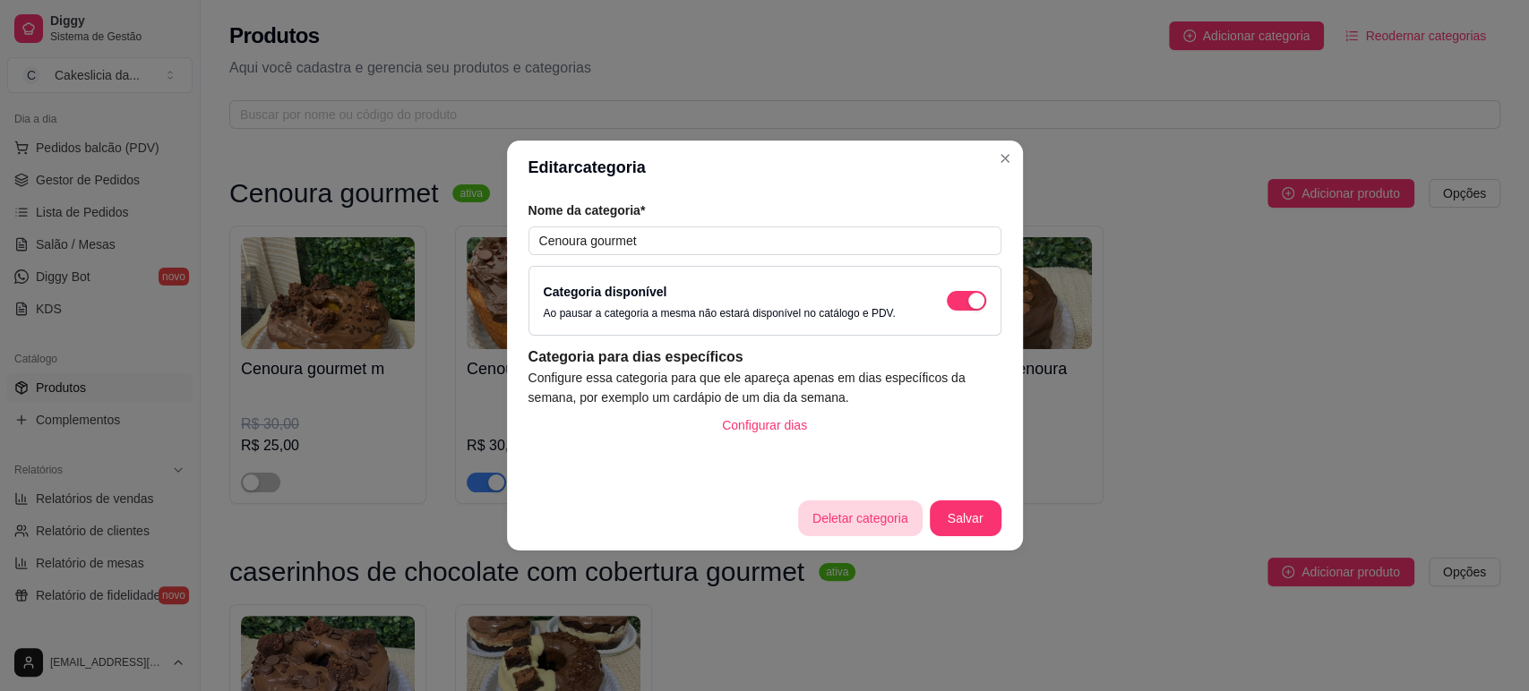
click at [856, 512] on button "Deletar categoria" at bounding box center [860, 519] width 125 height 36
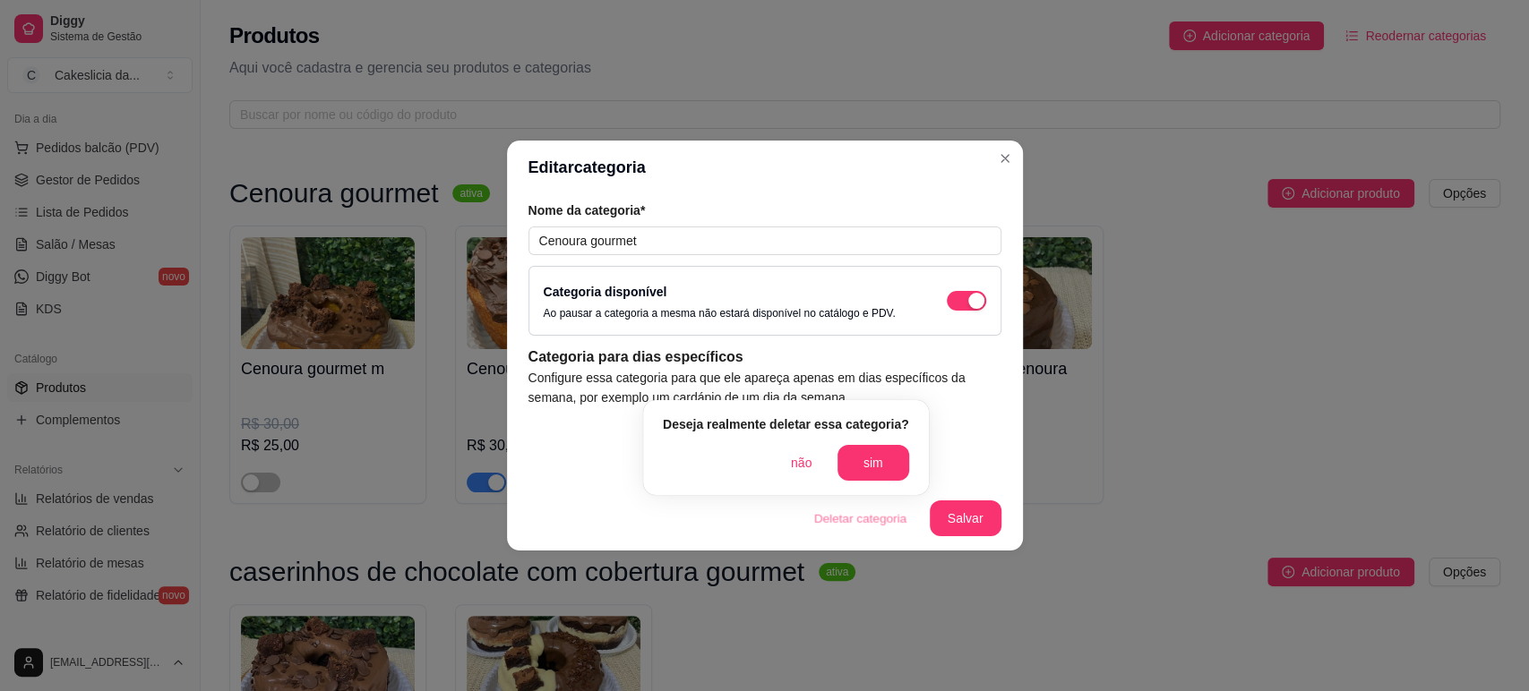
click at [887, 450] on button "sim" at bounding box center [873, 463] width 72 height 36
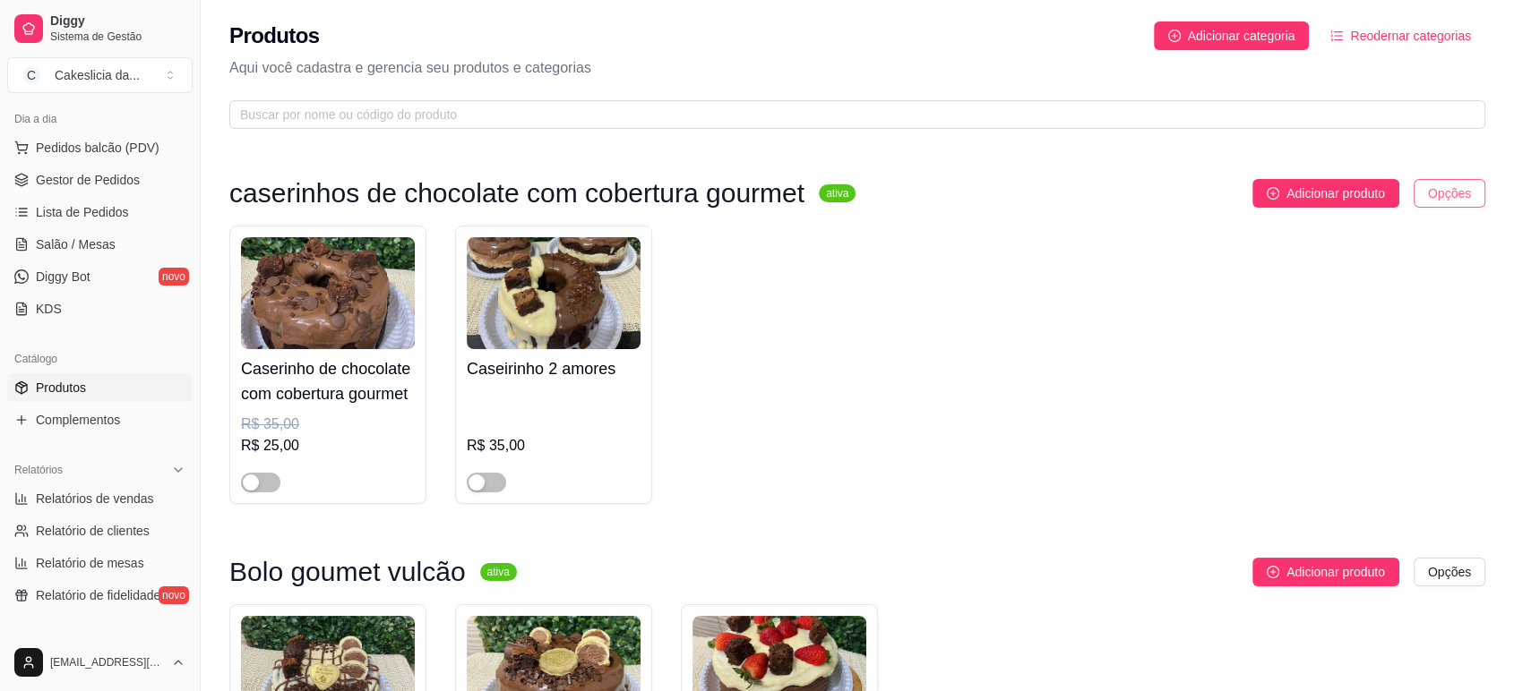
click at [1453, 185] on html "Diggy Sistema de Gestão C Cakeslicia da ... Loja aberta Período gratuito até 06…" at bounding box center [757, 345] width 1514 height 691
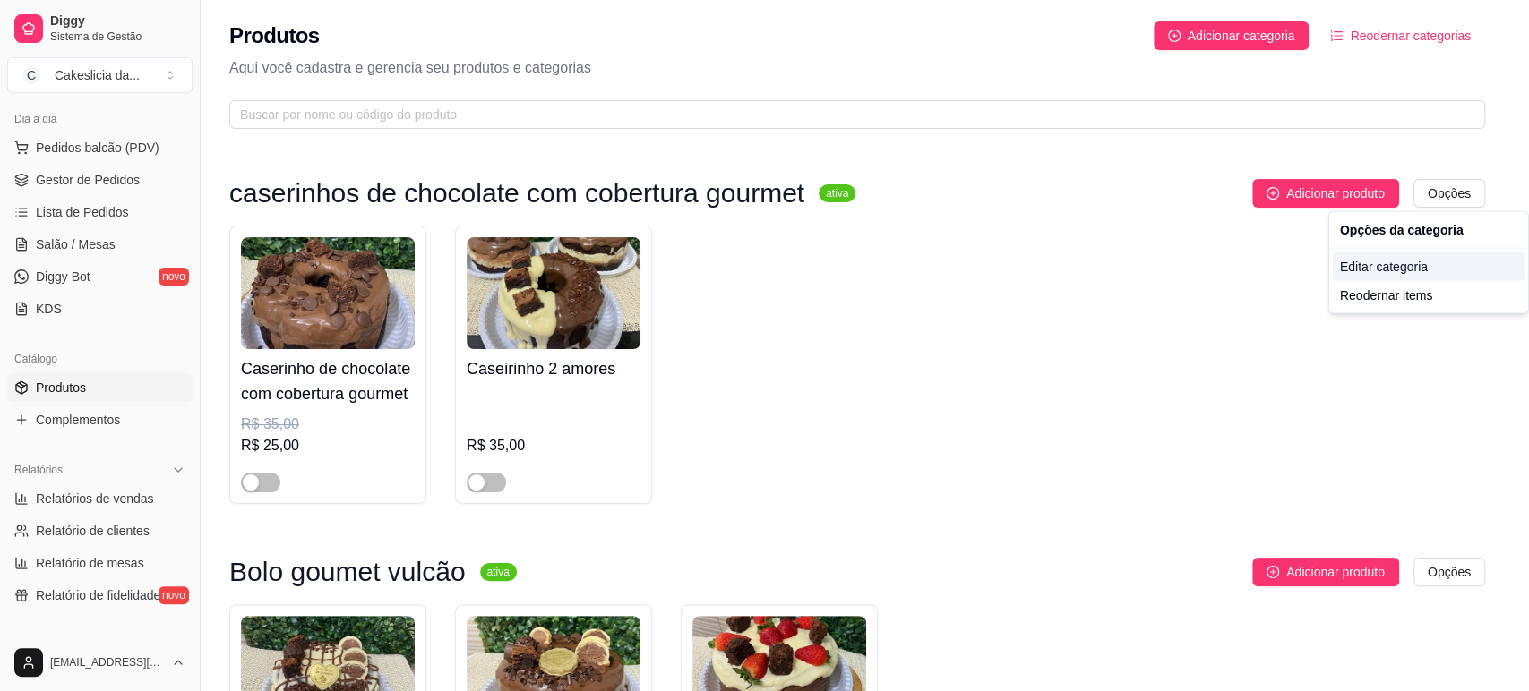
click at [1369, 263] on div "Editar categoria" at bounding box center [1429, 267] width 192 height 29
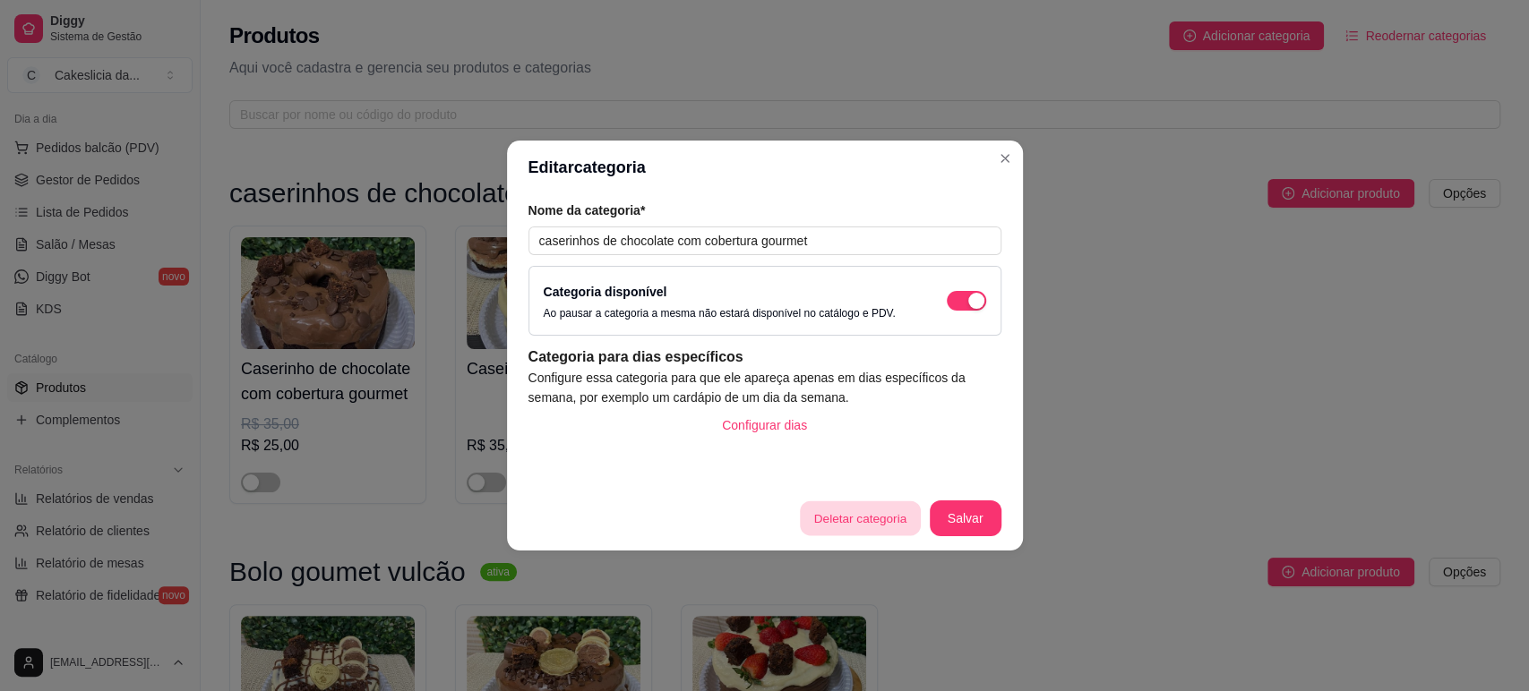
click at [886, 513] on button "Deletar categoria" at bounding box center [860, 519] width 120 height 35
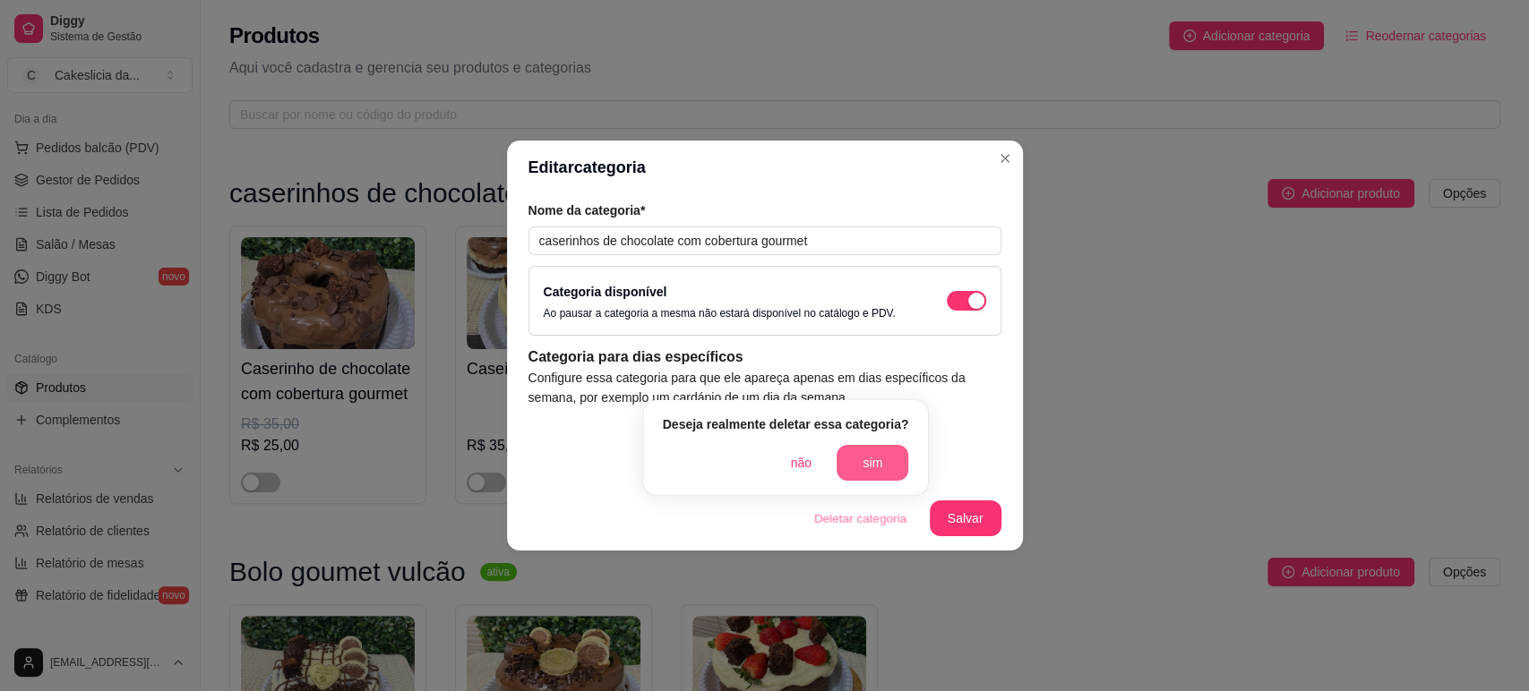
click at [878, 464] on button "sim" at bounding box center [873, 463] width 72 height 36
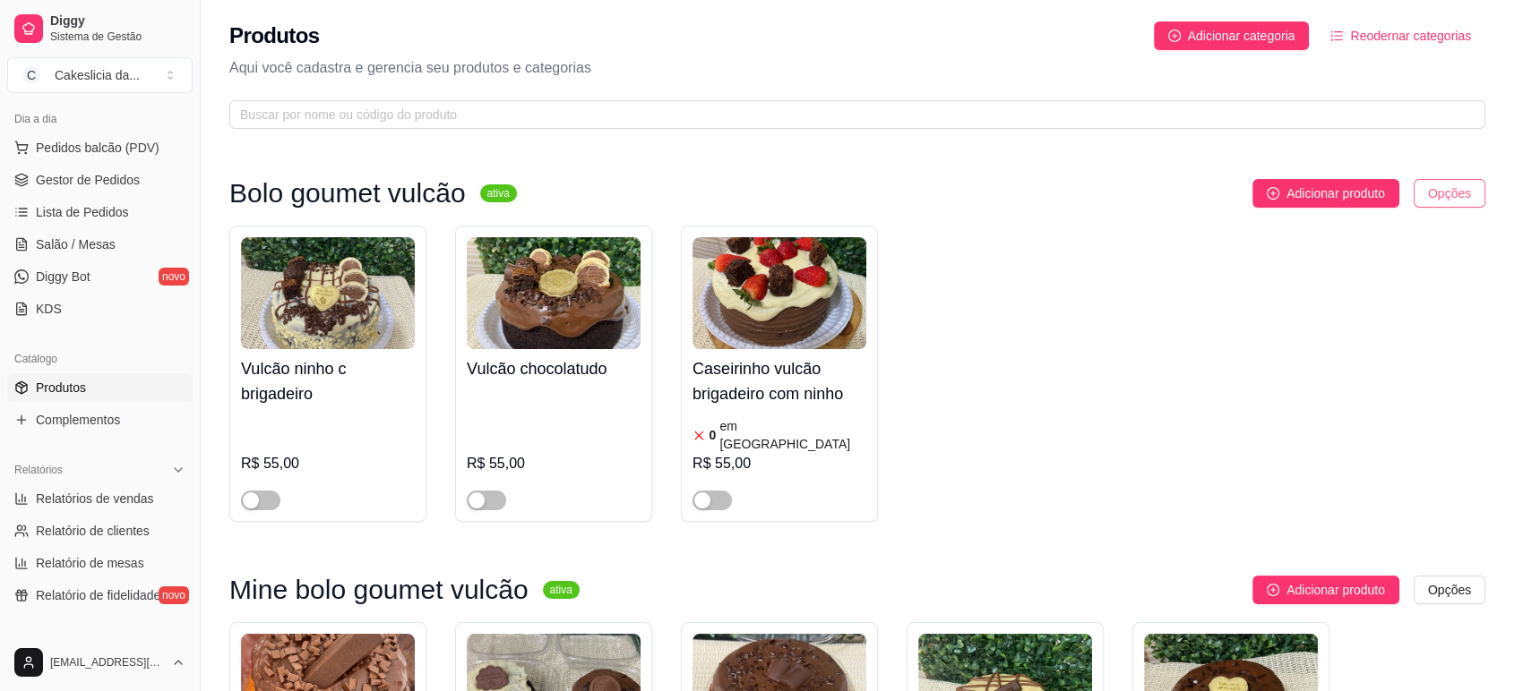
click at [1454, 188] on html "Diggy Sistema de Gestão C Cakeslicia da ... Loja aberta Período gratuito até 06…" at bounding box center [757, 345] width 1514 height 691
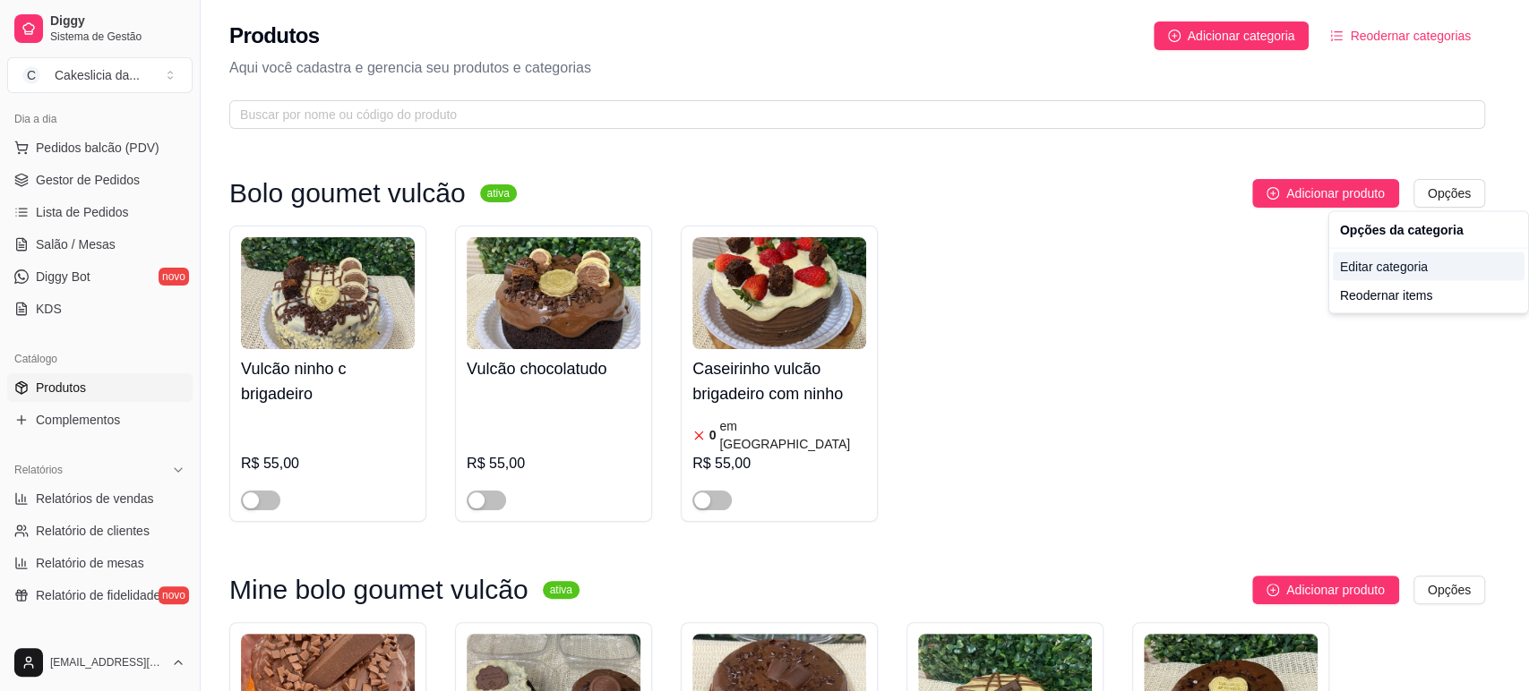
click at [1375, 254] on div "Editar categoria" at bounding box center [1429, 267] width 192 height 29
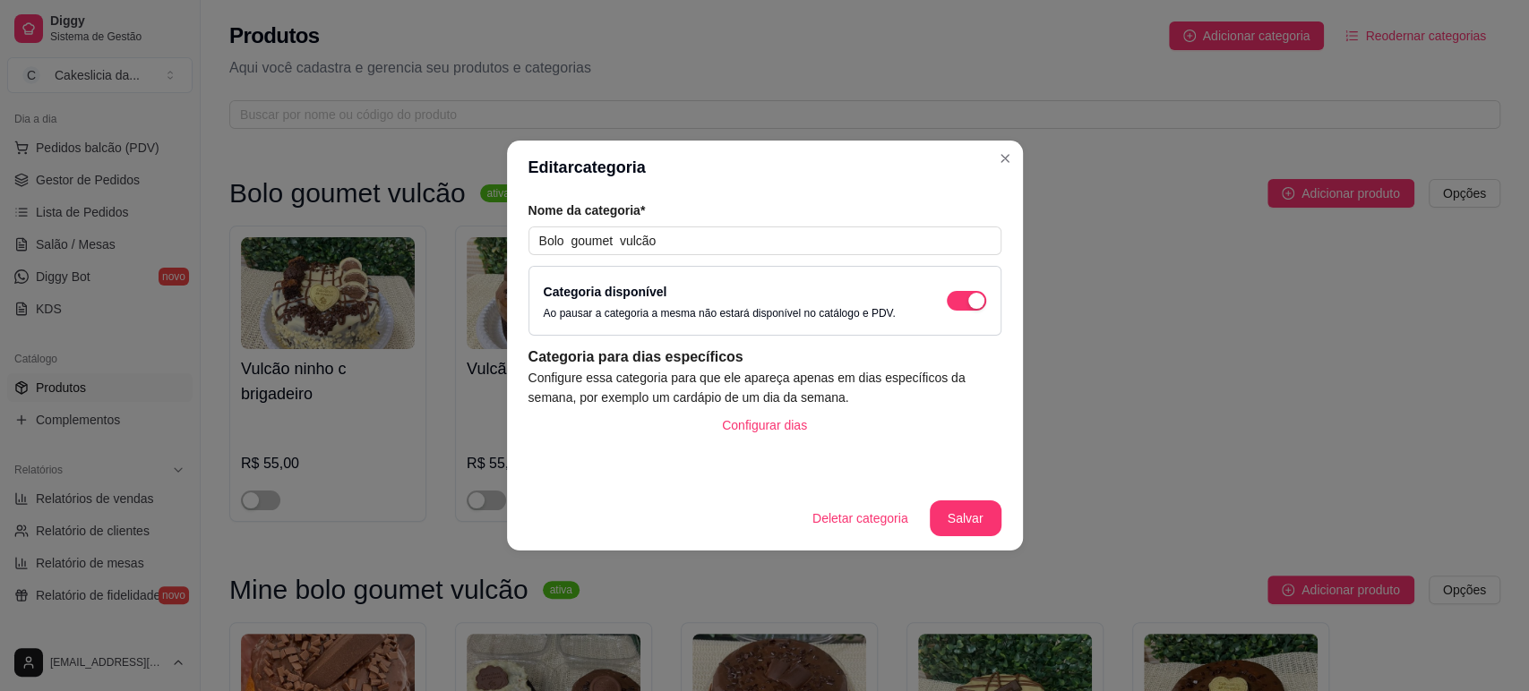
click at [904, 531] on button "Deletar categoria" at bounding box center [860, 519] width 125 height 36
click at [867, 471] on button "sim" at bounding box center [873, 463] width 72 height 36
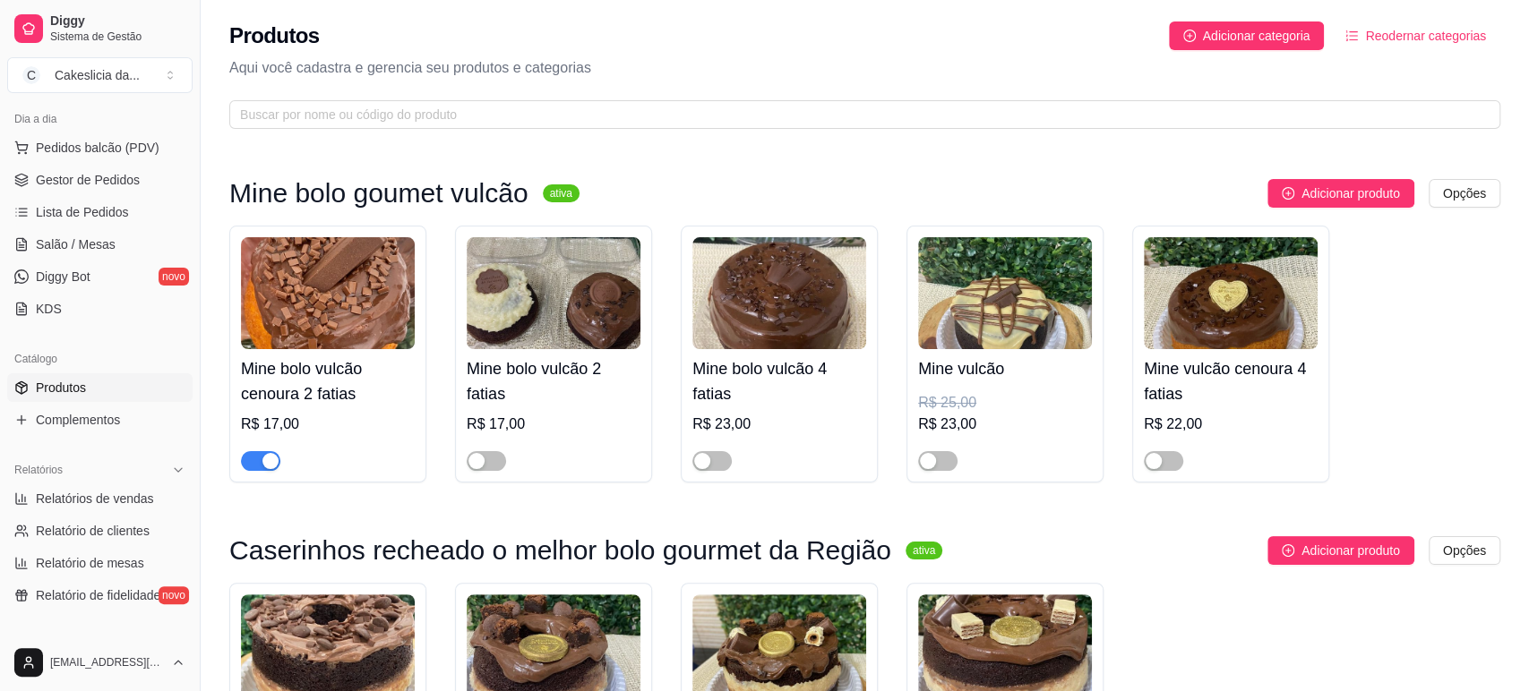
click at [1445, 196] on html "Diggy Sistema de Gestão C Cakeslicia da ... Loja aberta Período gratuito até 06…" at bounding box center [764, 345] width 1529 height 691
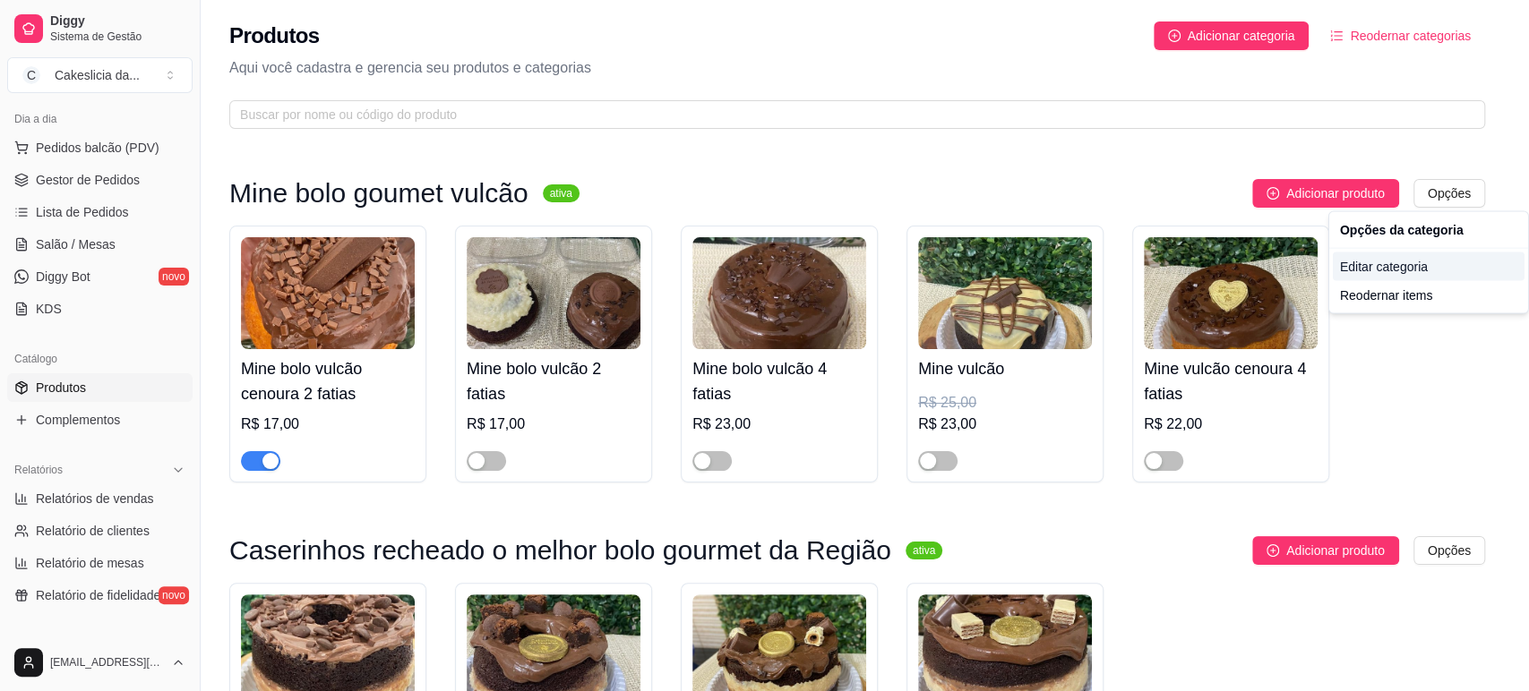
click at [1361, 266] on div "Editar categoria" at bounding box center [1429, 267] width 192 height 29
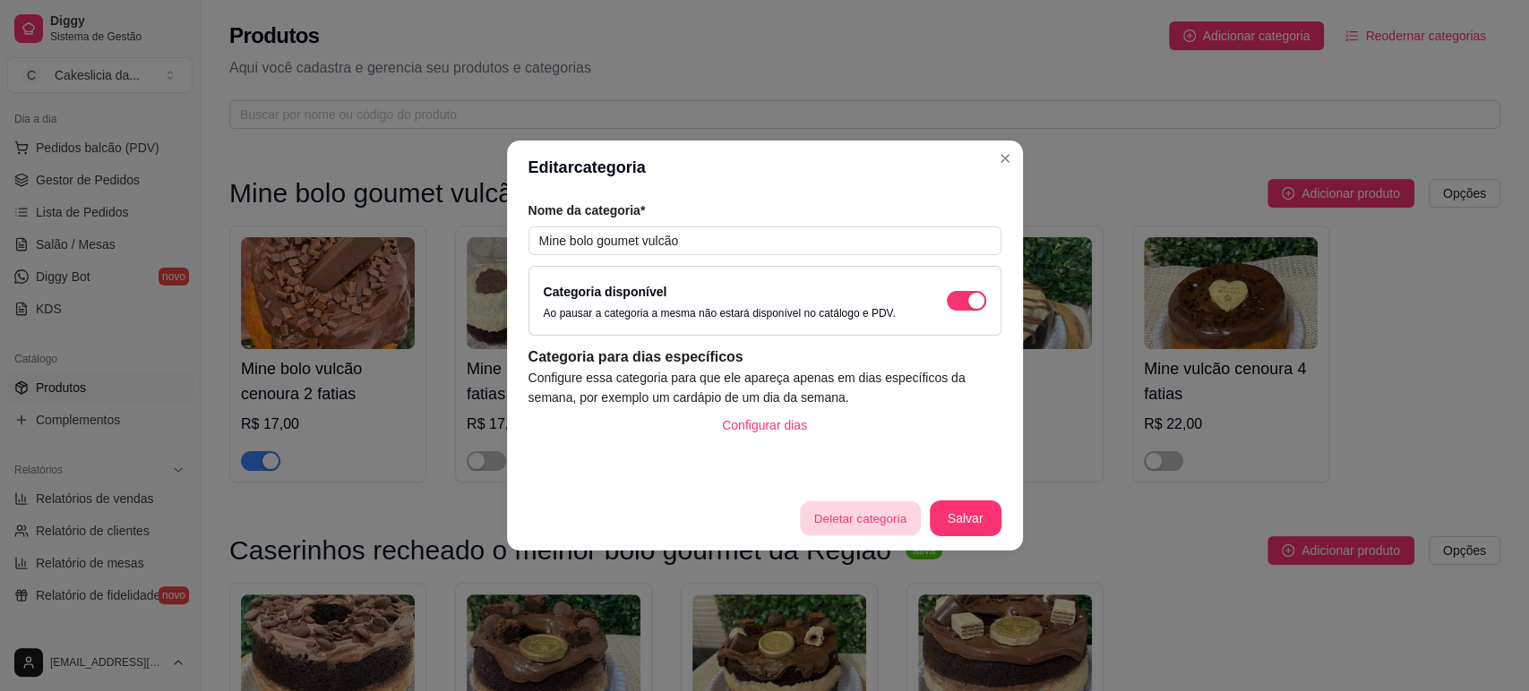
click at [889, 510] on button "Deletar categoria" at bounding box center [860, 519] width 120 height 35
click at [879, 464] on button "sim" at bounding box center [883, 469] width 57 height 29
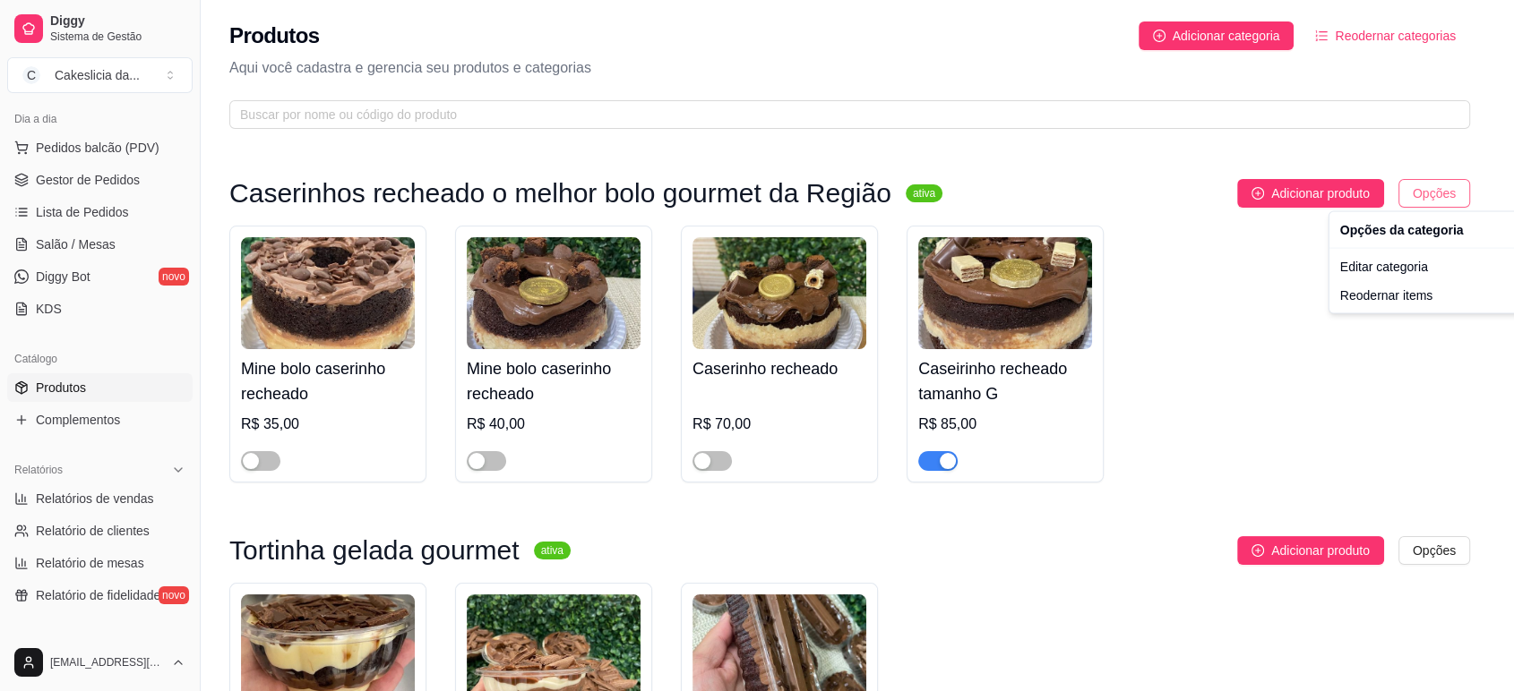
click at [1447, 185] on html "Diggy Sistema de Gestão C Cakeslicia da ... Loja aberta Período gratuito até 06…" at bounding box center [757, 345] width 1514 height 691
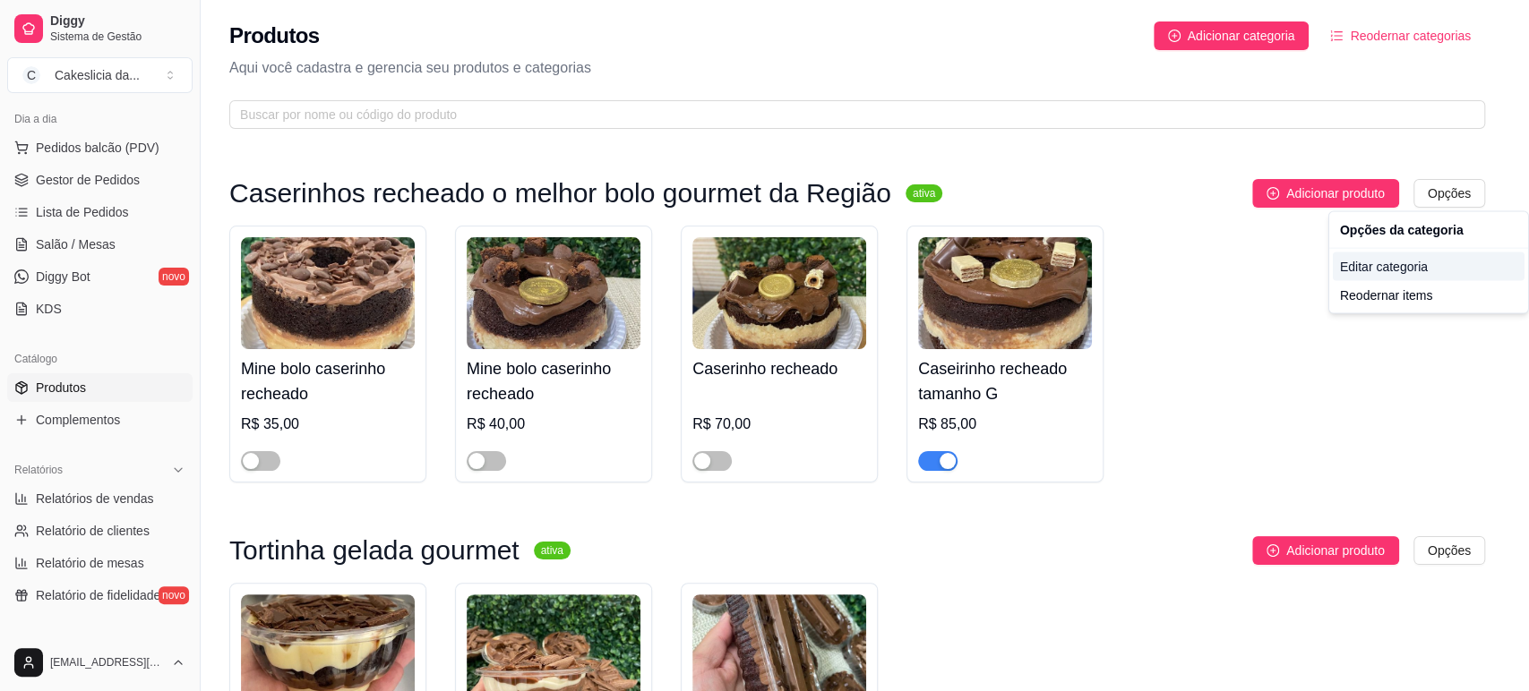
click at [1374, 269] on div "Editar categoria" at bounding box center [1429, 267] width 192 height 29
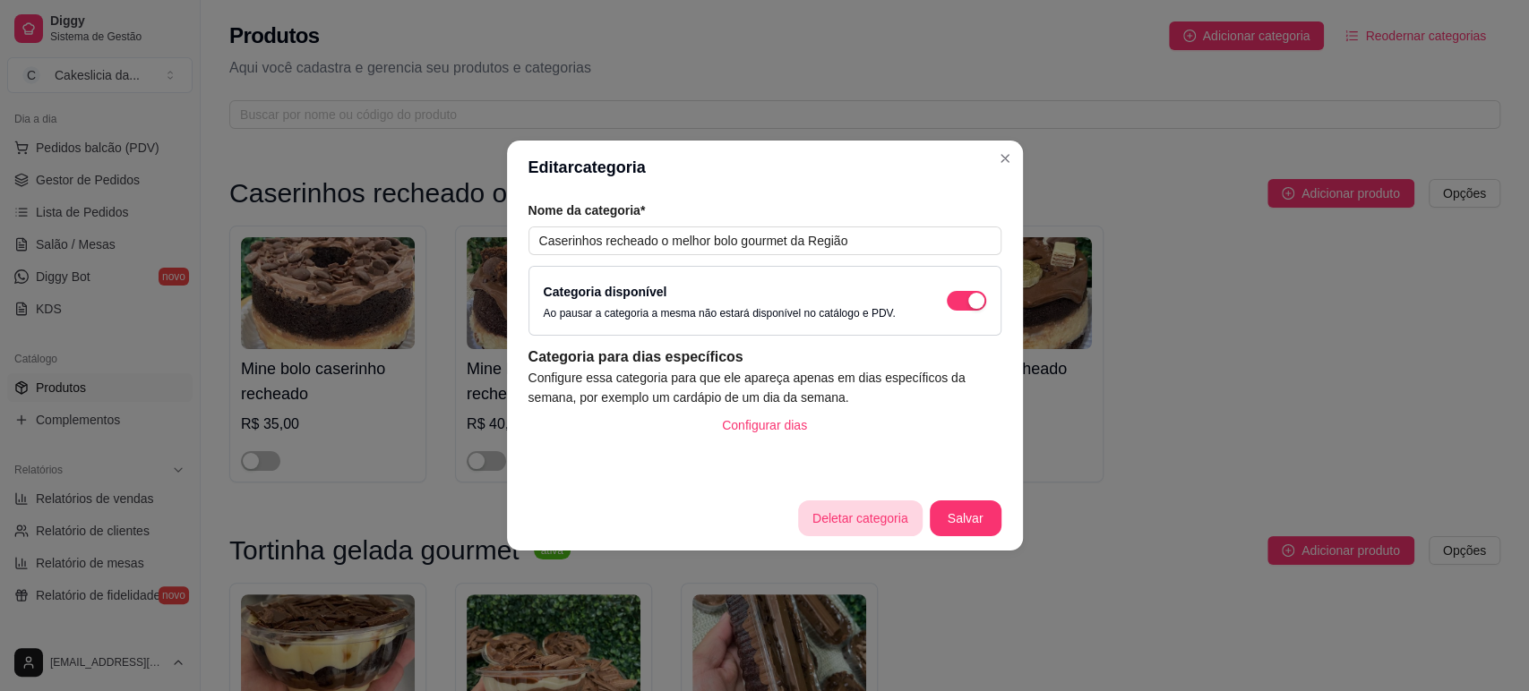
click at [876, 516] on button "Deletar categoria" at bounding box center [860, 519] width 125 height 36
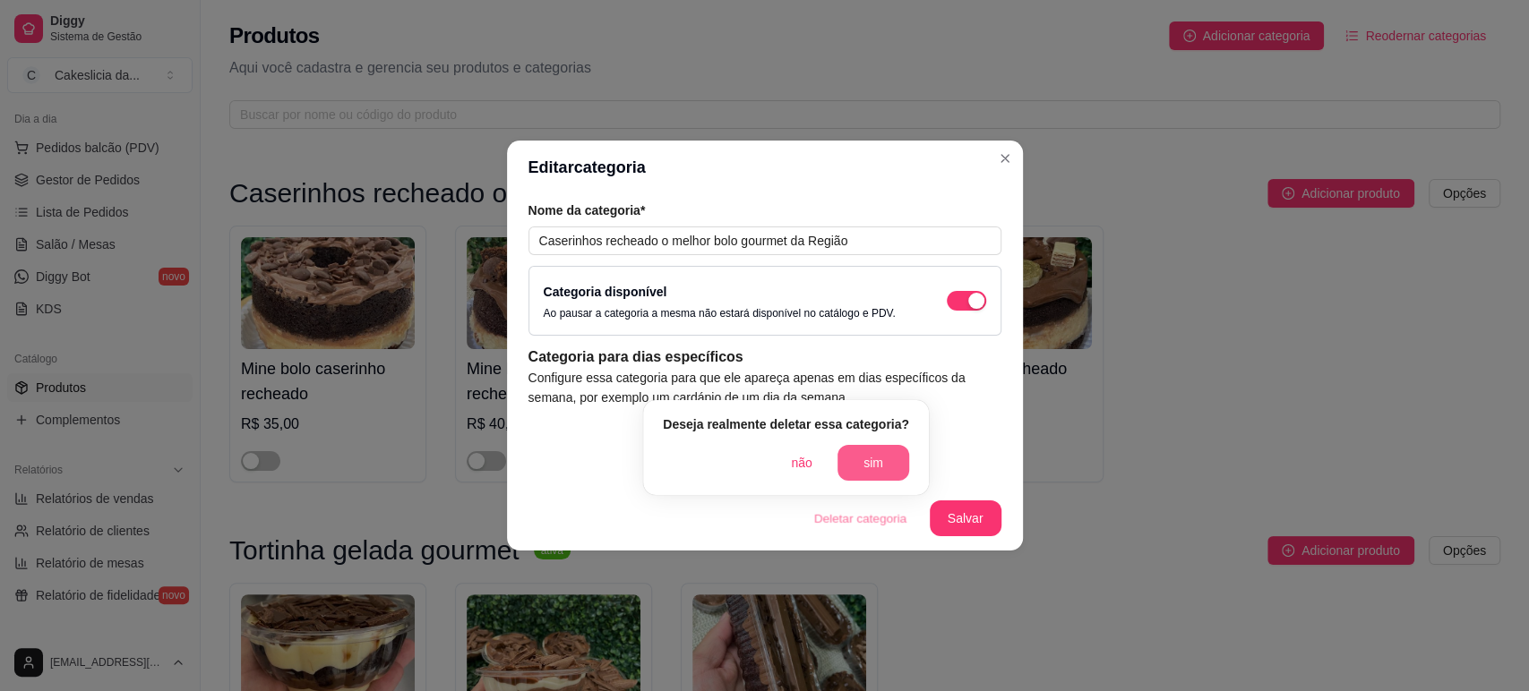
click at [882, 458] on button "sim" at bounding box center [873, 463] width 72 height 36
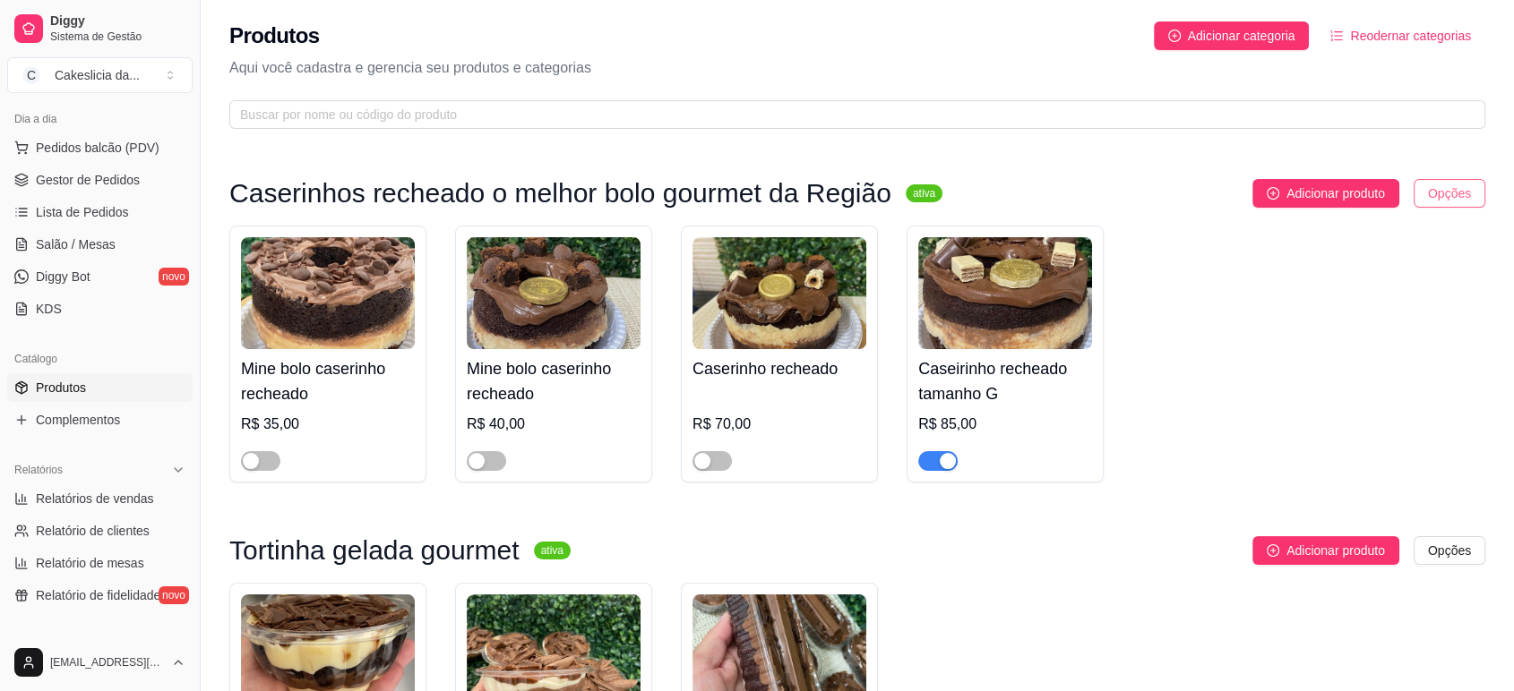
click at [1458, 197] on html "Diggy Sistema de Gestão C Cakeslicia da ... Loja aberta Período gratuito até 06…" at bounding box center [757, 345] width 1514 height 691
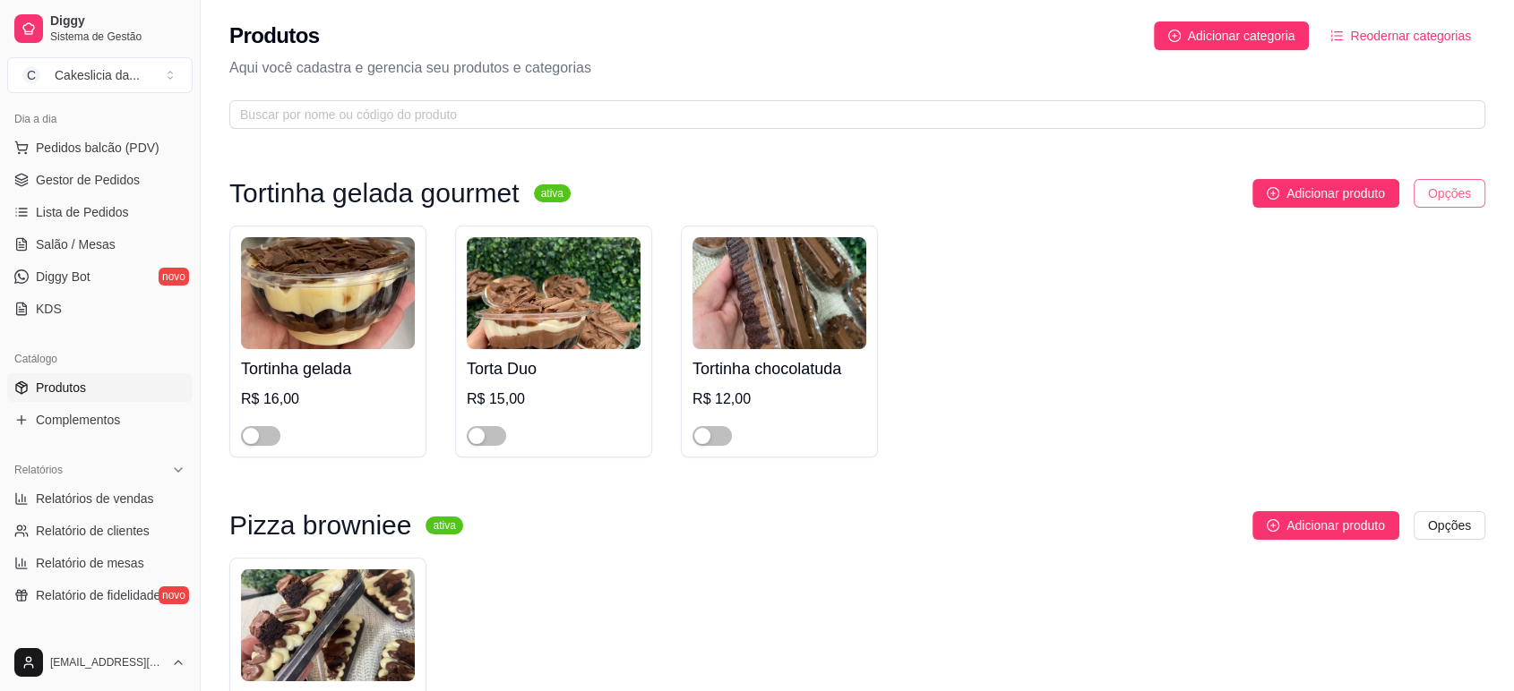
click at [1433, 197] on html "Diggy Sistema de Gestão C Cakeslicia da ... Loja aberta Período gratuito até 06…" at bounding box center [757, 345] width 1514 height 691
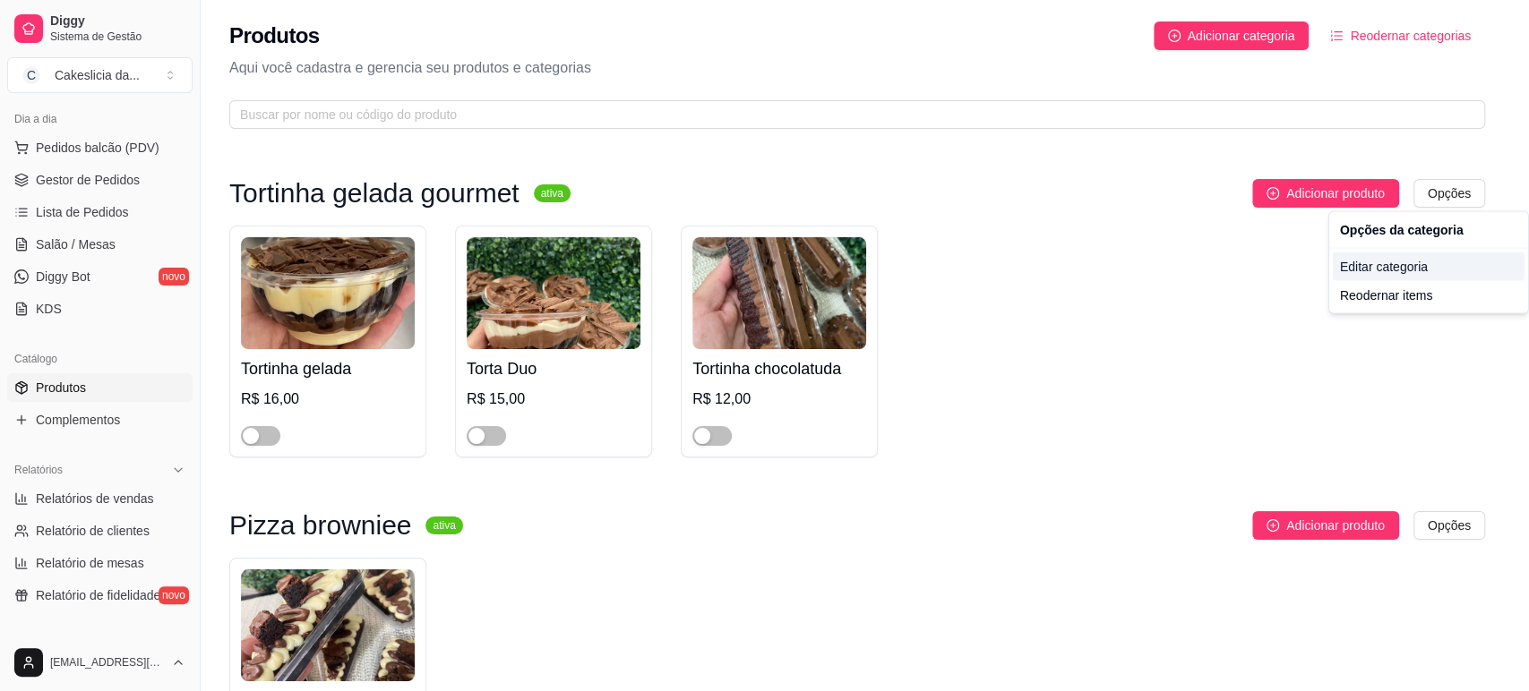
click at [1387, 256] on div "Editar categoria" at bounding box center [1429, 267] width 192 height 29
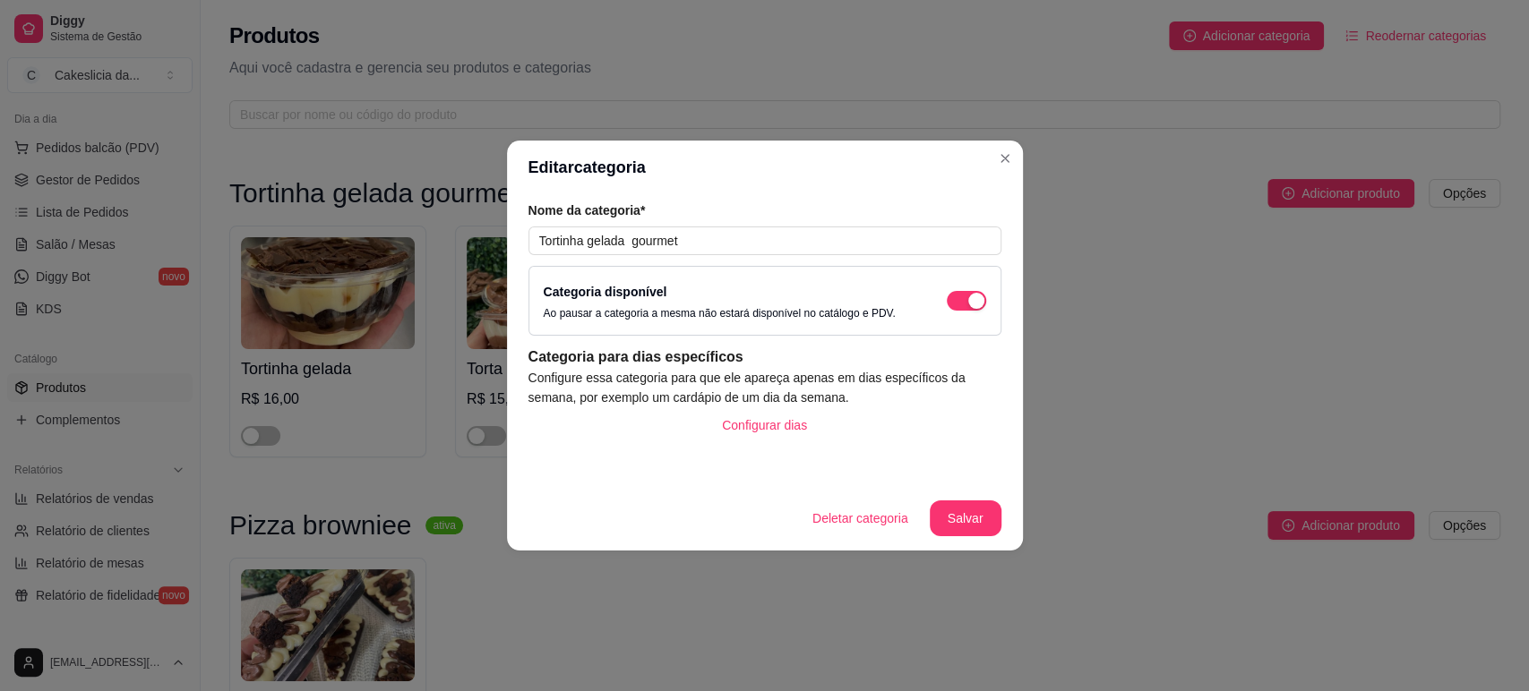
click at [892, 527] on button "Deletar categoria" at bounding box center [860, 519] width 125 height 36
click at [884, 467] on button "sim" at bounding box center [883, 469] width 57 height 29
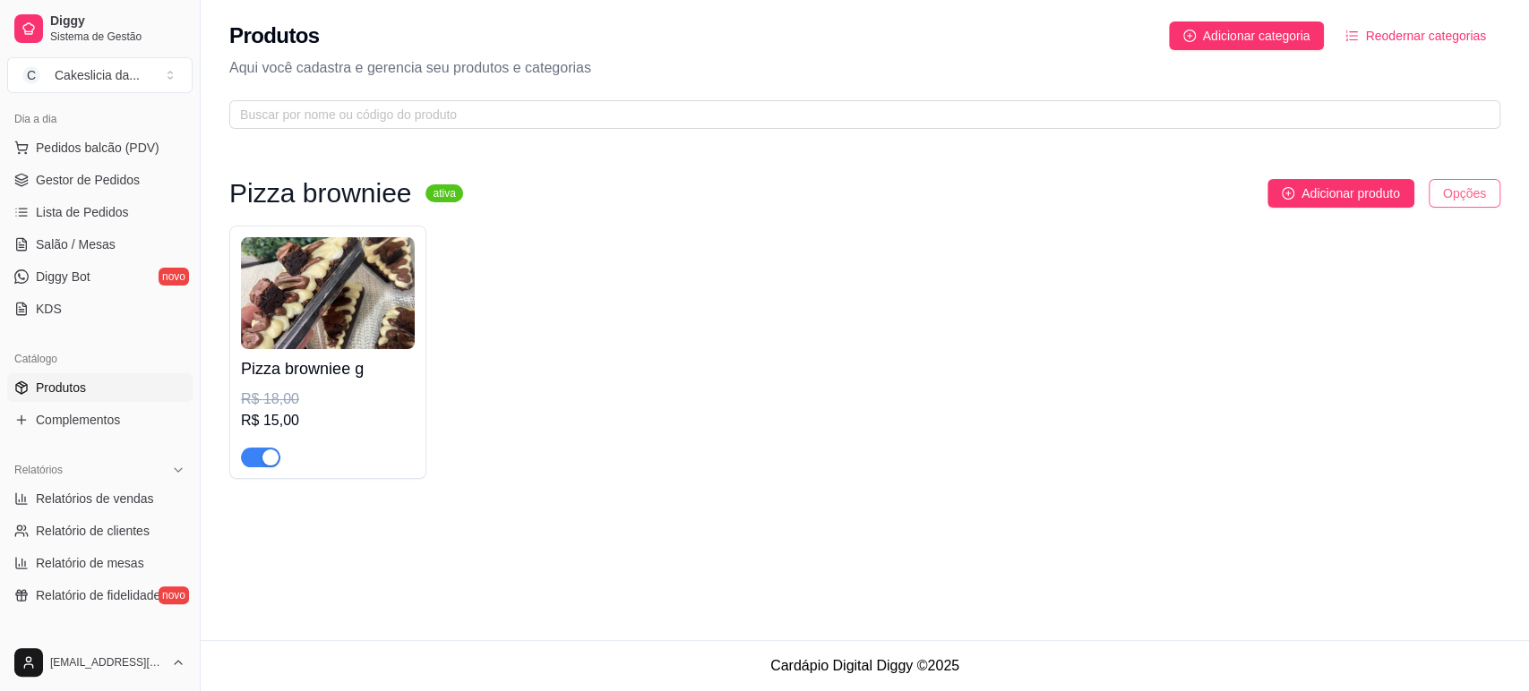
click at [1464, 192] on html "Diggy Sistema de Gestão C Cakeslicia da ... Loja aberta Período gratuito até 06…" at bounding box center [764, 345] width 1529 height 691
click at [1373, 263] on div "Editar categoria" at bounding box center [1429, 267] width 192 height 29
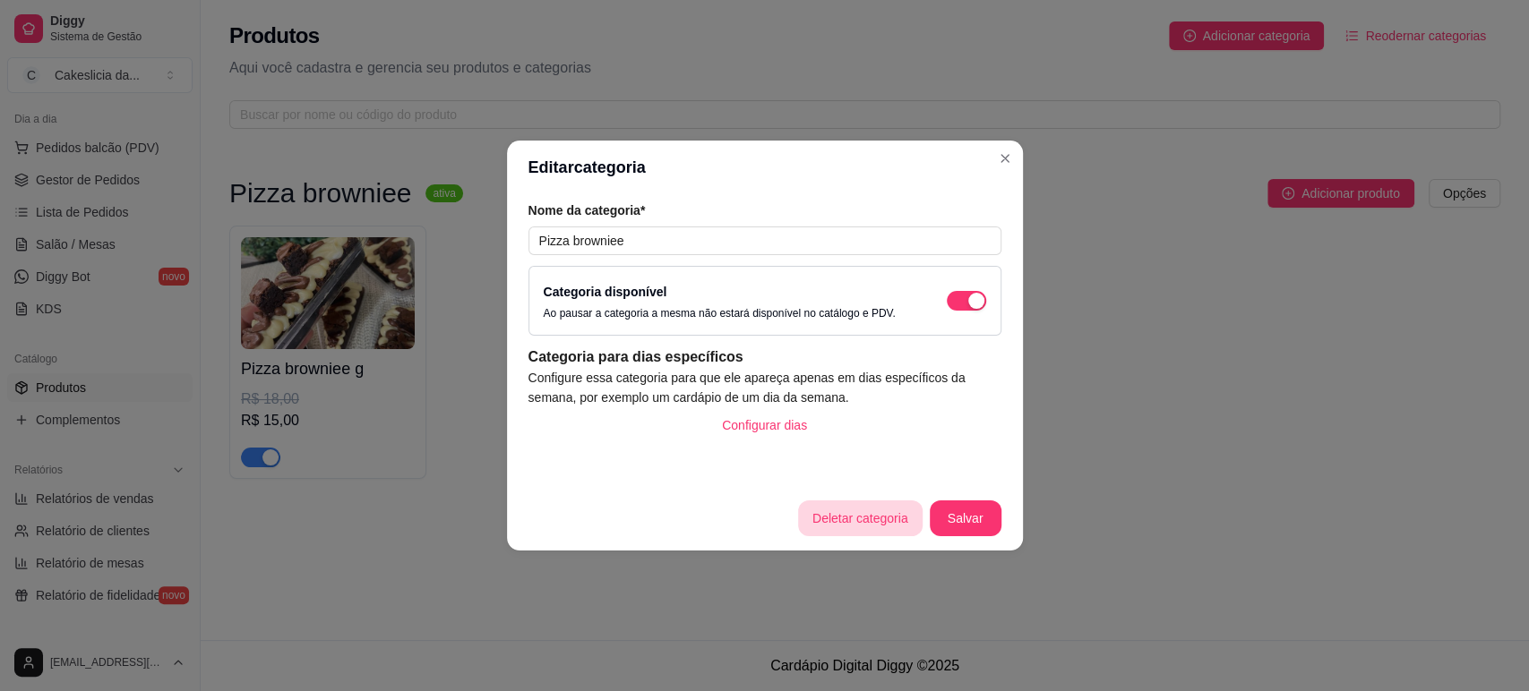
click at [906, 528] on button "Deletar categoria" at bounding box center [860, 519] width 125 height 36
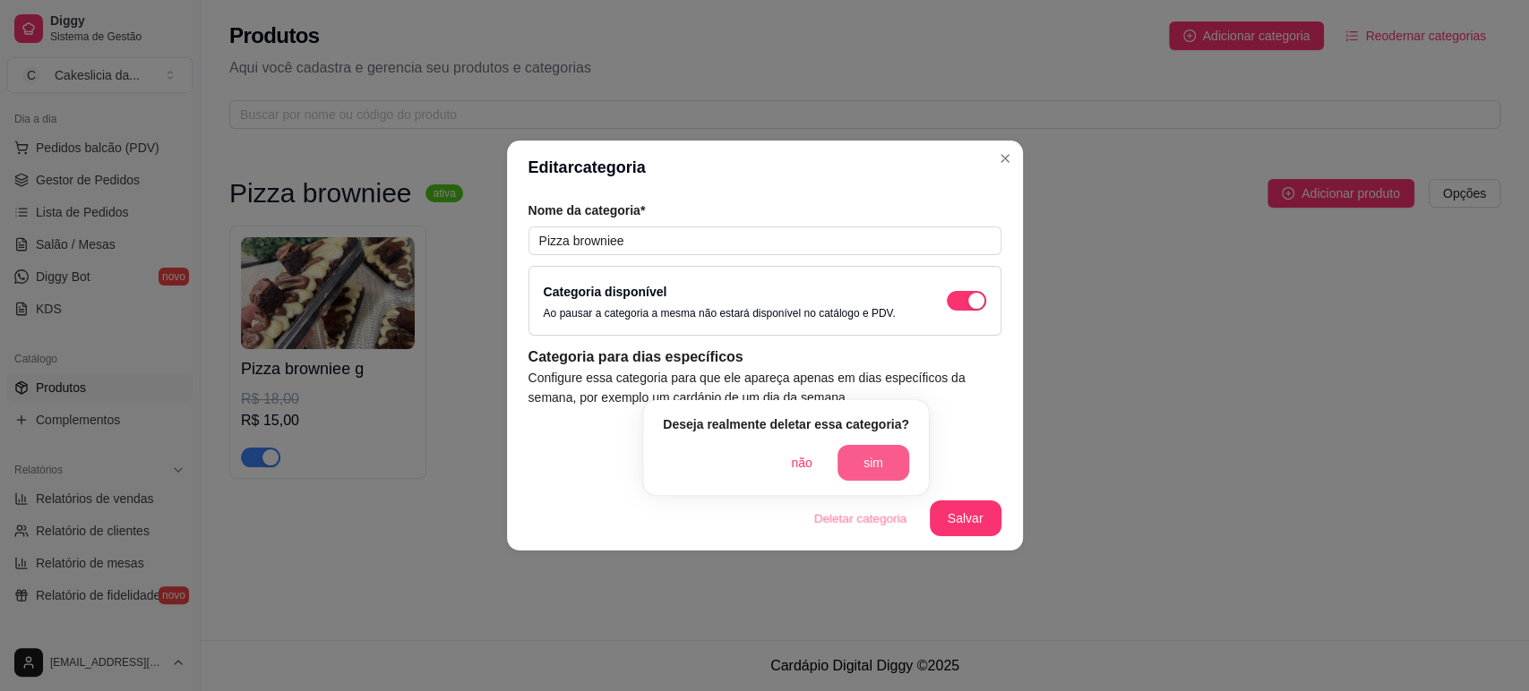
click at [883, 471] on button "sim" at bounding box center [873, 463] width 72 height 36
